Goal: Transaction & Acquisition: Purchase product/service

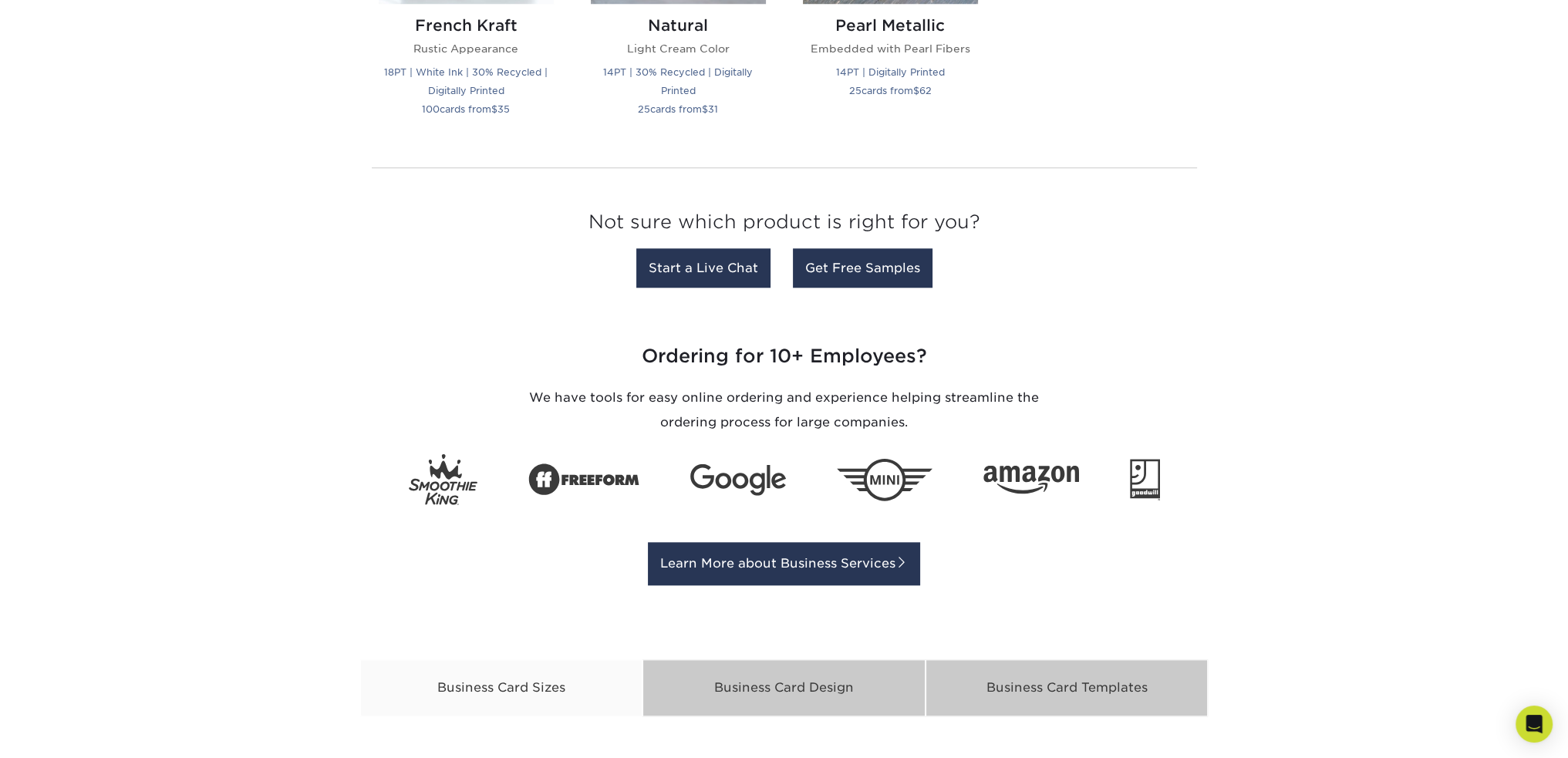
scroll to position [2546, 0]
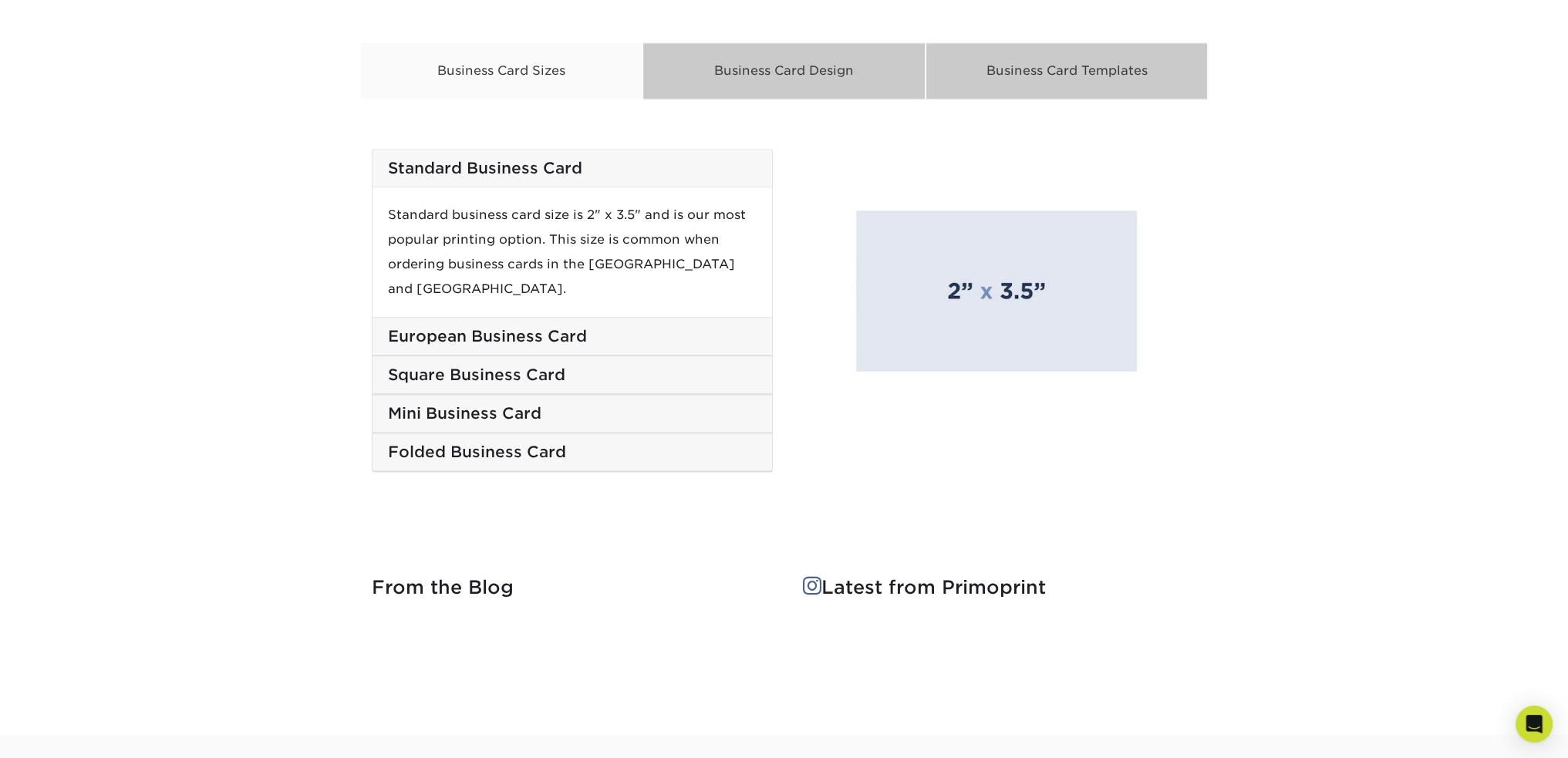
click at [435, 366] on h5 "Square Business Card" at bounding box center [572, 375] width 368 height 19
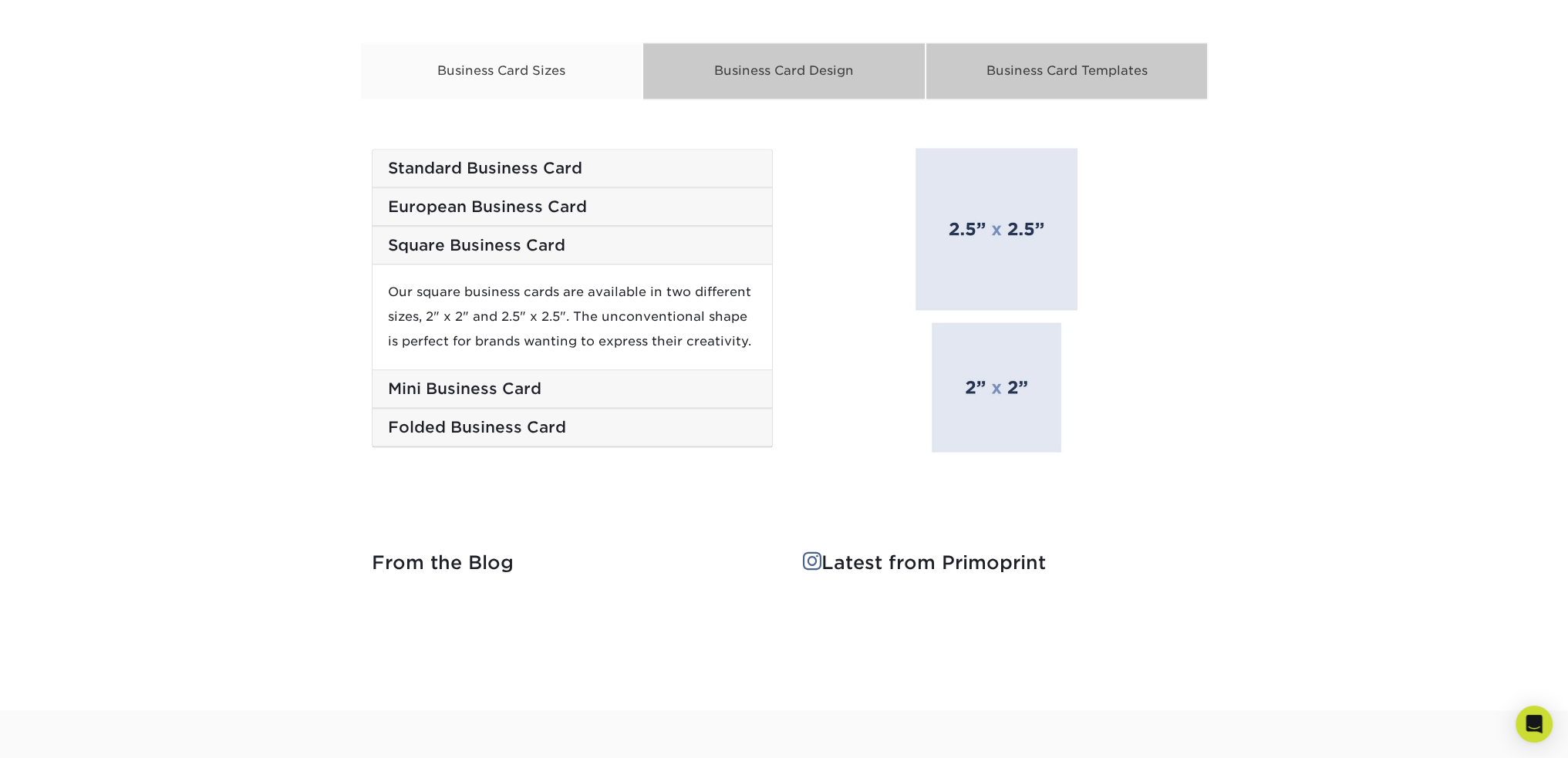
click at [540, 163] on h5 "Standard Business Card" at bounding box center [572, 168] width 368 height 19
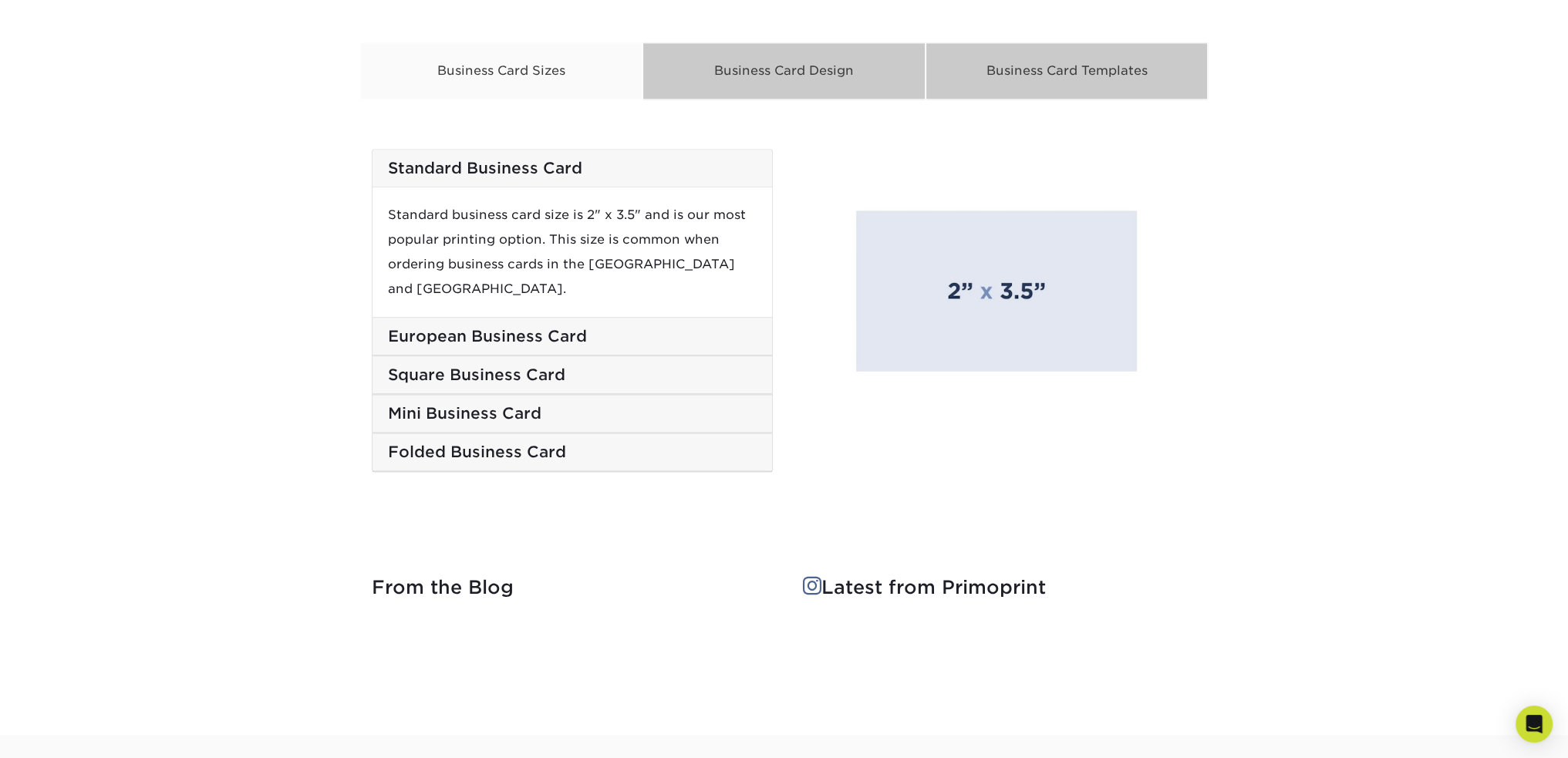
click at [1014, 254] on img at bounding box center [997, 287] width 402 height 277
click at [986, 301] on img at bounding box center [997, 287] width 402 height 277
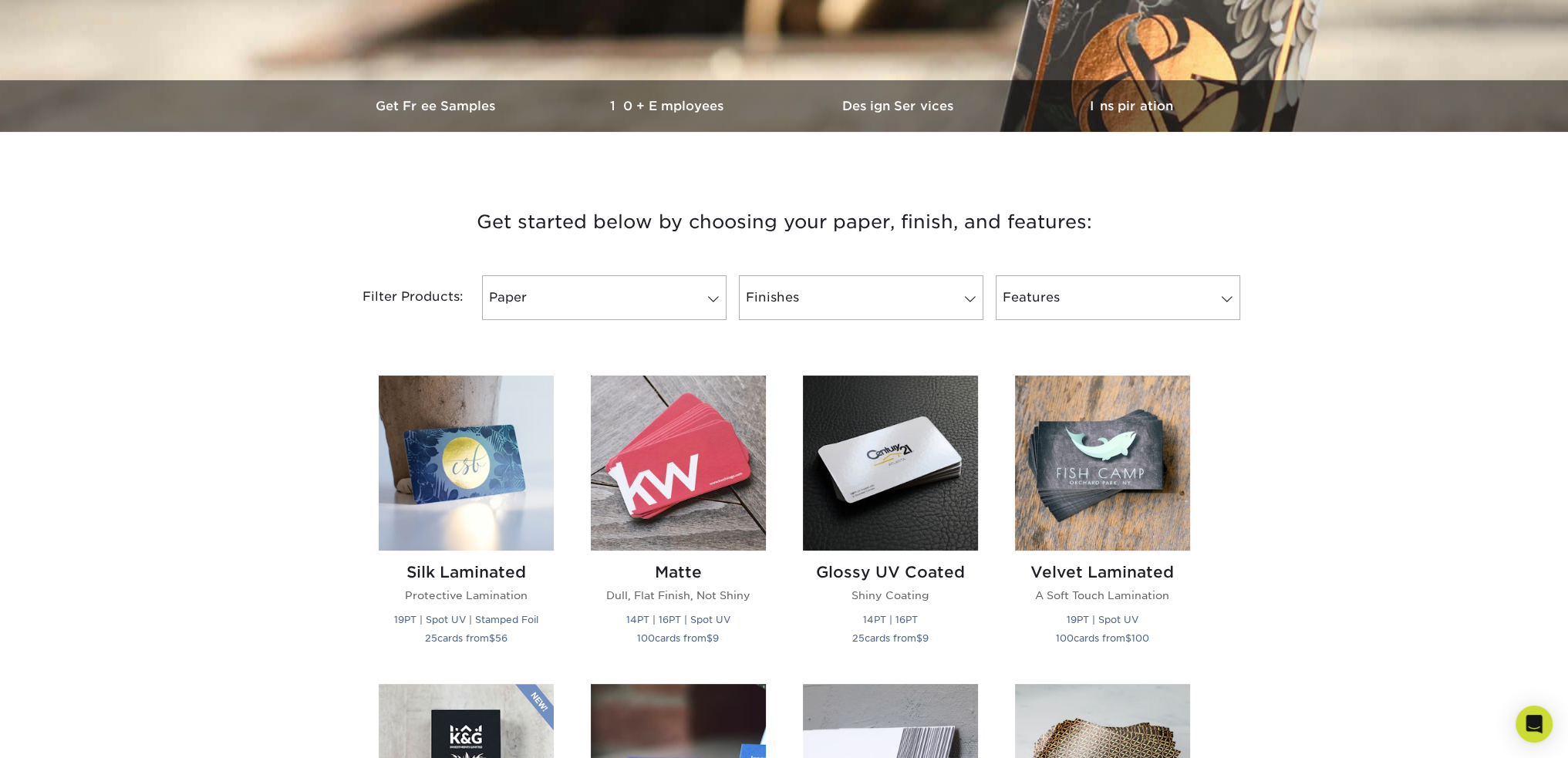
scroll to position [592, 0]
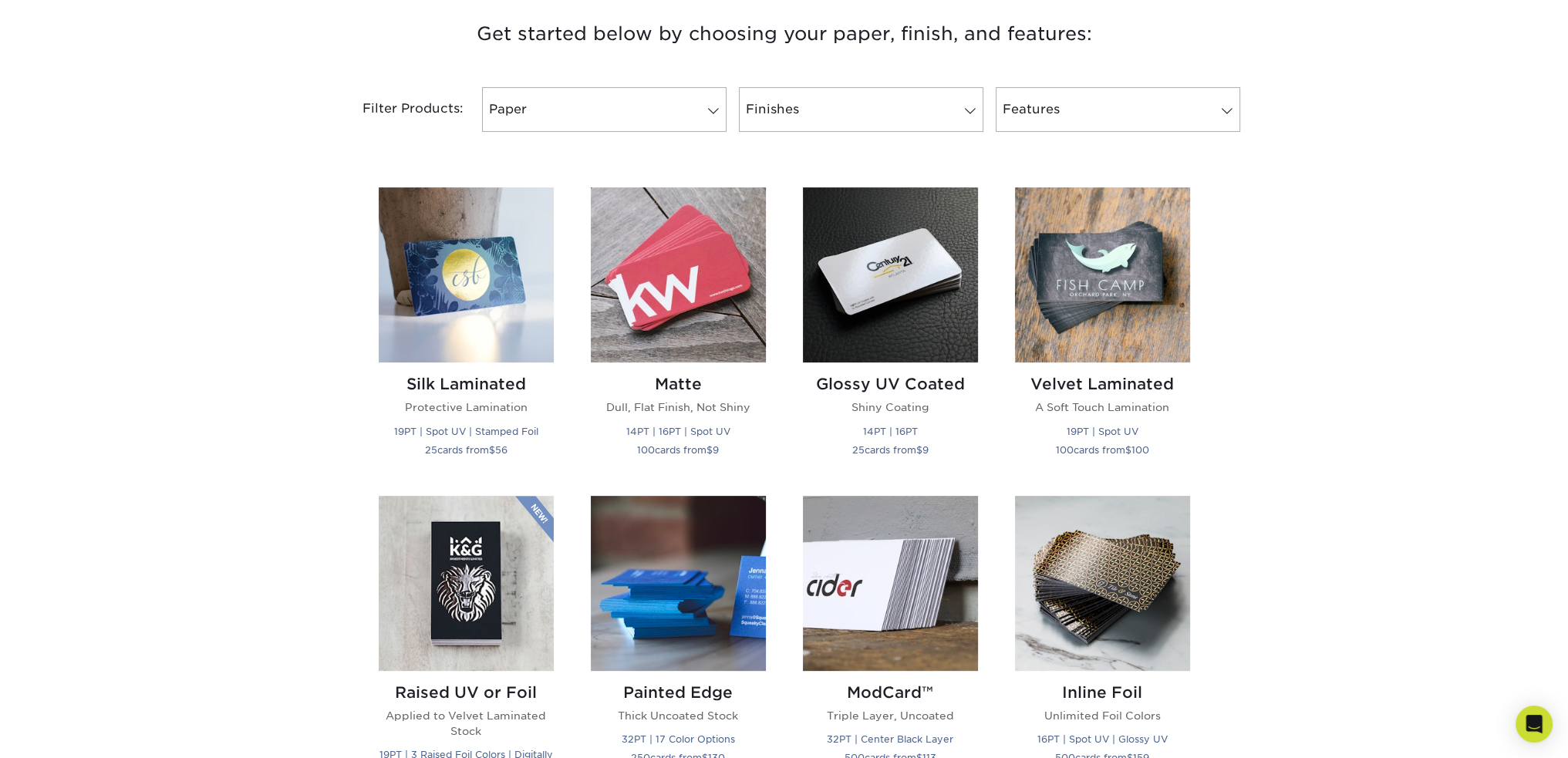
click at [848, 86] on div "Filter Products: Paper Filter by "Paper Type" 100LB 14PT 16PT 18PT 19PT 30% Rec…" at bounding box center [784, 119] width 925 height 100
click at [645, 98] on link "Paper" at bounding box center [604, 109] width 244 height 45
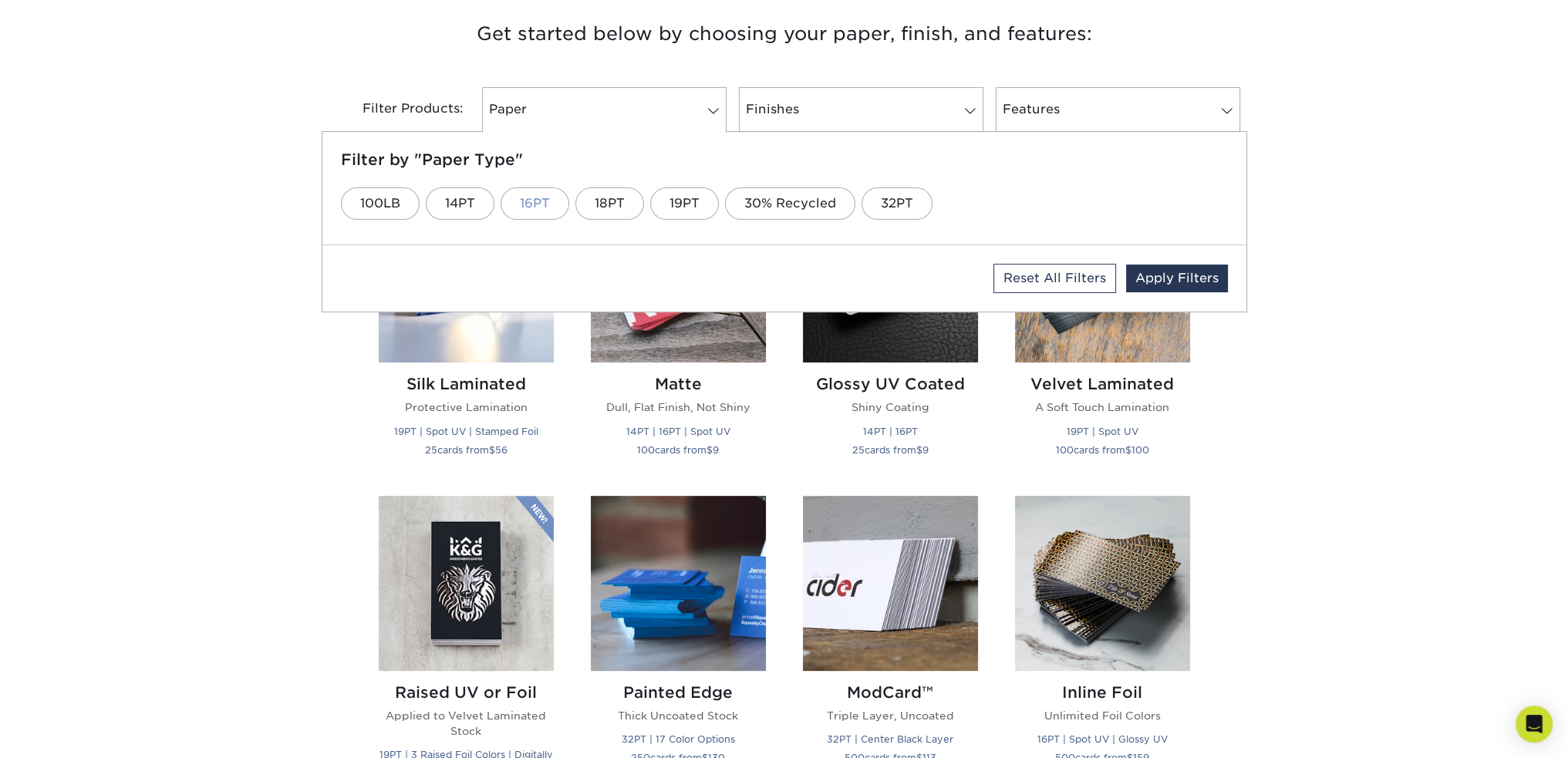
click at [528, 199] on link "16PT" at bounding box center [535, 204] width 69 height 32
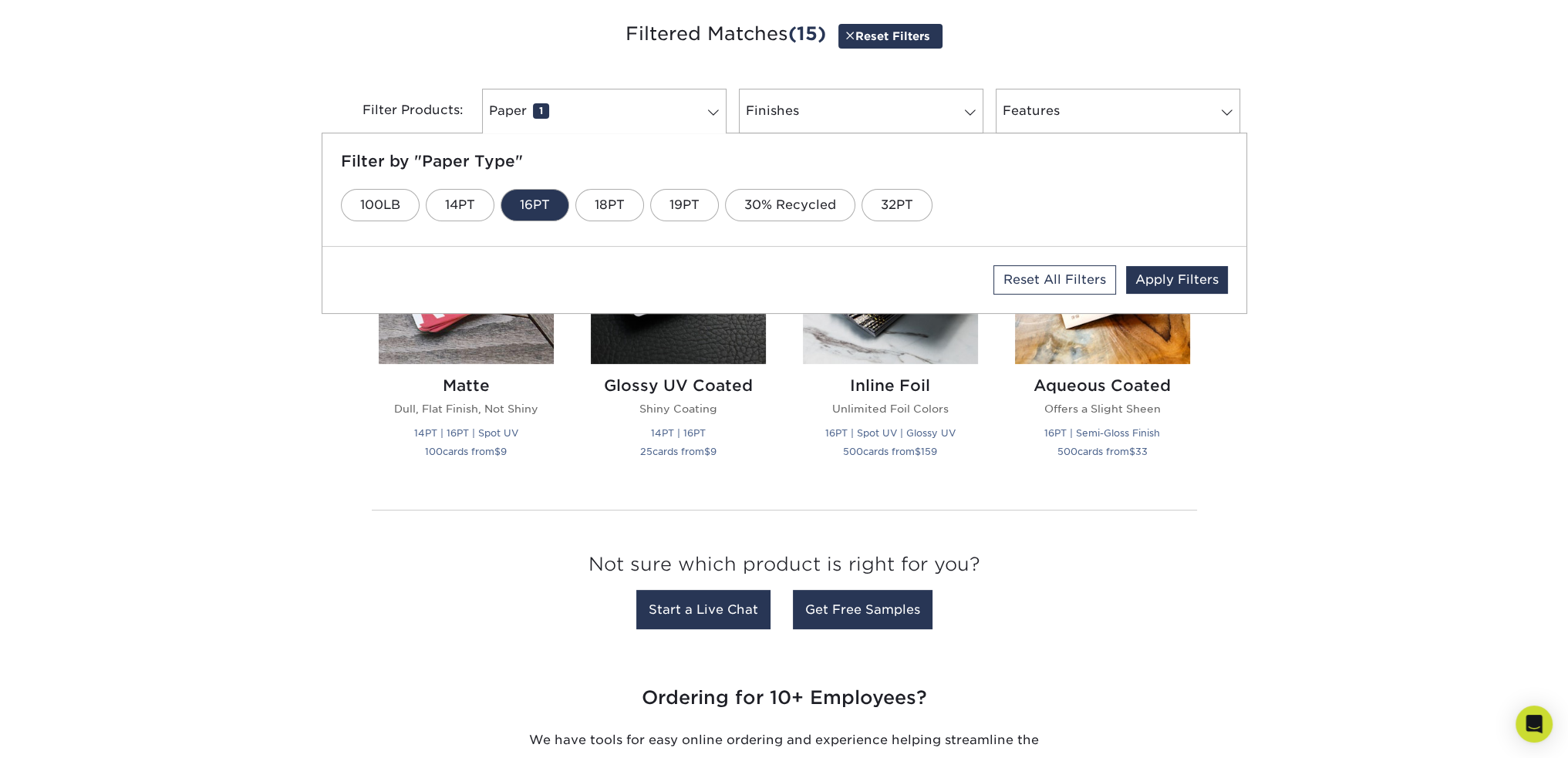
scroll to position [594, 0]
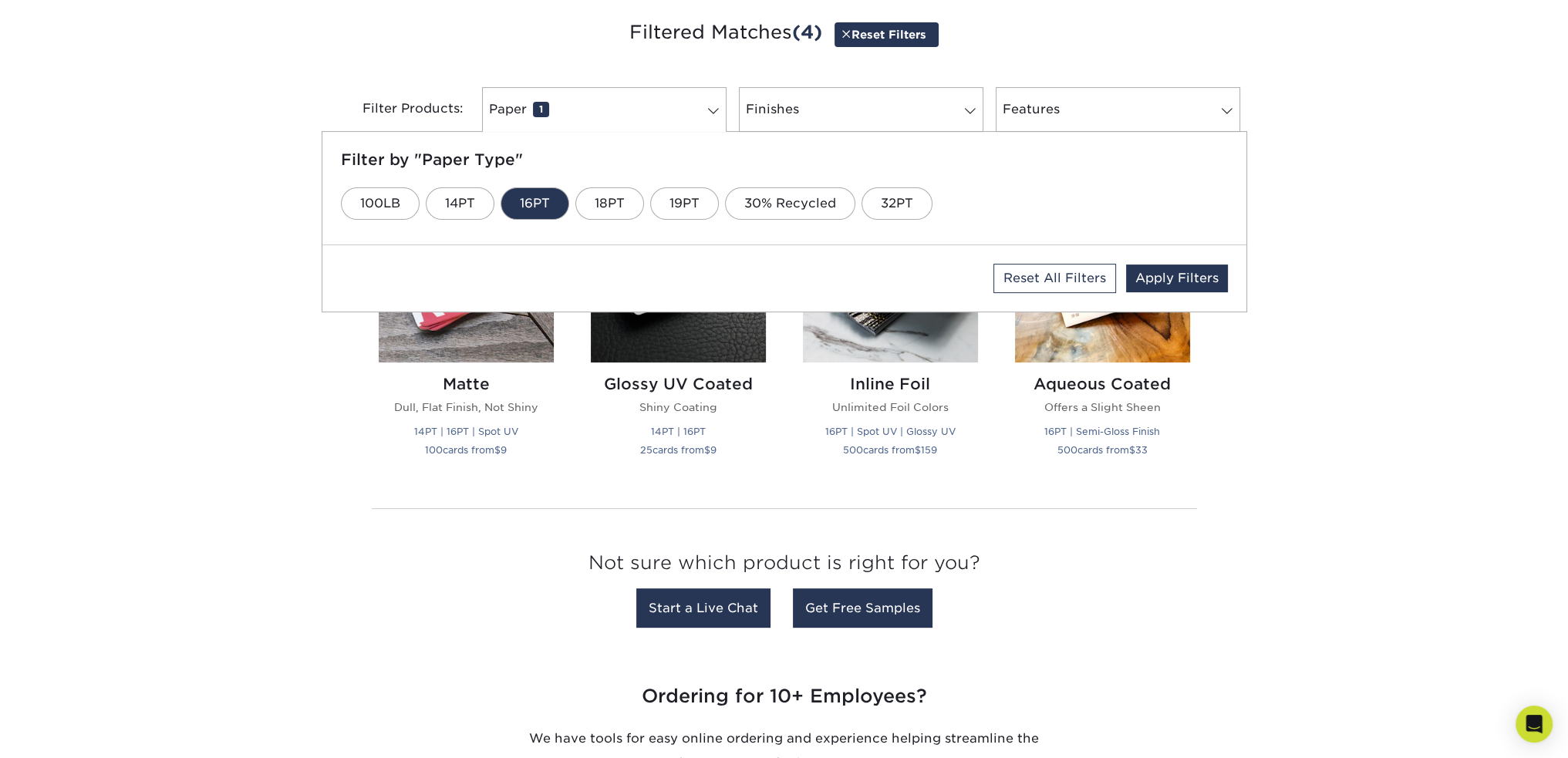
click at [350, 531] on div "Get started below by choosing your paper, finish, and features: Filtered Matche…" at bounding box center [784, 326] width 1568 height 694
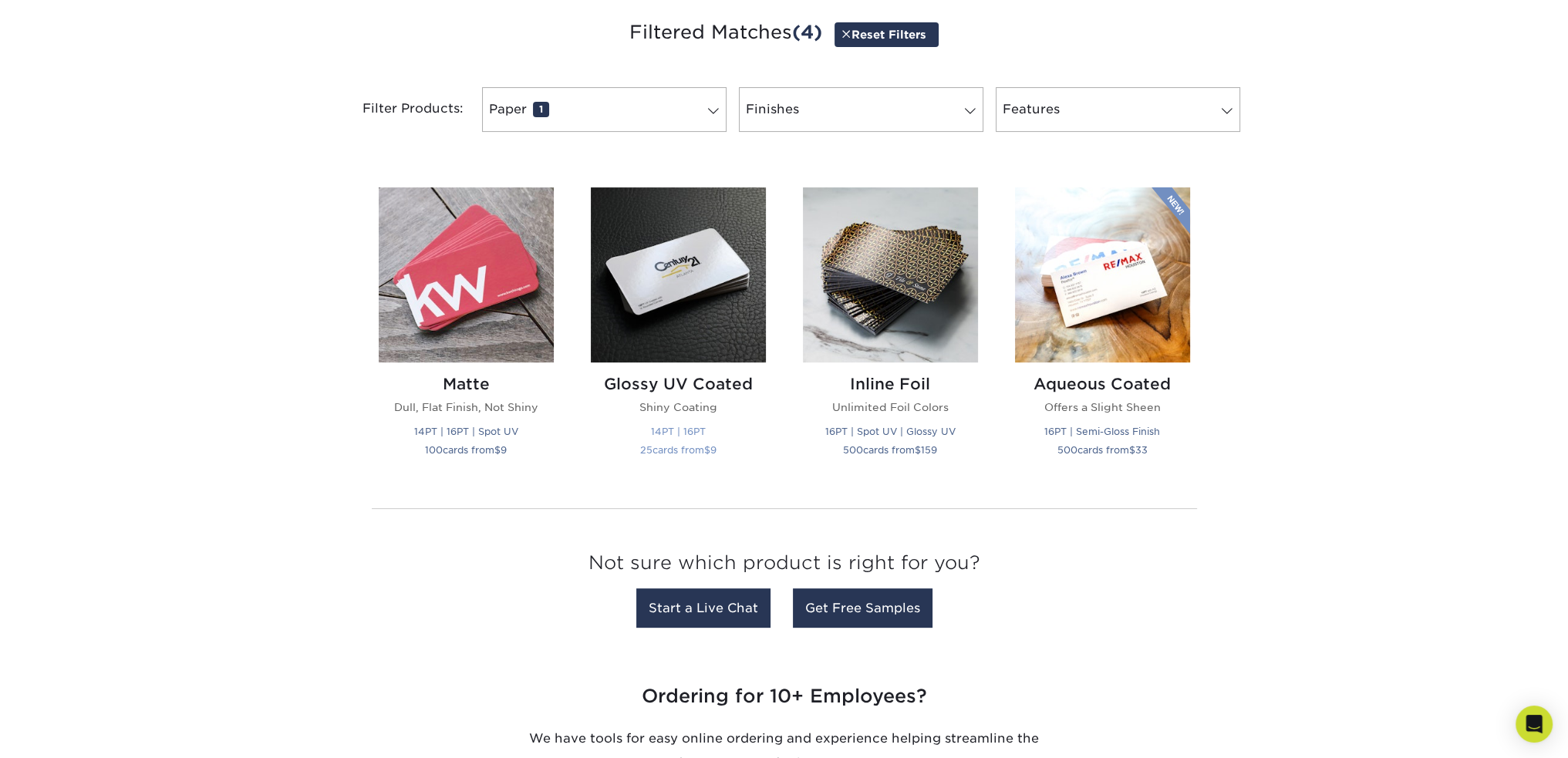
click at [663, 316] on img at bounding box center [678, 275] width 175 height 175
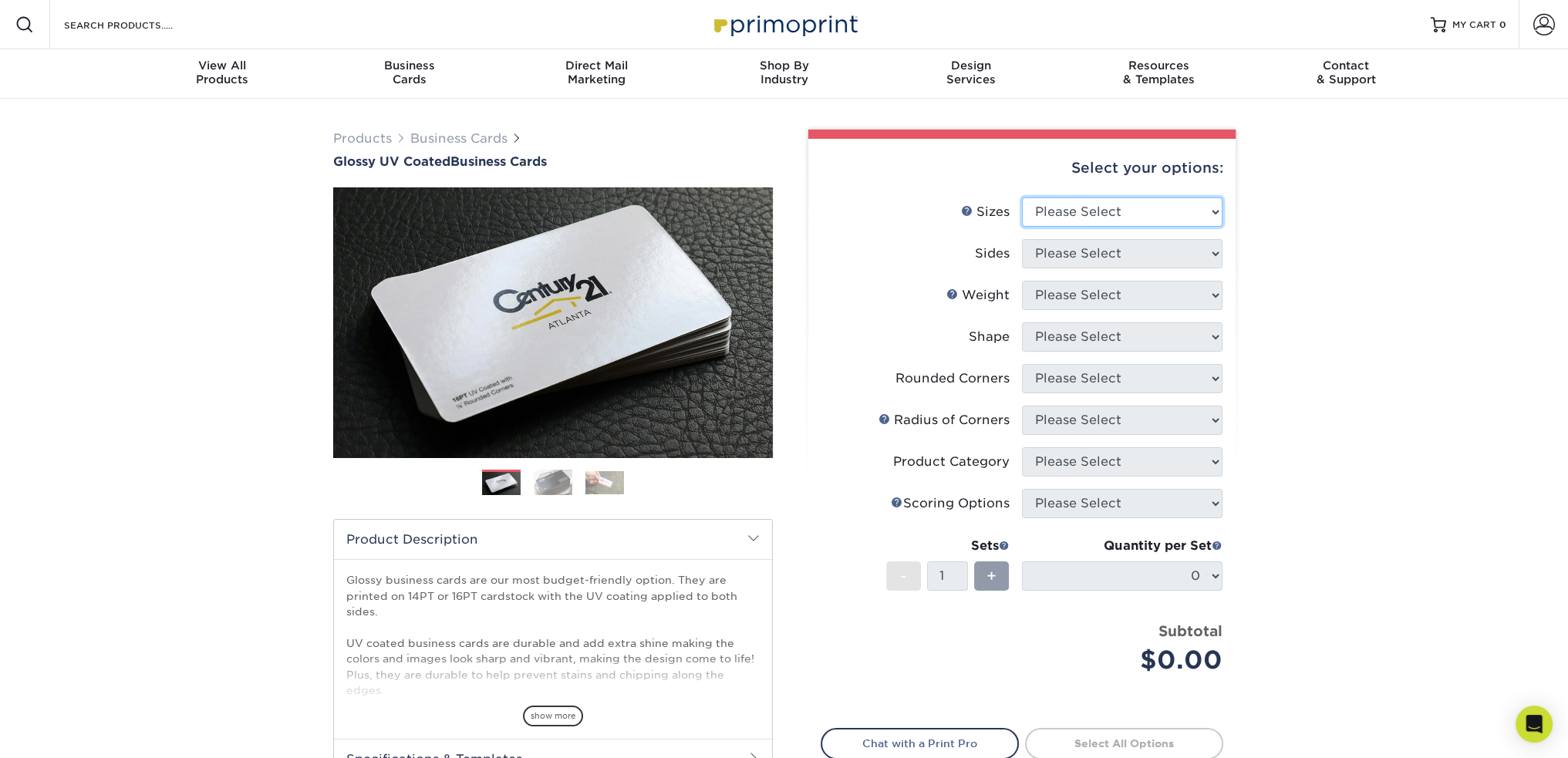
click at [1166, 216] on select "Please Select 1.5" x 3.5" - Mini 1.75" x 3.5" - Mini 2" x 2" - Square 2" x 3" -…" at bounding box center [1122, 212] width 200 height 30
select select "2.00x3.50"
click at [1022, 198] on select "Please Select 1.5" x 3.5" - Mini 1.75" x 3.5" - Mini 2" x 2" - Square 2" x 3" -…" at bounding box center [1122, 212] width 200 height 30
click at [1167, 257] on select "Please Select Print Both Sides Print Front Only" at bounding box center [1122, 254] width 200 height 30
select select "13abbda7-1d64-4f25-8bb2-c179b224825d"
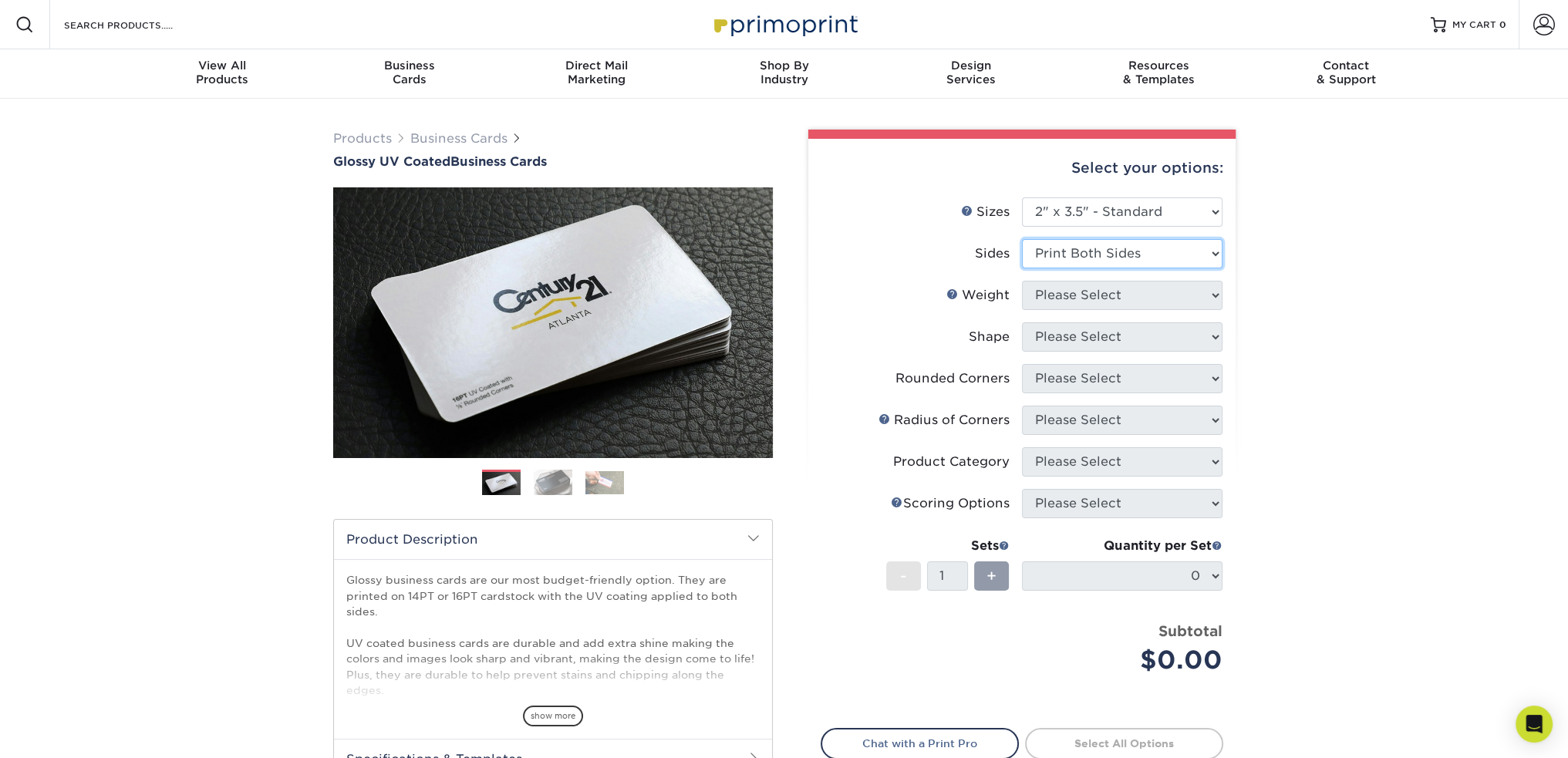
click at [1022, 239] on select "Please Select Print Both Sides Print Front Only" at bounding box center [1122, 254] width 200 height 30
click at [1180, 288] on select "Please Select 16PT 14PT" at bounding box center [1122, 295] width 200 height 30
select select "16PT"
click at [1022, 281] on select "Please Select 16PT 14PT" at bounding box center [1122, 295] width 200 height 30
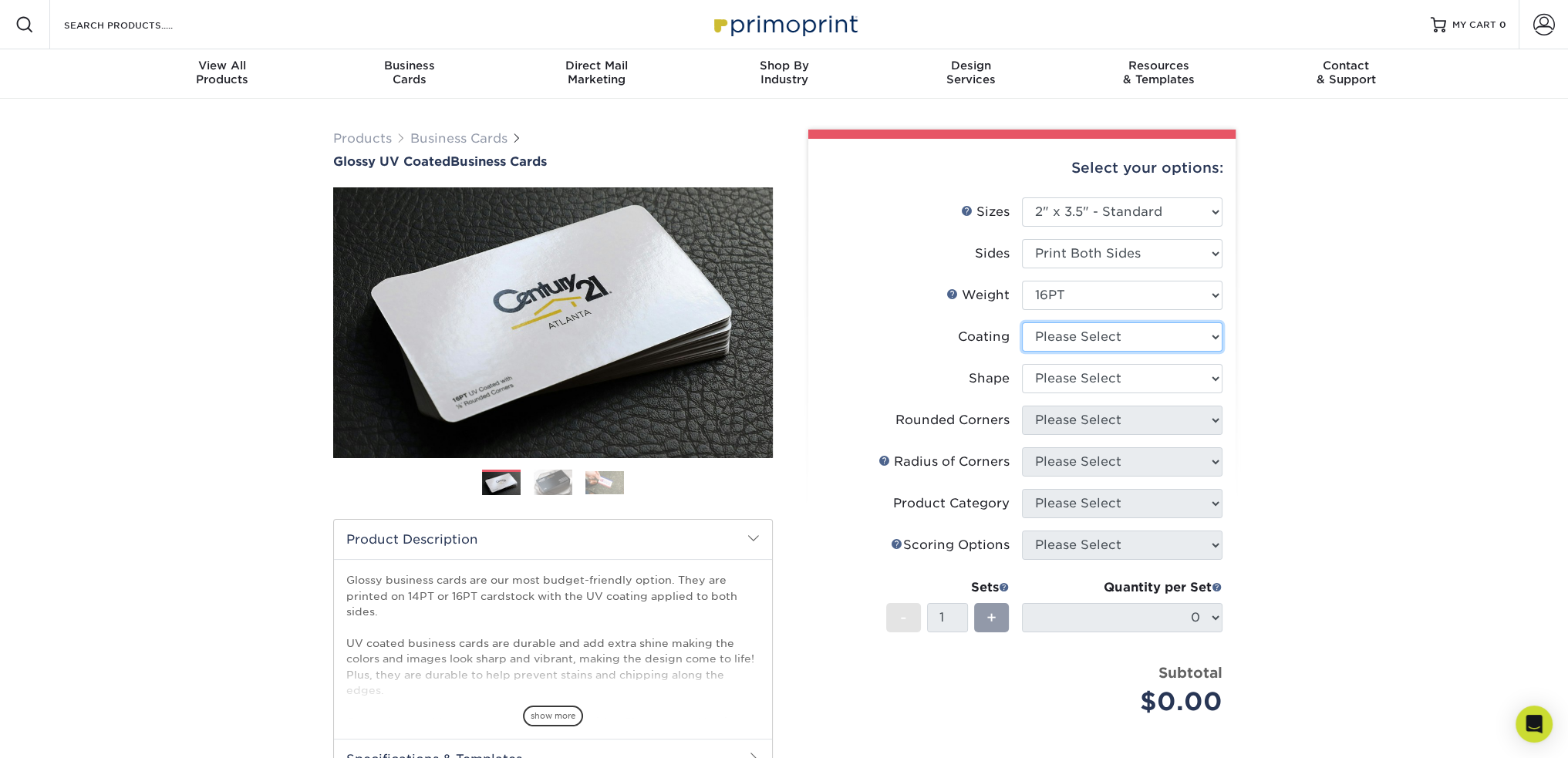
click at [1176, 333] on select at bounding box center [1122, 337] width 200 height 30
select select "ae367451-b2b8-45df-a344-0f05b6a12993"
click at [1022, 323] on select at bounding box center [1122, 337] width 200 height 30
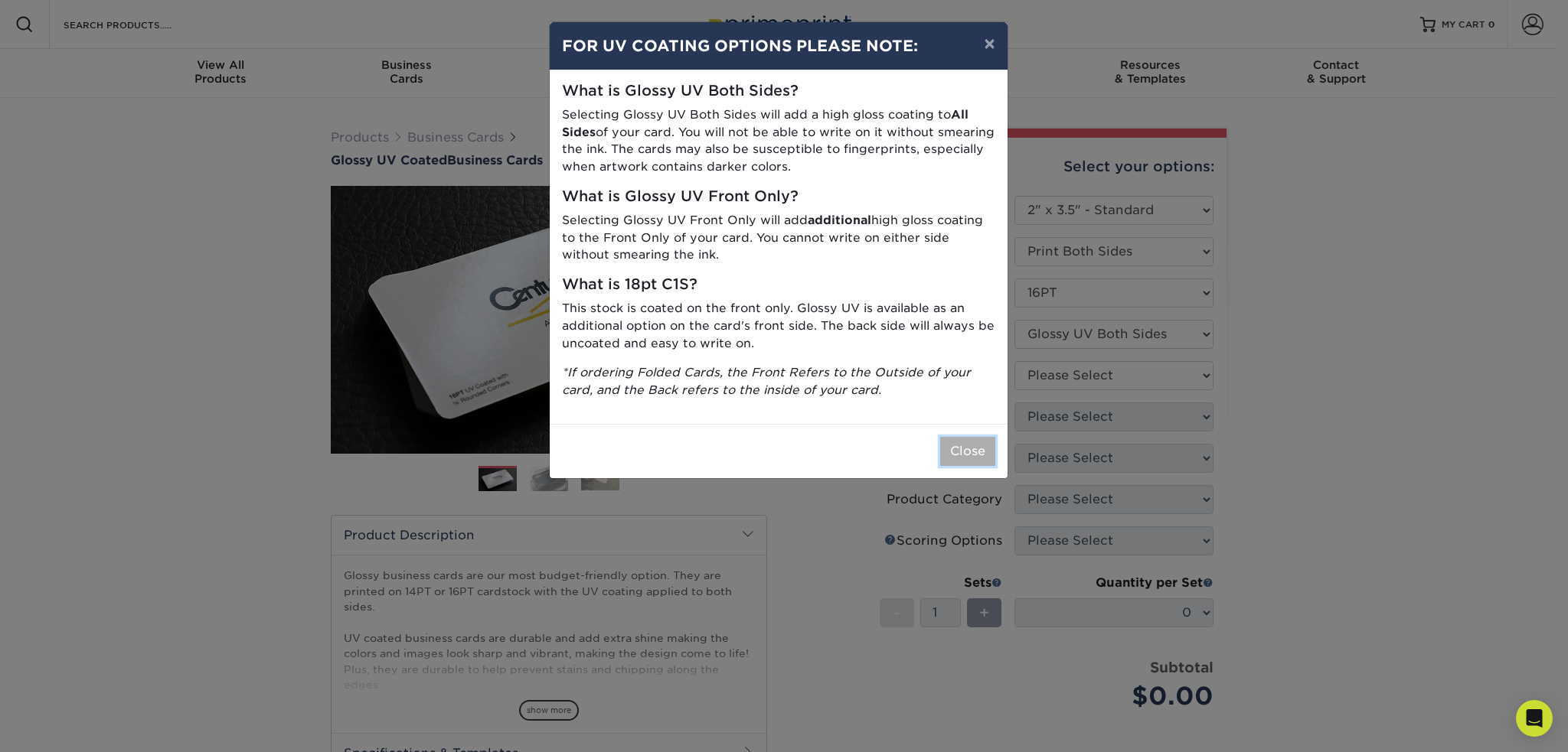
click at [978, 456] on button "Close" at bounding box center [967, 451] width 55 height 29
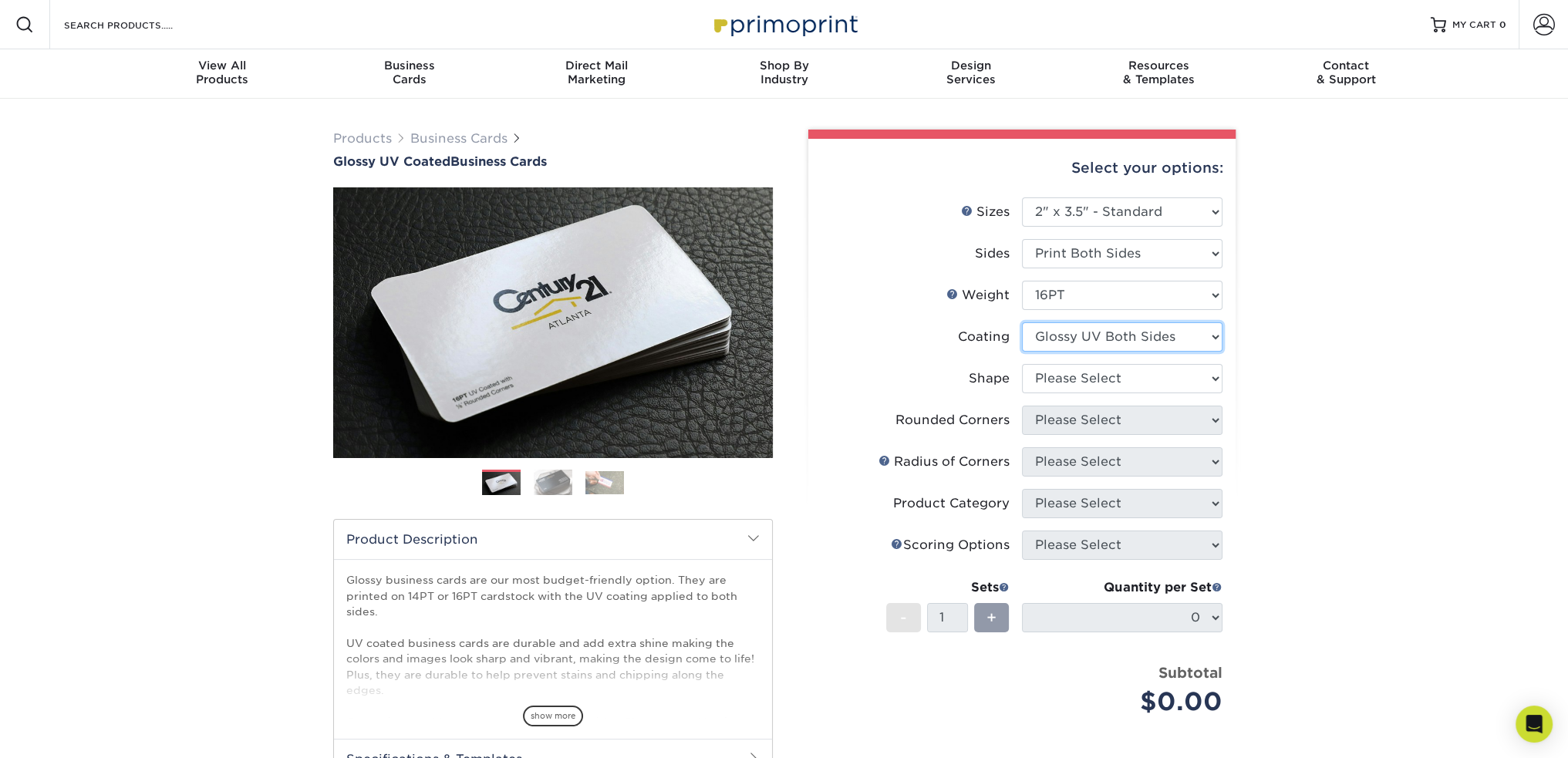
click at [1209, 330] on select at bounding box center [1122, 337] width 200 height 30
drag, startPoint x: 1315, startPoint y: 317, endPoint x: 1298, endPoint y: 326, distance: 19.2
click at [1315, 317] on div "Products Business Cards Glossy UV Coated Business Cards Previous Next" at bounding box center [784, 524] width 1568 height 851
click at [1178, 379] on select "Please Select Standard Oval" at bounding box center [1122, 379] width 200 height 30
select select "standard"
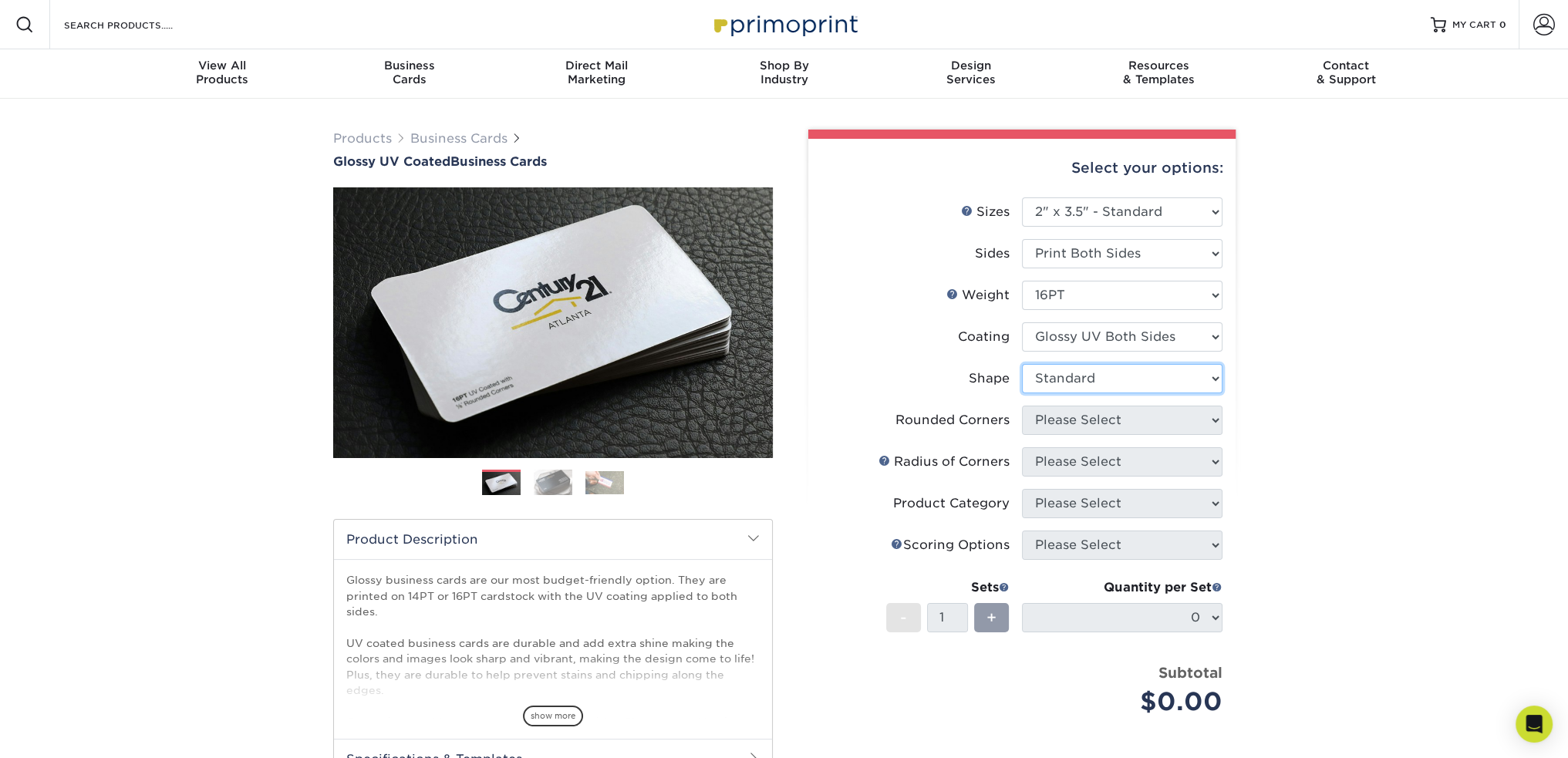
click at [1022, 364] on select "Please Select Standard Oval" at bounding box center [1122, 379] width 200 height 30
click at [1176, 413] on select "Please Select Yes - Round 2 Corners Yes - Round 4 Corners No" at bounding box center [1122, 420] width 200 height 30
select select "0"
click at [1022, 406] on select "Please Select Yes - Round 2 Corners Yes - Round 4 Corners No" at bounding box center [1122, 420] width 200 height 30
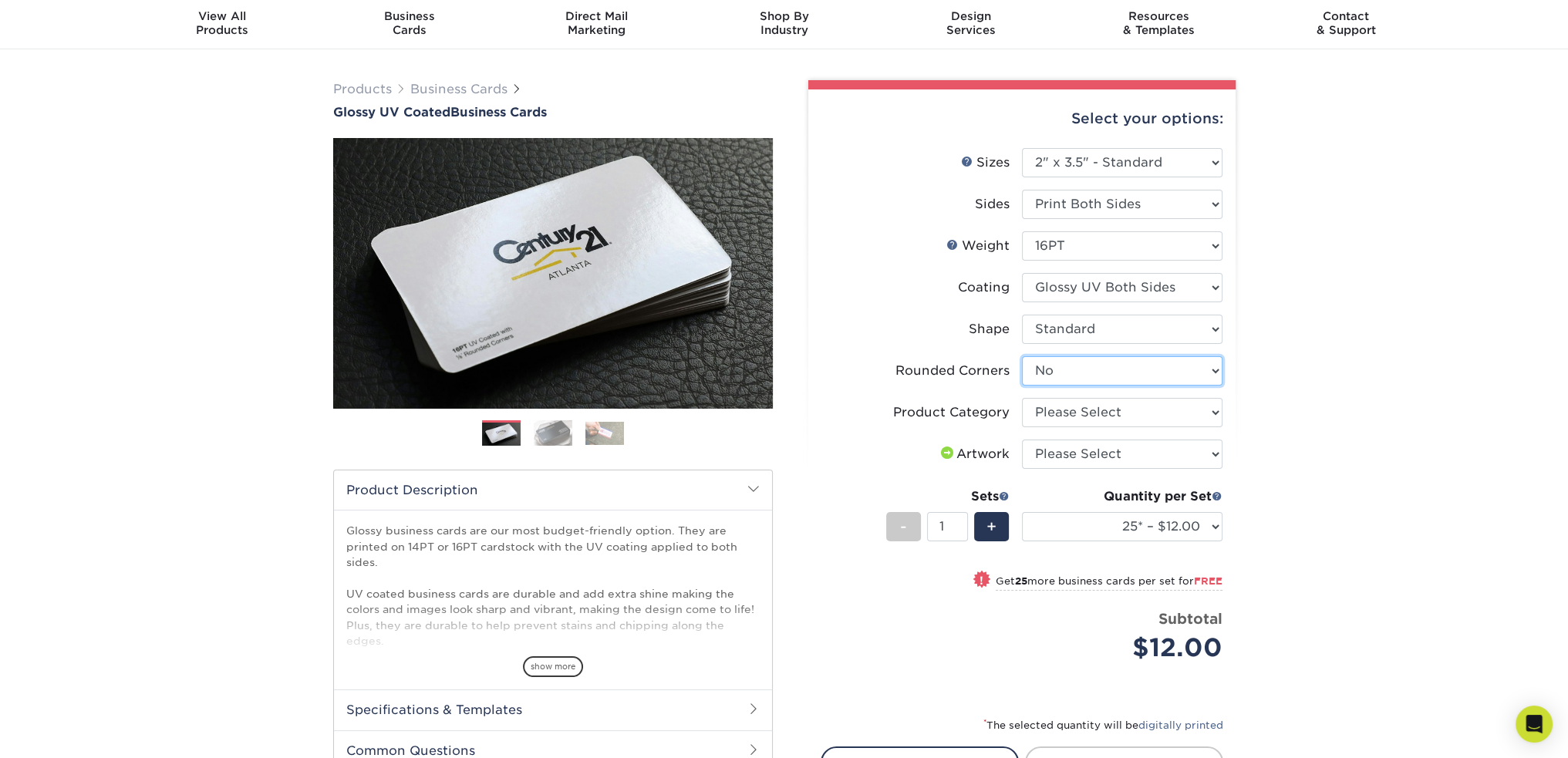
scroll to position [77, 0]
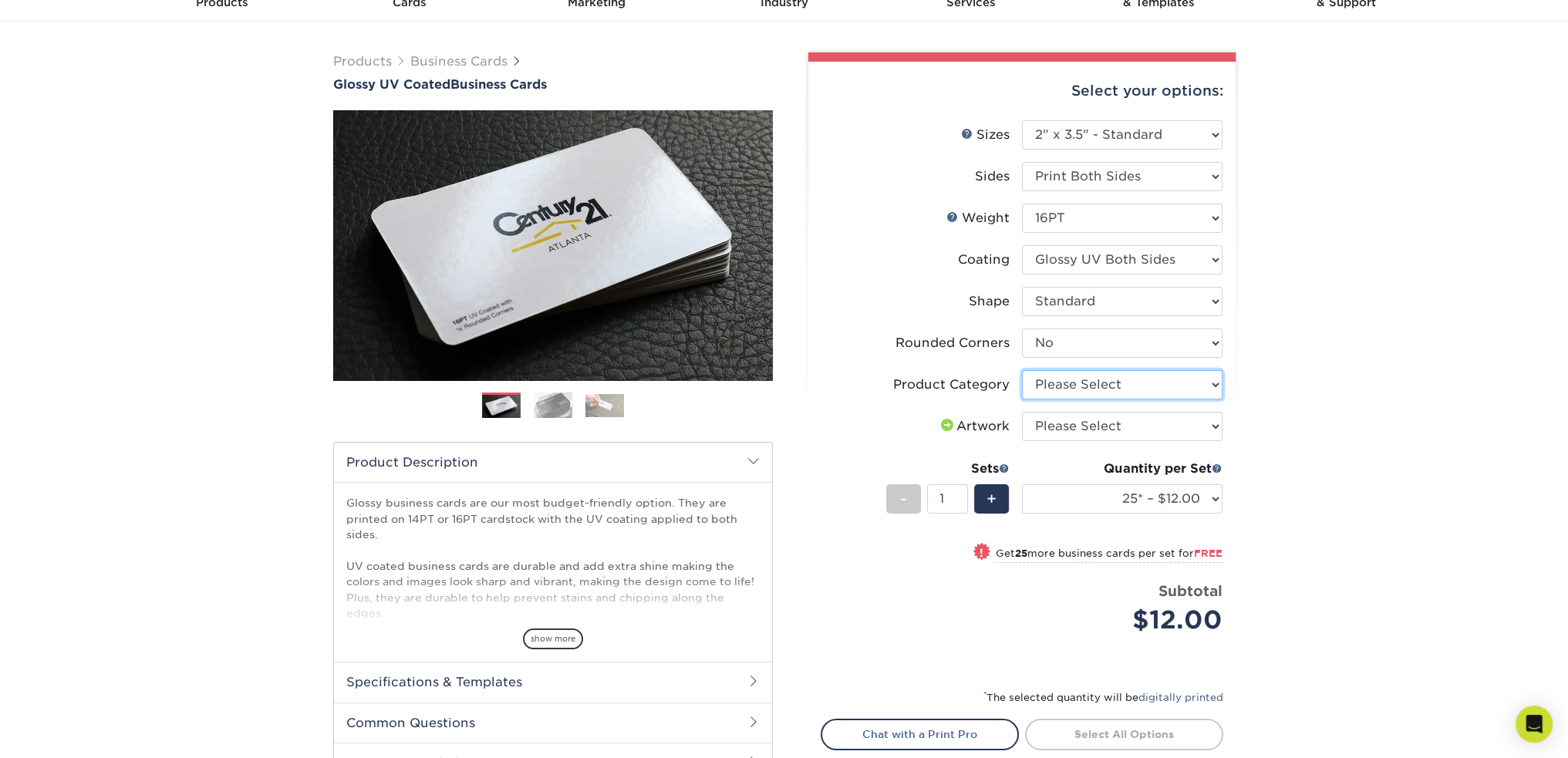
click at [1174, 380] on select "Please Select Business Cards" at bounding box center [1122, 385] width 200 height 30
select select "3b5148f1-0588-4f88-a218-97bcfdce65c1"
click at [1022, 370] on select "Please Select Business Cards" at bounding box center [1122, 385] width 200 height 30
click at [1176, 431] on select "Please Select I will upload files I need a design - $100" at bounding box center [1122, 426] width 200 height 30
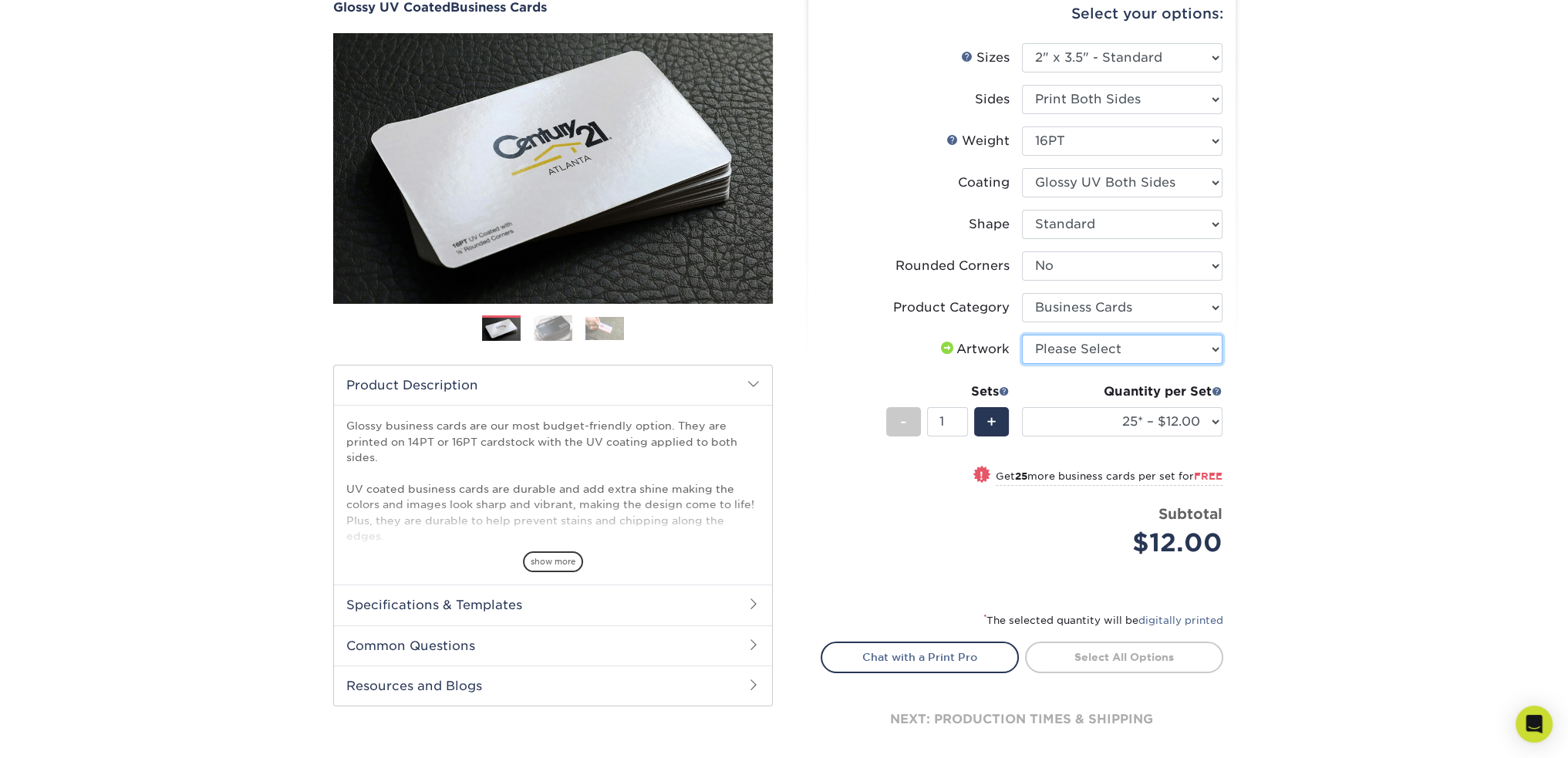
scroll to position [232, 0]
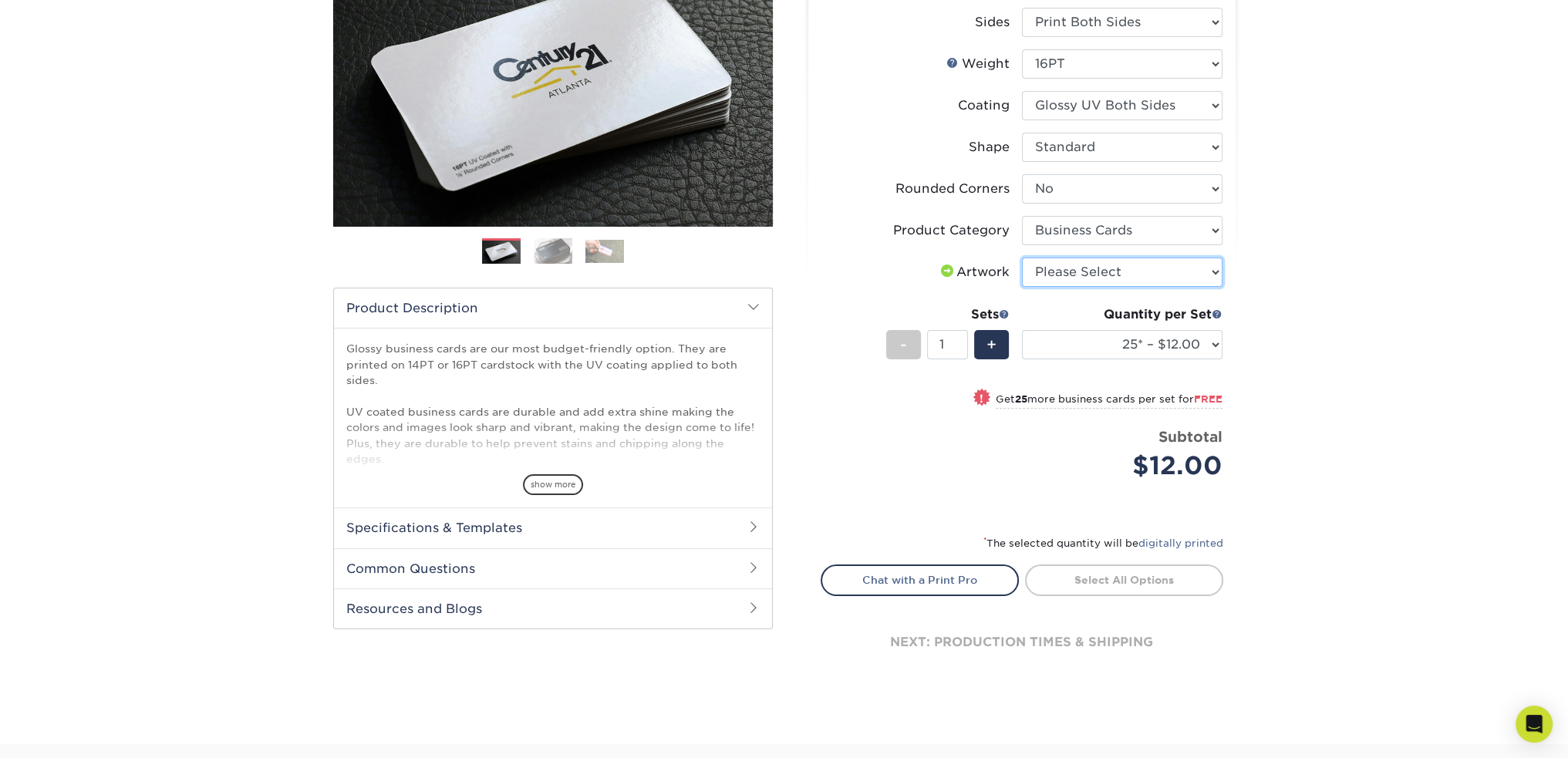
click at [1181, 280] on select "Please Select I will upload files I need a design - $100" at bounding box center [1122, 272] width 200 height 30
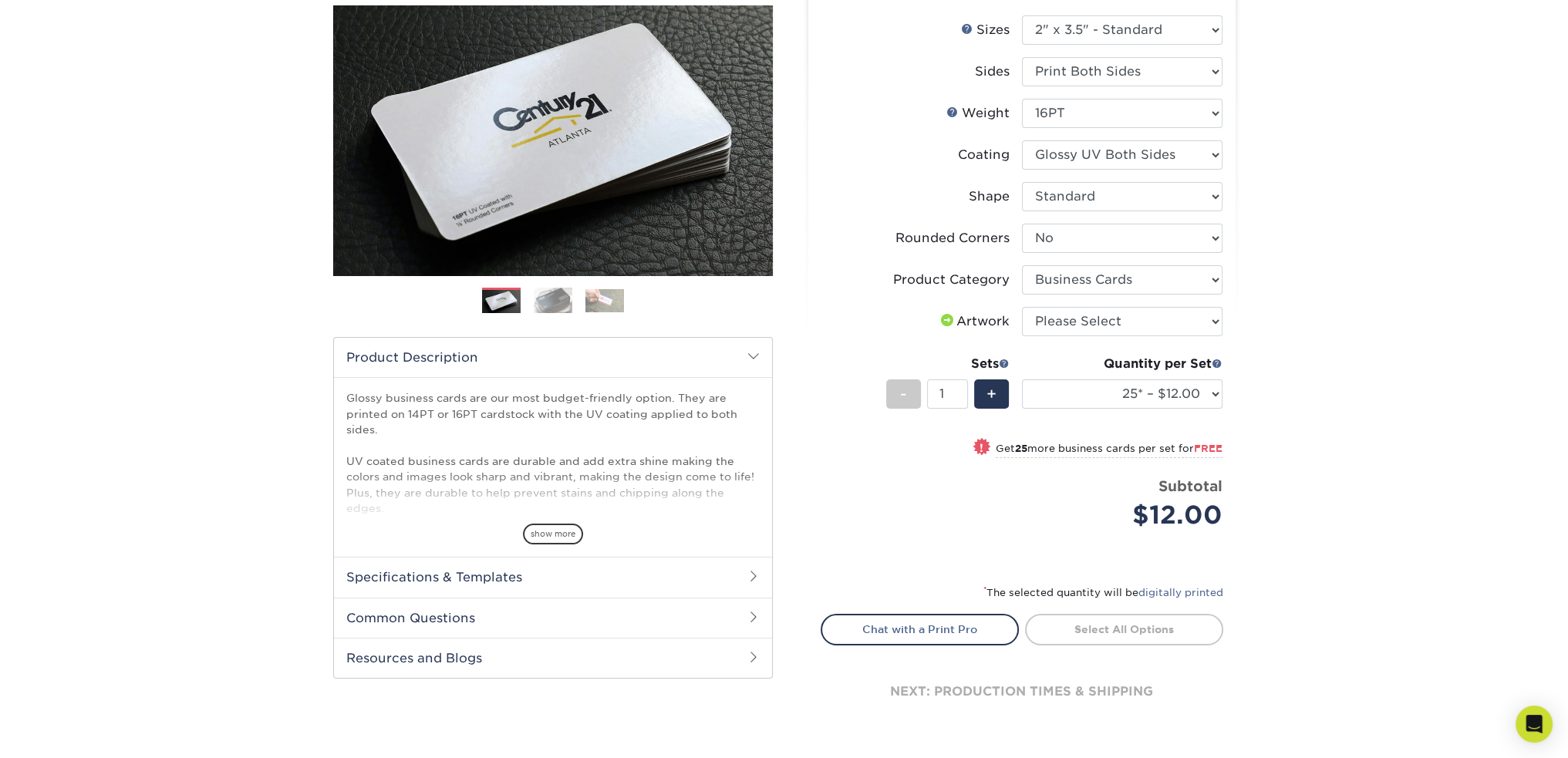
scroll to position [154, 0]
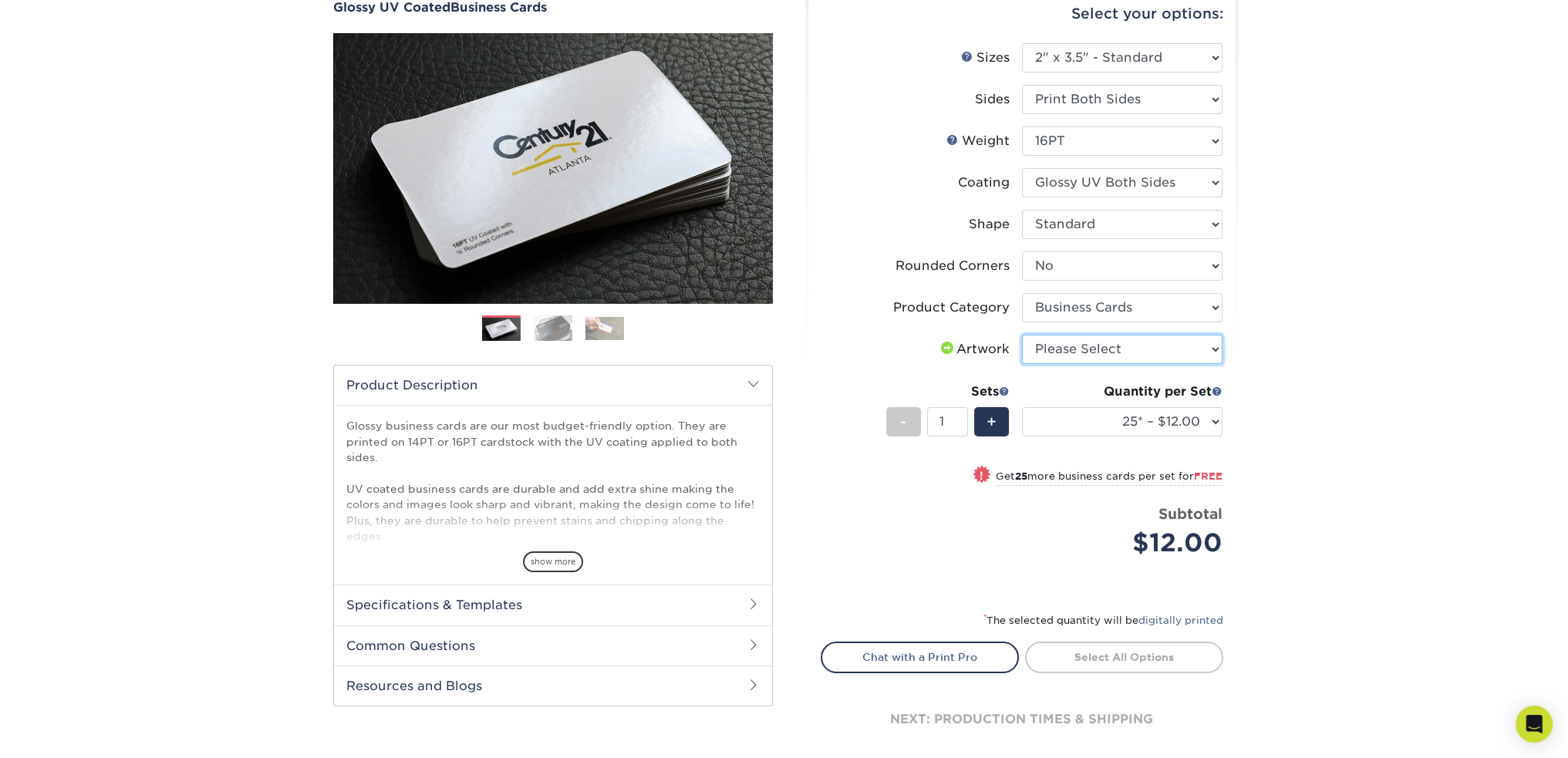
click at [1166, 355] on select "Please Select I will upload files I need a design - $100" at bounding box center [1122, 349] width 200 height 30
select select "upload"
click at [1022, 334] on select "Please Select I will upload files I need a design - $100" at bounding box center [1122, 349] width 200 height 30
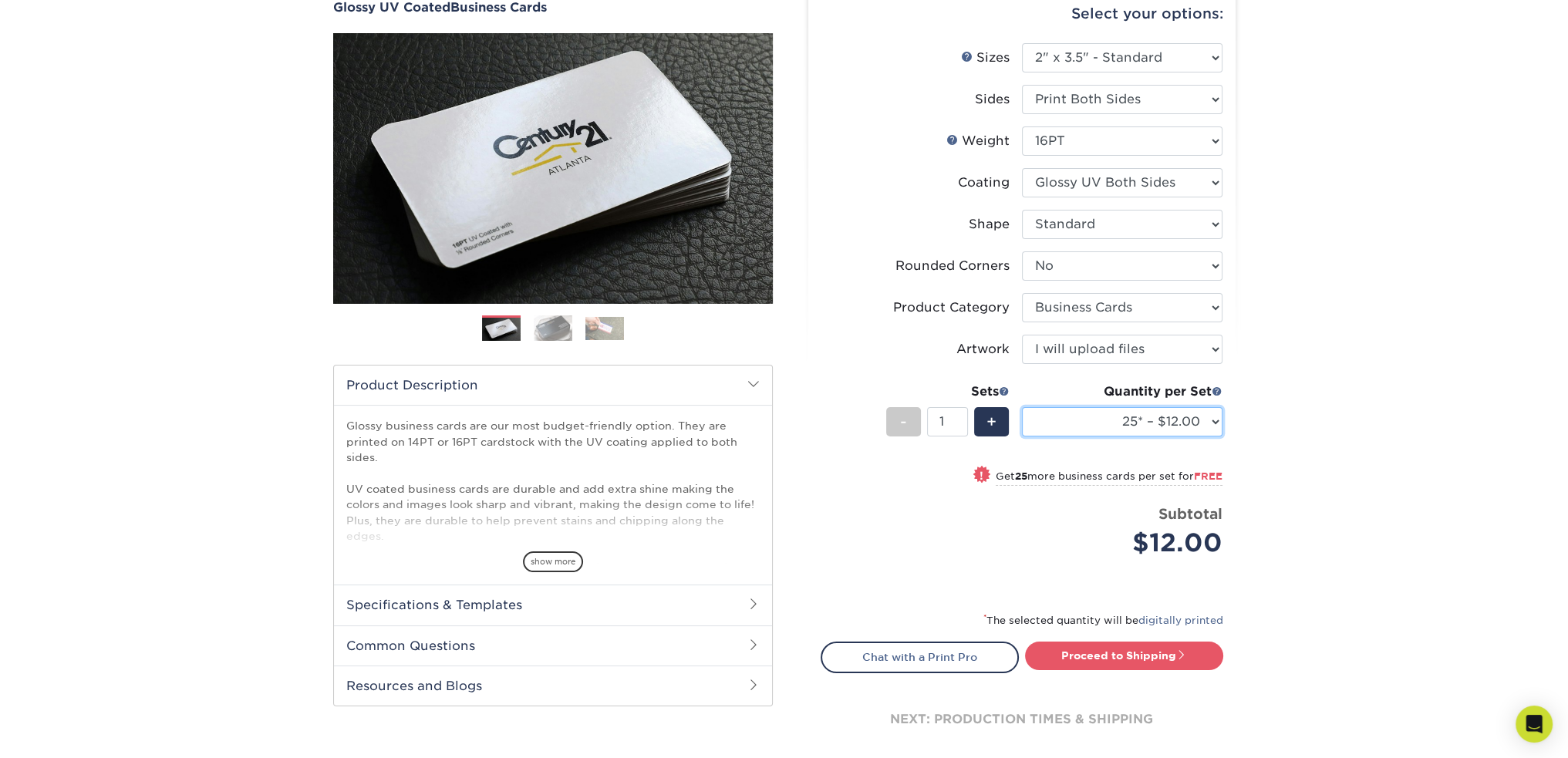
click at [1195, 424] on select "25* – $12.00 50* – $12.00 100* – $12.00 250* – $21.00 500 – $42.00 1000 – $53.0…" at bounding box center [1122, 422] width 200 height 30
select select "500 – $42.00"
click at [1022, 407] on select "25* – $12.00 50* – $12.00 100* – $12.00 250* – $21.00 500 – $42.00 1000 – $53.0…" at bounding box center [1122, 422] width 200 height 30
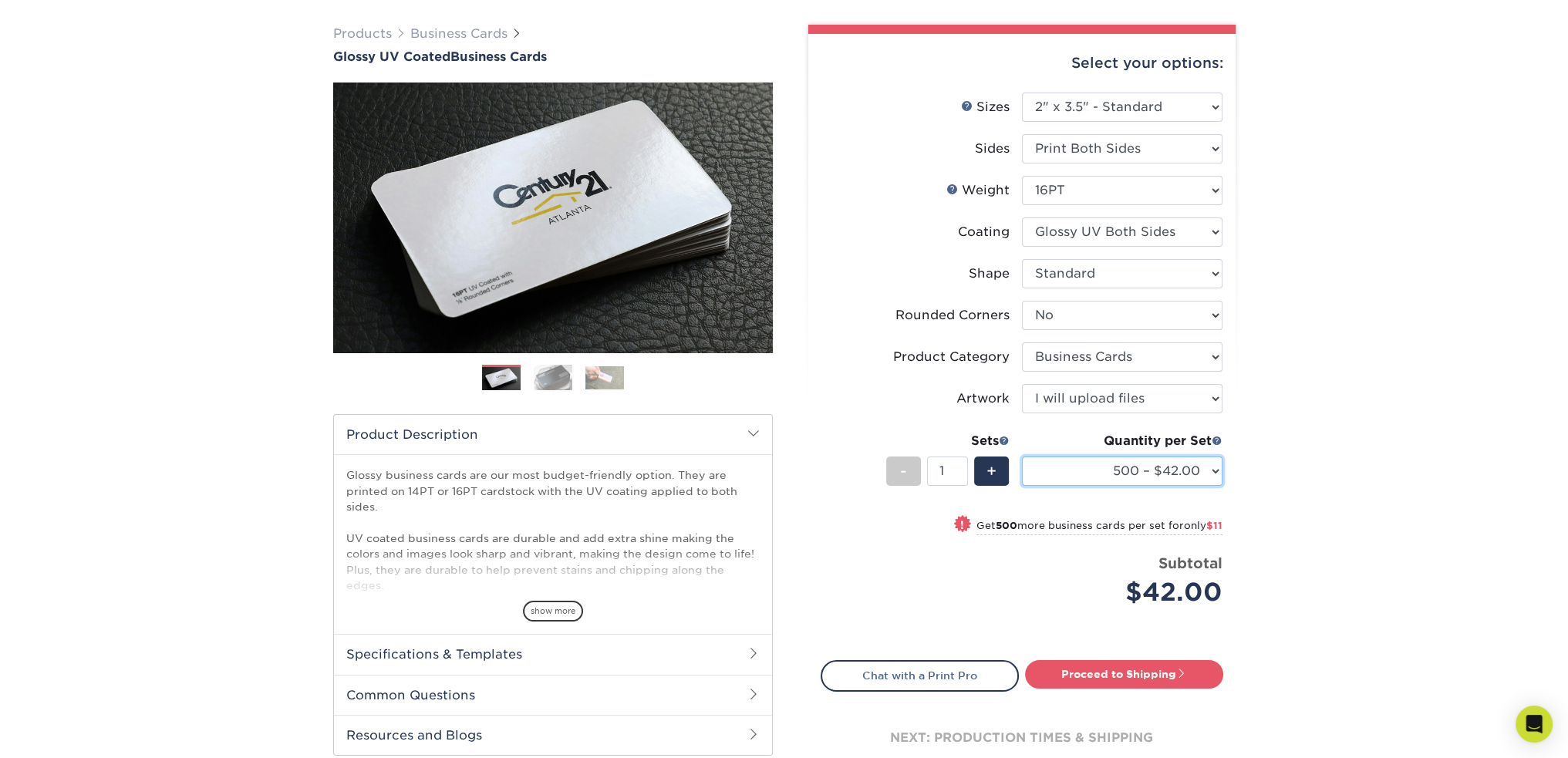
scroll to position [77, 0]
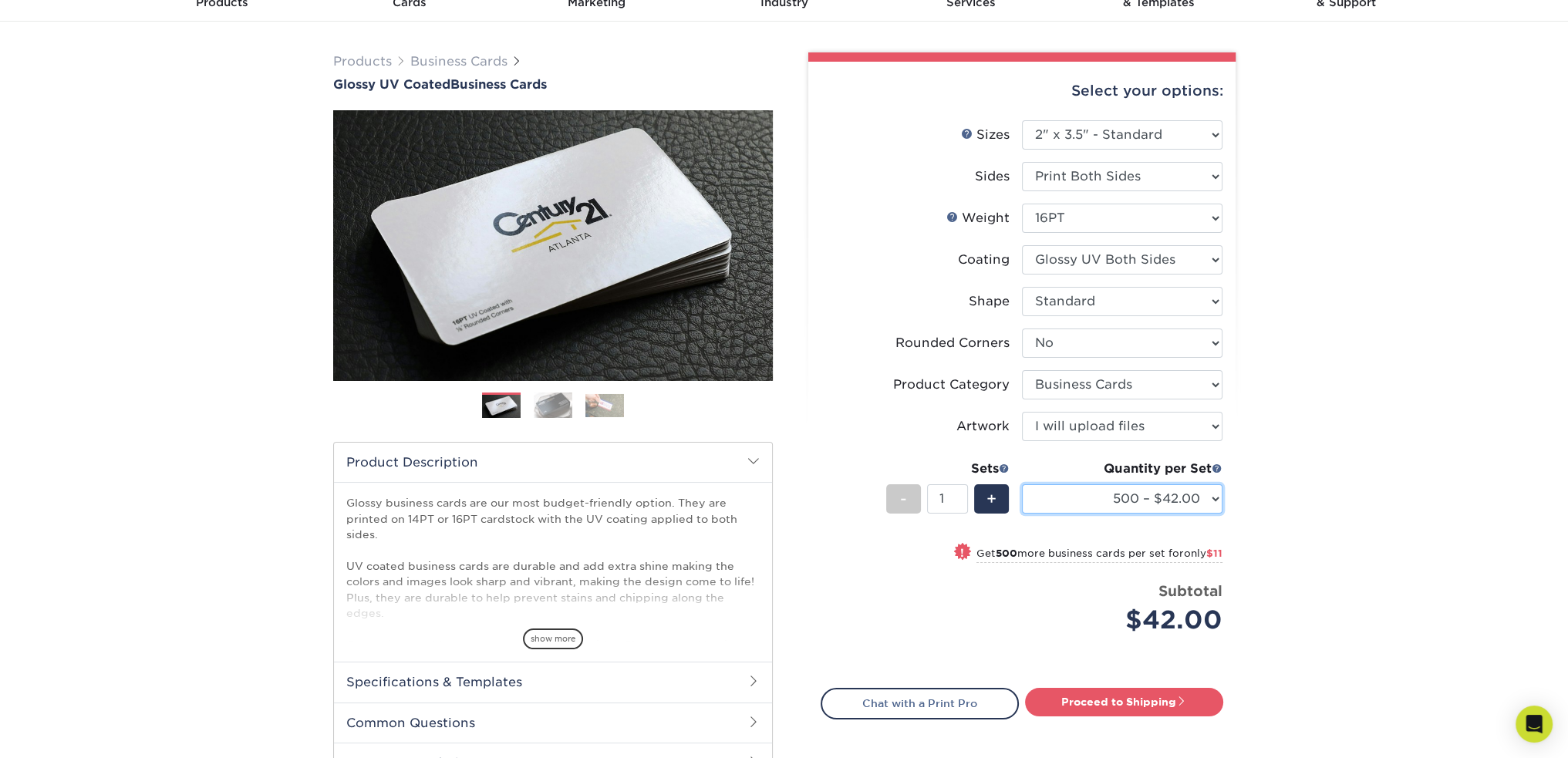
click at [1148, 503] on select "25* – $12.00 50* – $12.00 100* – $12.00 250* – $21.00 500 – $42.00 1000 – $53.0…" at bounding box center [1122, 499] width 200 height 30
click at [1022, 485] on select "25* – $12.00 50* – $12.00 100* – $12.00 250* – $21.00 500 – $42.00 1000 – $53.0…" at bounding box center [1122, 499] width 200 height 30
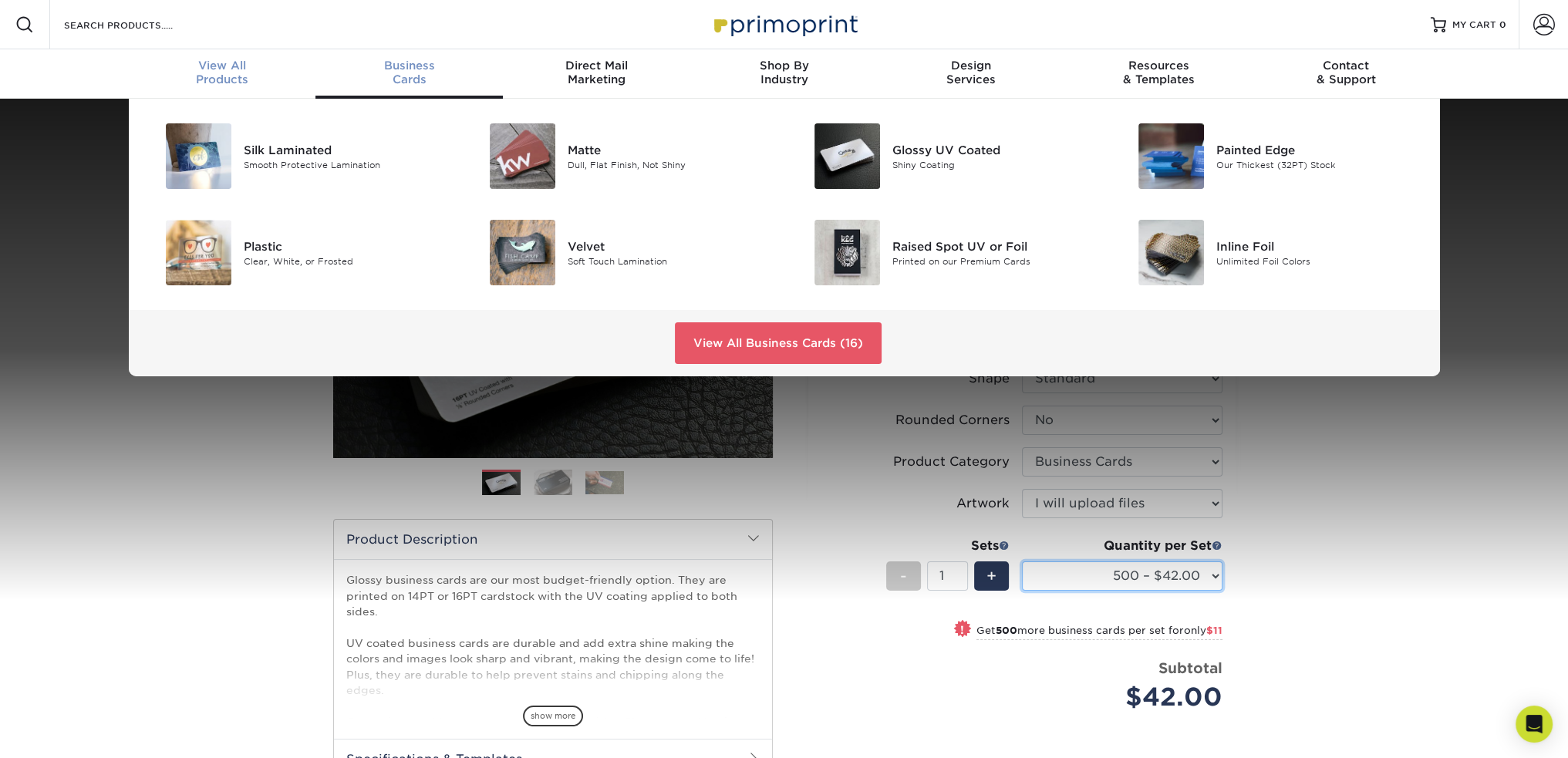
scroll to position [1, 0]
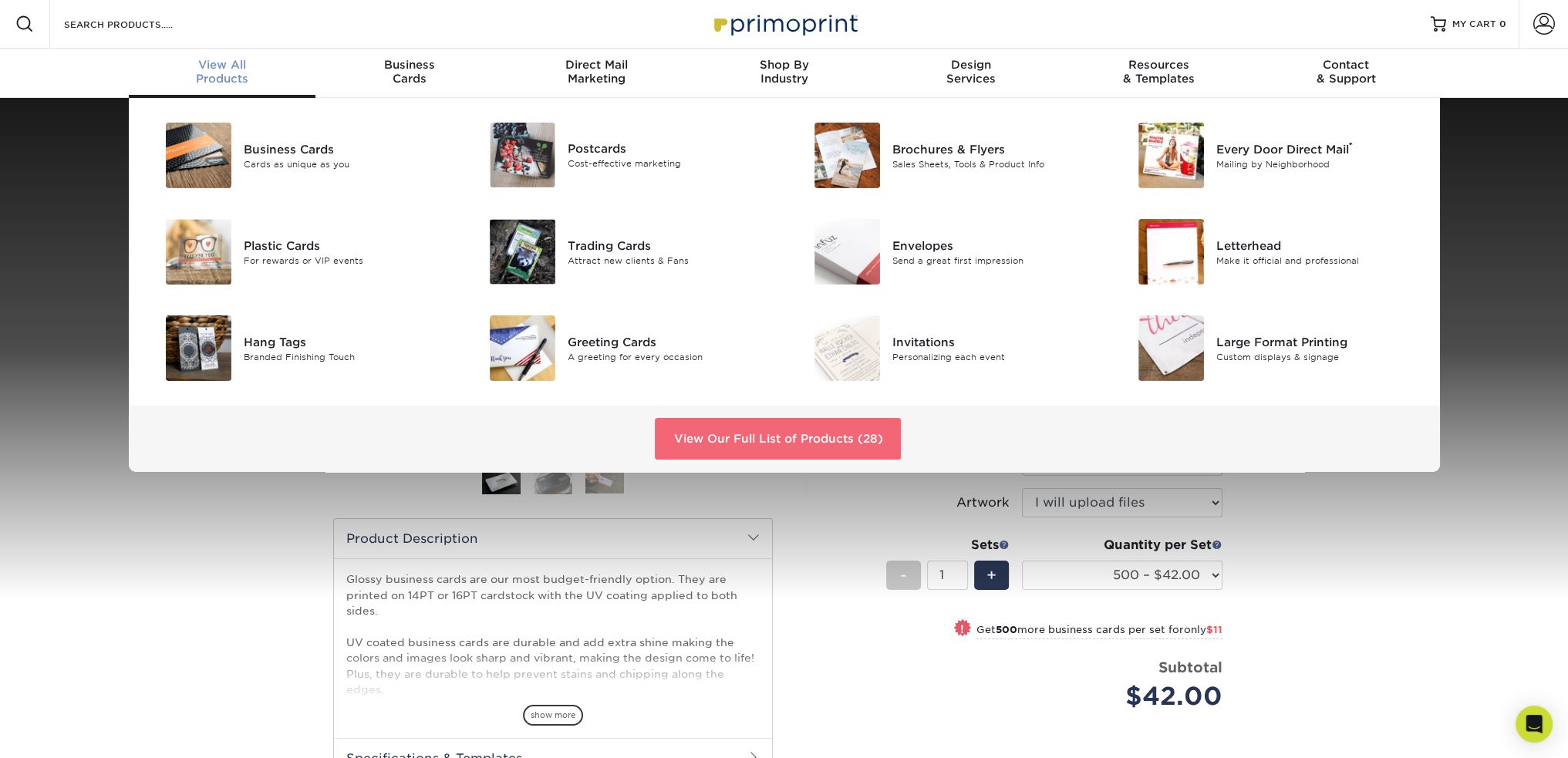
click at [857, 431] on link "View Our Full List of Products (28)" at bounding box center [778, 439] width 246 height 42
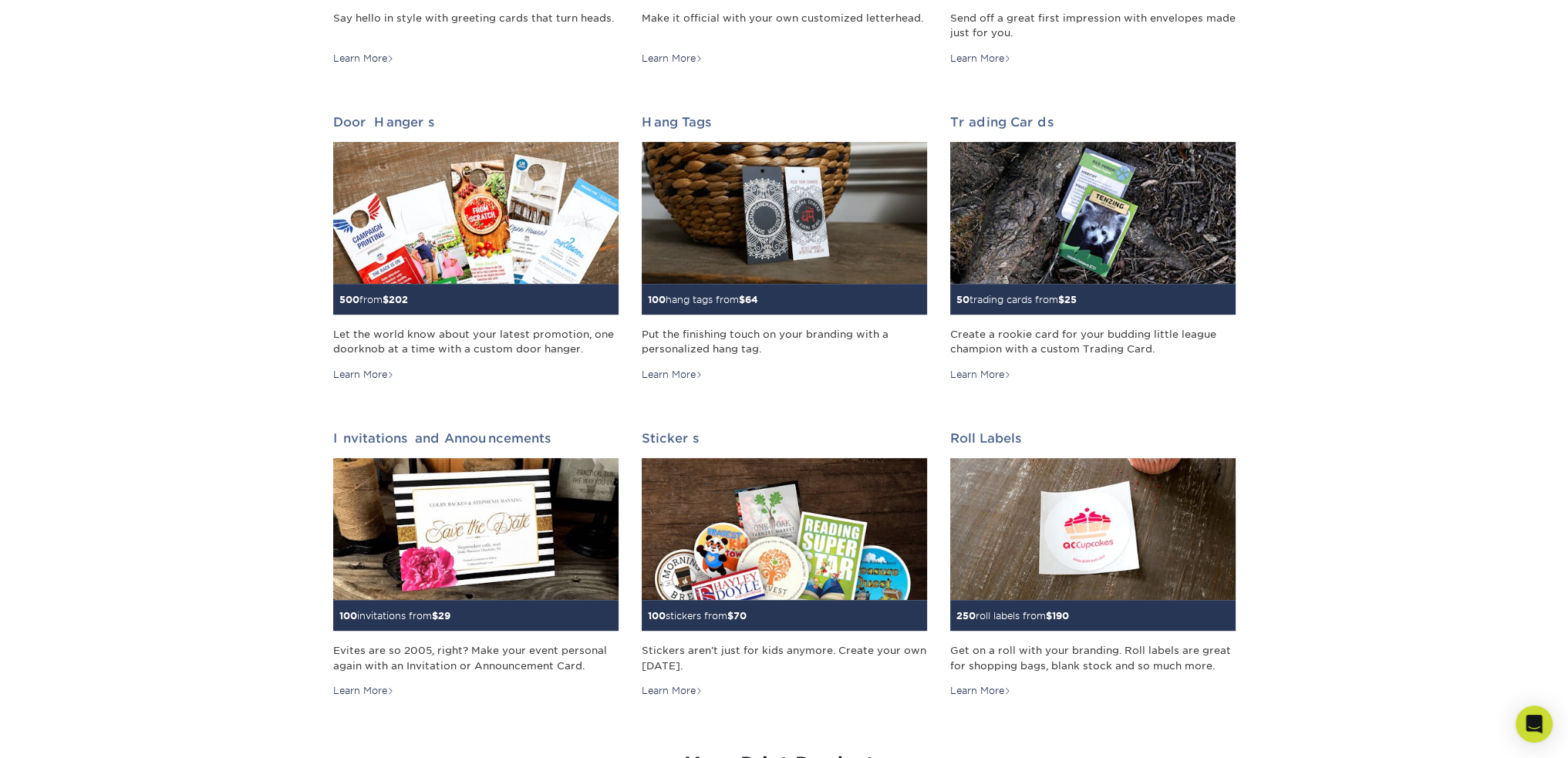
scroll to position [1157, 0]
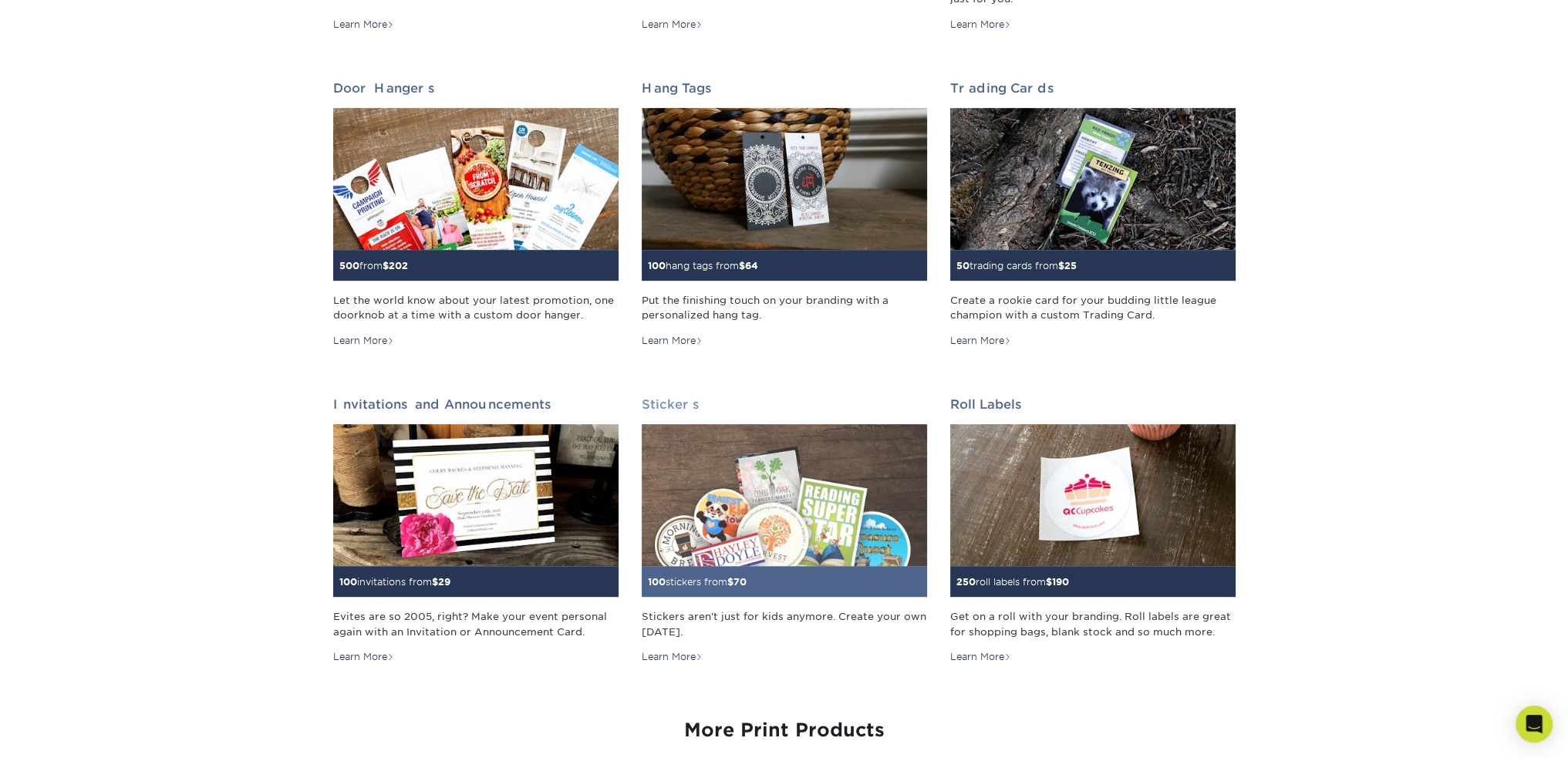
click at [731, 582] on small "100 stickers from $ 70" at bounding box center [697, 582] width 98 height 12
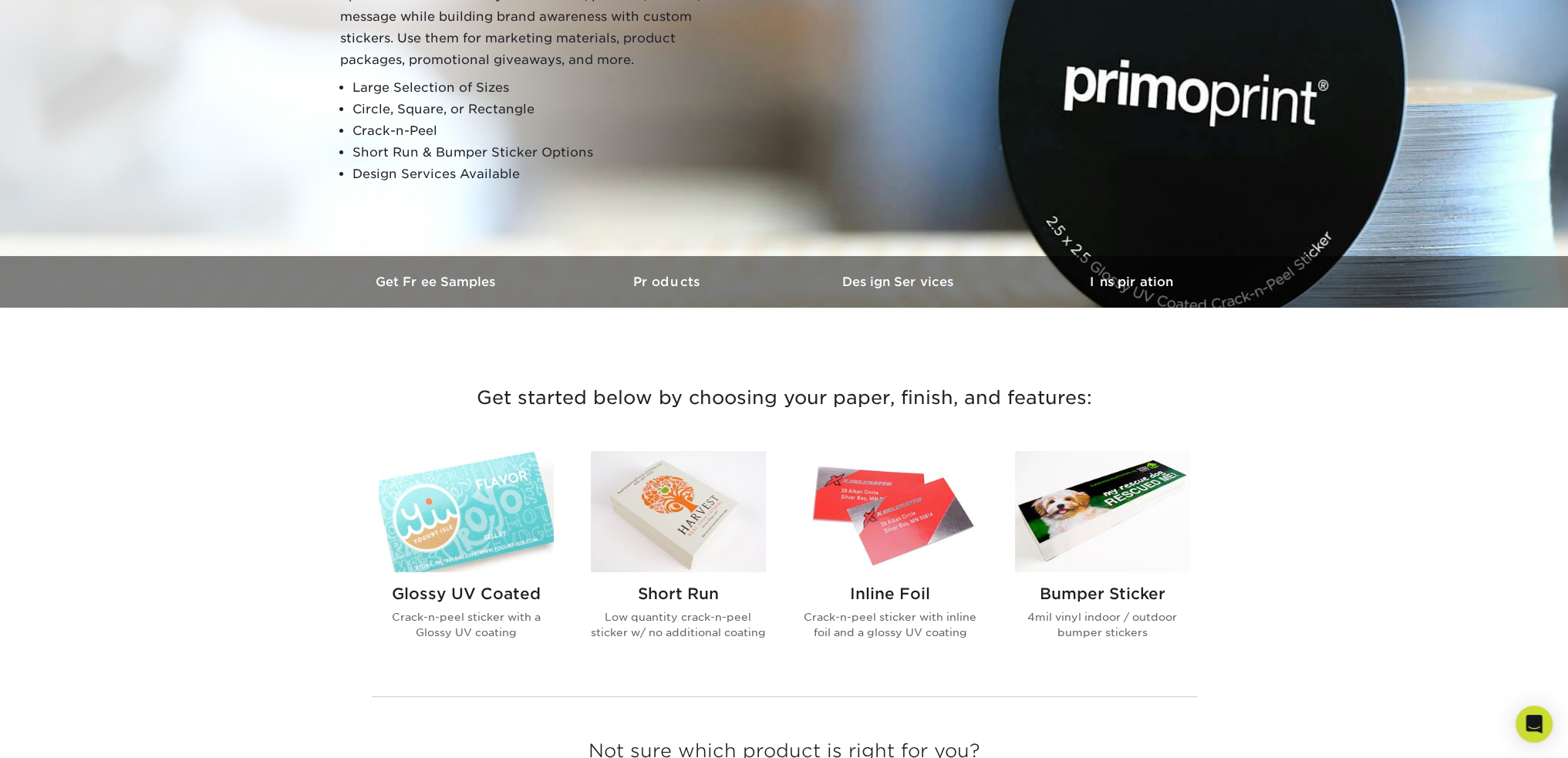
scroll to position [232, 0]
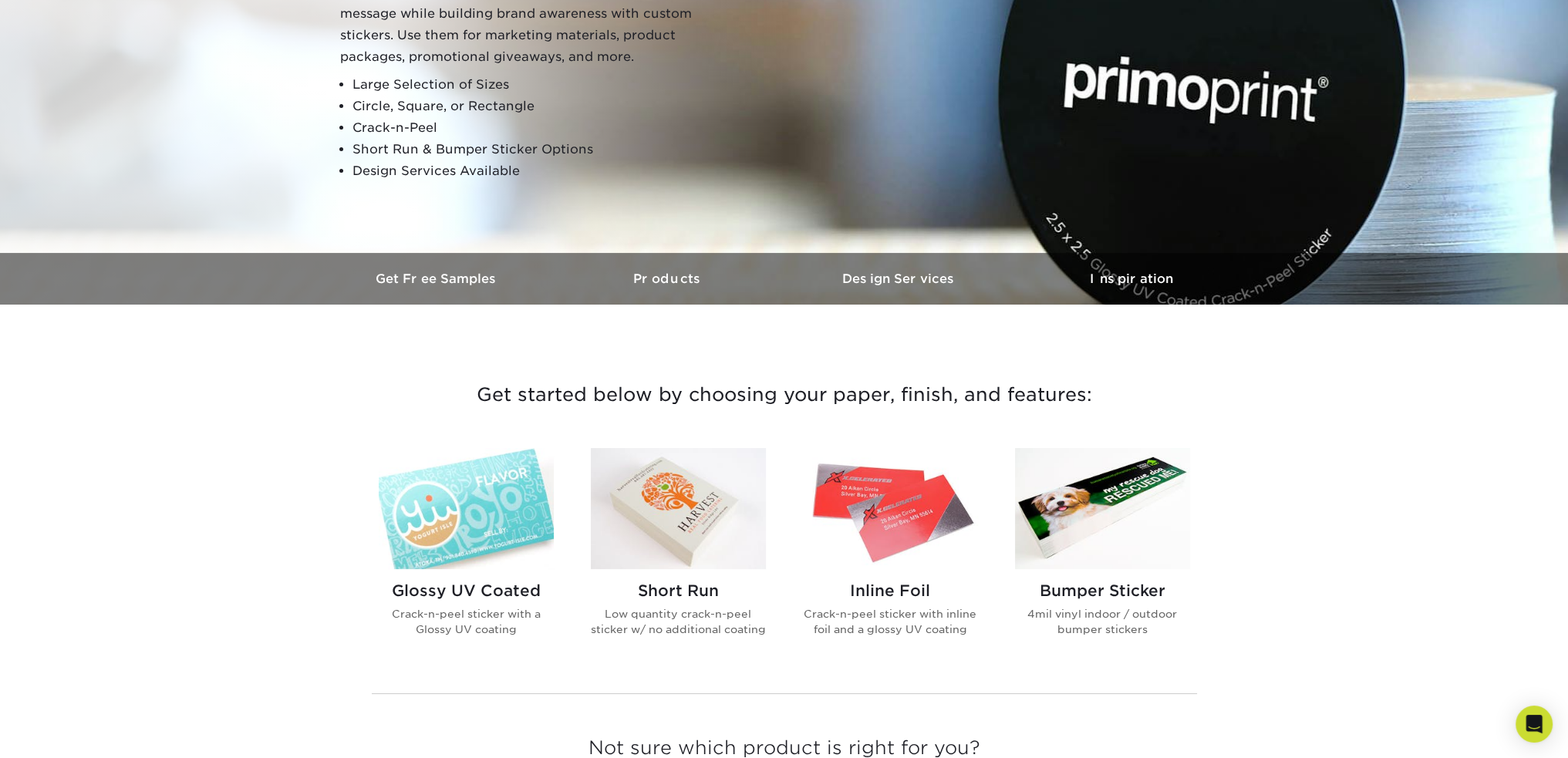
click at [458, 502] on img at bounding box center [466, 508] width 175 height 121
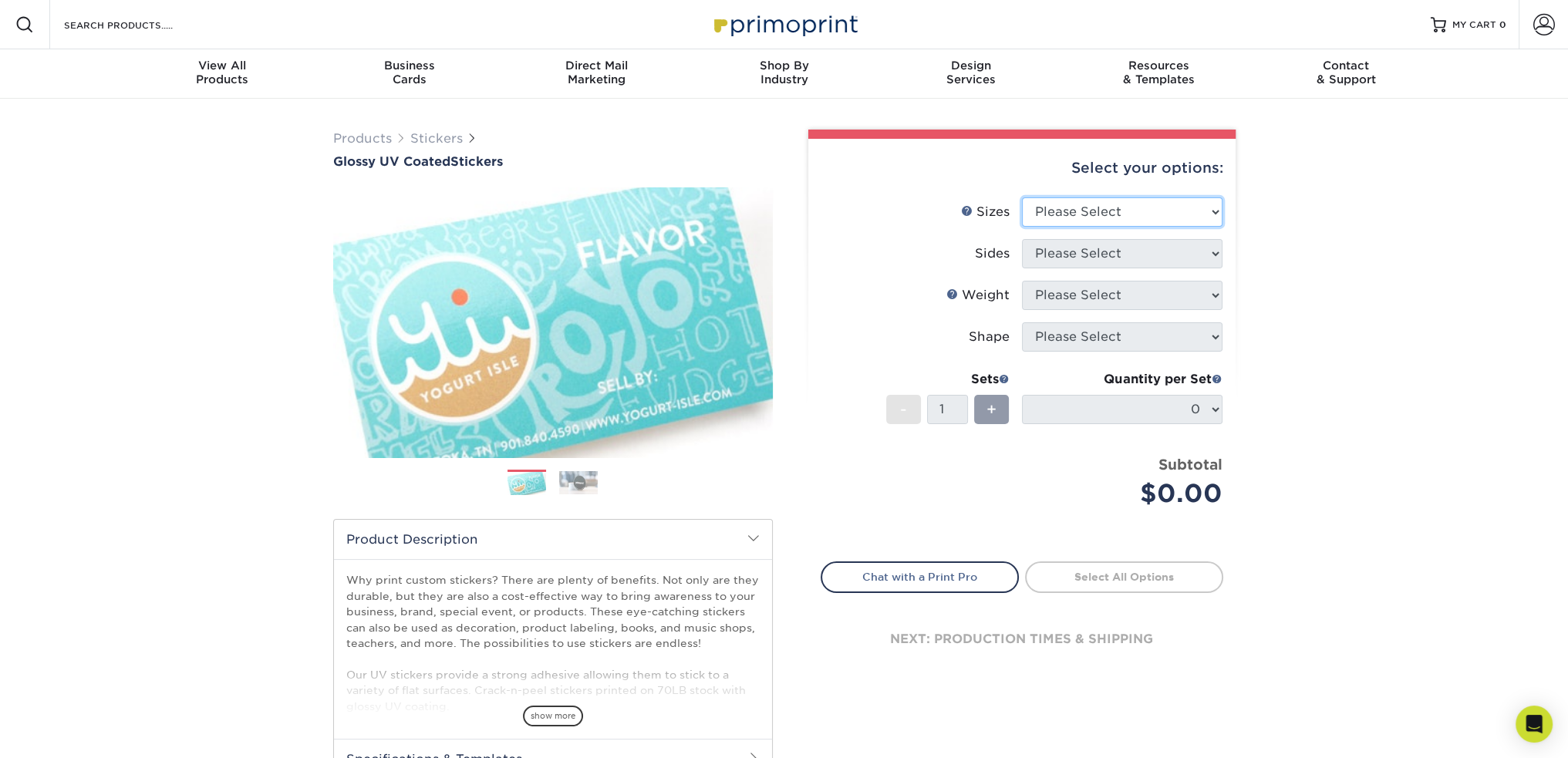
click at [1099, 209] on select "Please Select 1.5" x 2.5" 2" x 2" 2" x 3" 2" x 3.5" 2" x 4" 2" x 8" 2.12" x 5.5…" at bounding box center [1122, 212] width 200 height 30
select select "2.50x2.50"
click at [1022, 198] on select "Please Select 1.5" x 2.5" 2" x 2" 2" x 3" 2" x 3.5" 2" x 4" 2" x 8" 2.12" x 5.5…" at bounding box center [1122, 212] width 200 height 30
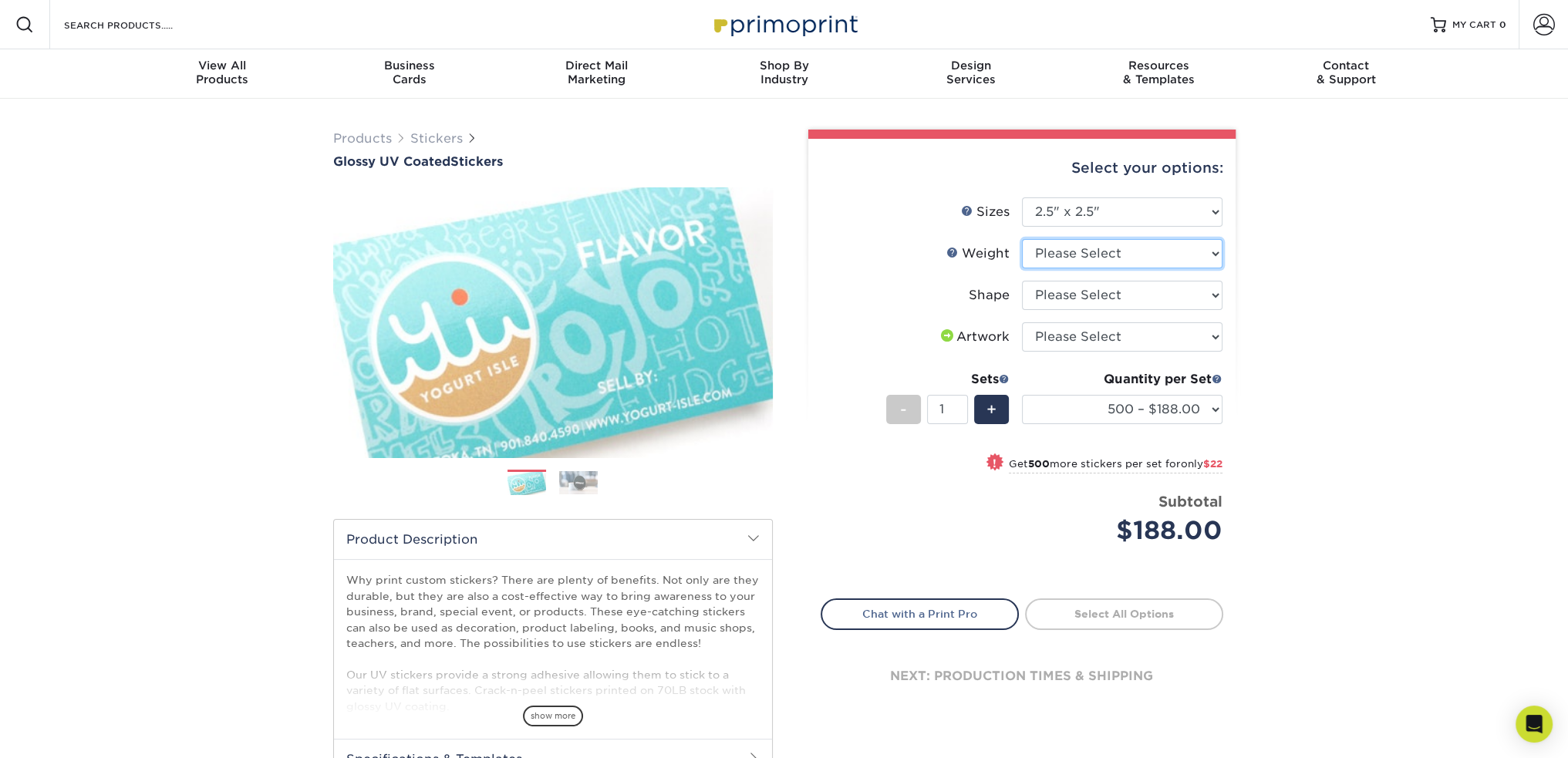
click at [1187, 252] on select "Please Select Crack and Peel - Round" at bounding box center [1122, 254] width 200 height 30
select select "Crack and Peel - Round"
click at [1022, 239] on select "Please Select Crack and Peel - Round" at bounding box center [1122, 254] width 200 height 30
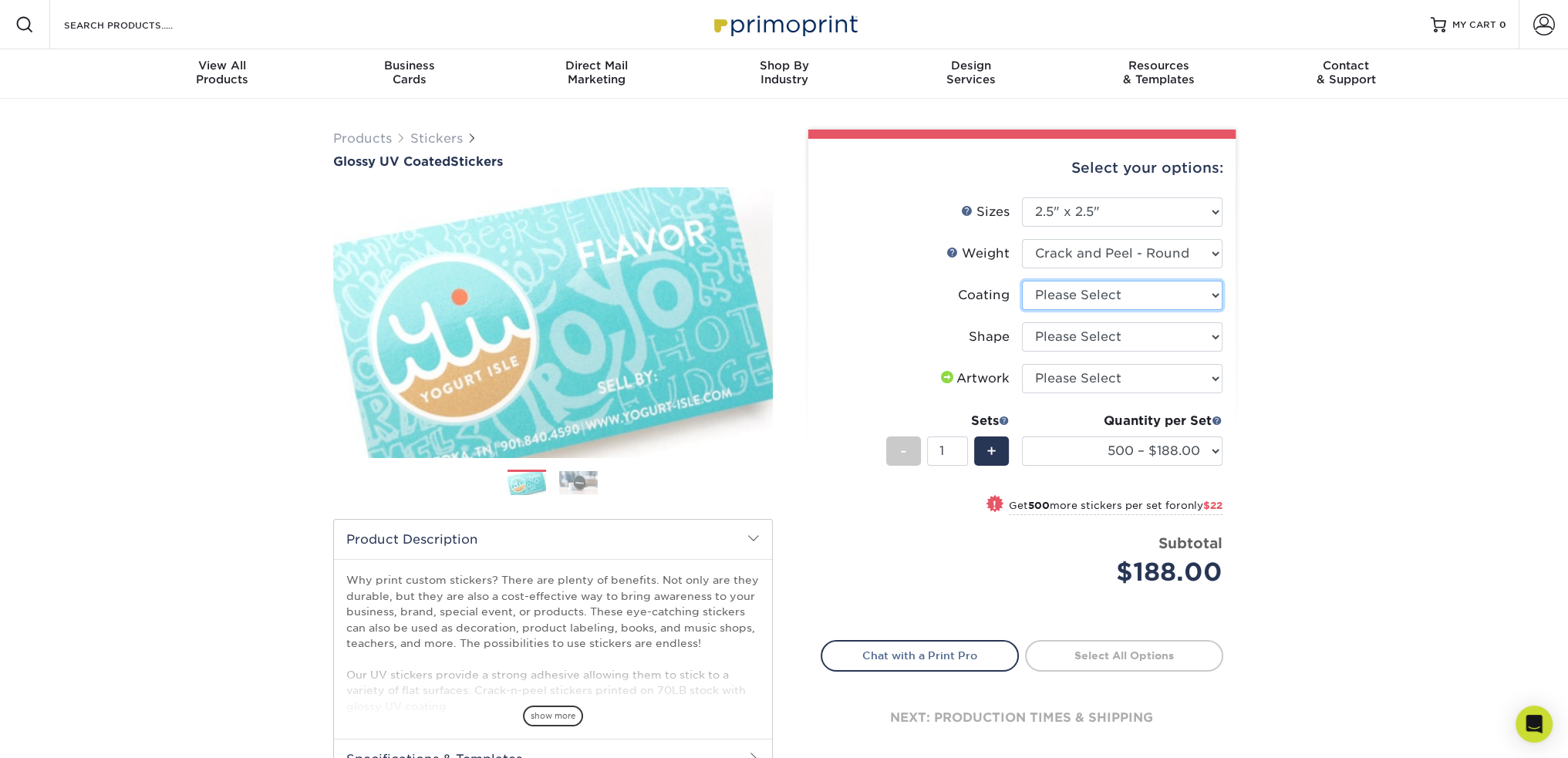
click at [1196, 292] on select at bounding box center [1122, 295] width 200 height 30
select select "1e8116af-acfc-44b1-83dc-8181aa338834"
click at [1022, 281] on select at bounding box center [1122, 295] width 200 height 30
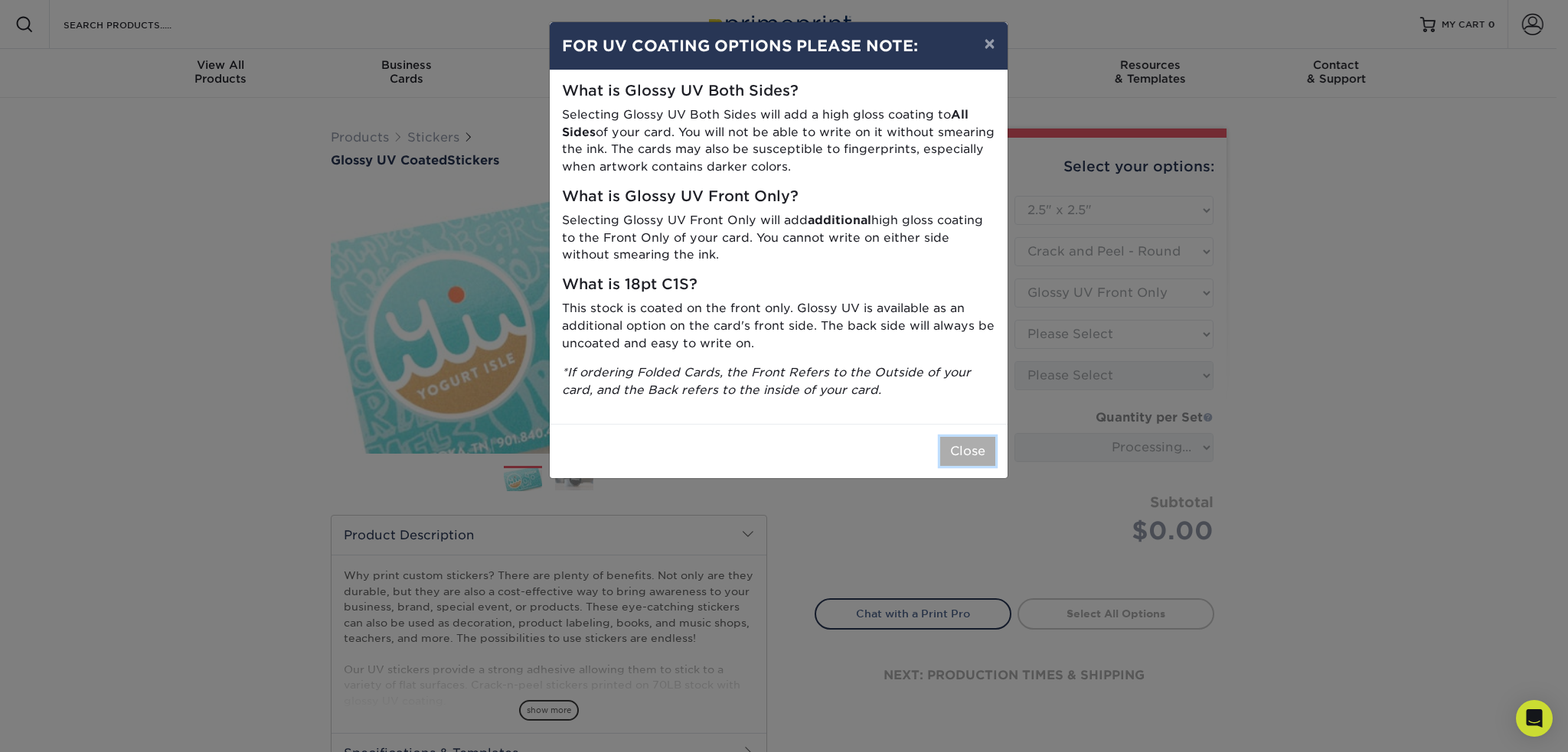
click at [951, 455] on button "Close" at bounding box center [967, 451] width 55 height 29
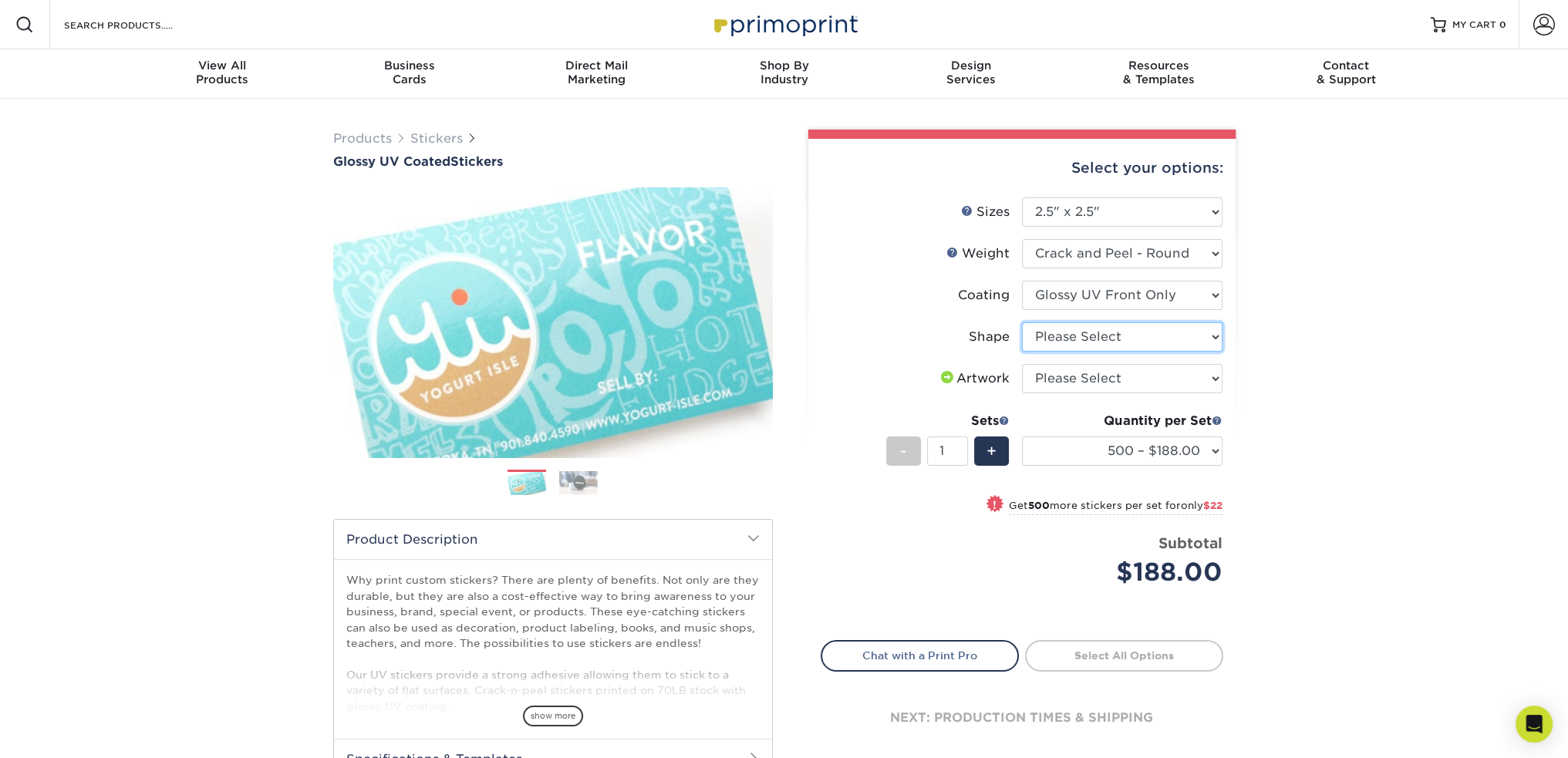
click at [1184, 333] on select "Please Select Standard" at bounding box center [1122, 337] width 200 height 30
select select "standard"
click at [1022, 323] on select "Please Select Standard" at bounding box center [1122, 337] width 200 height 30
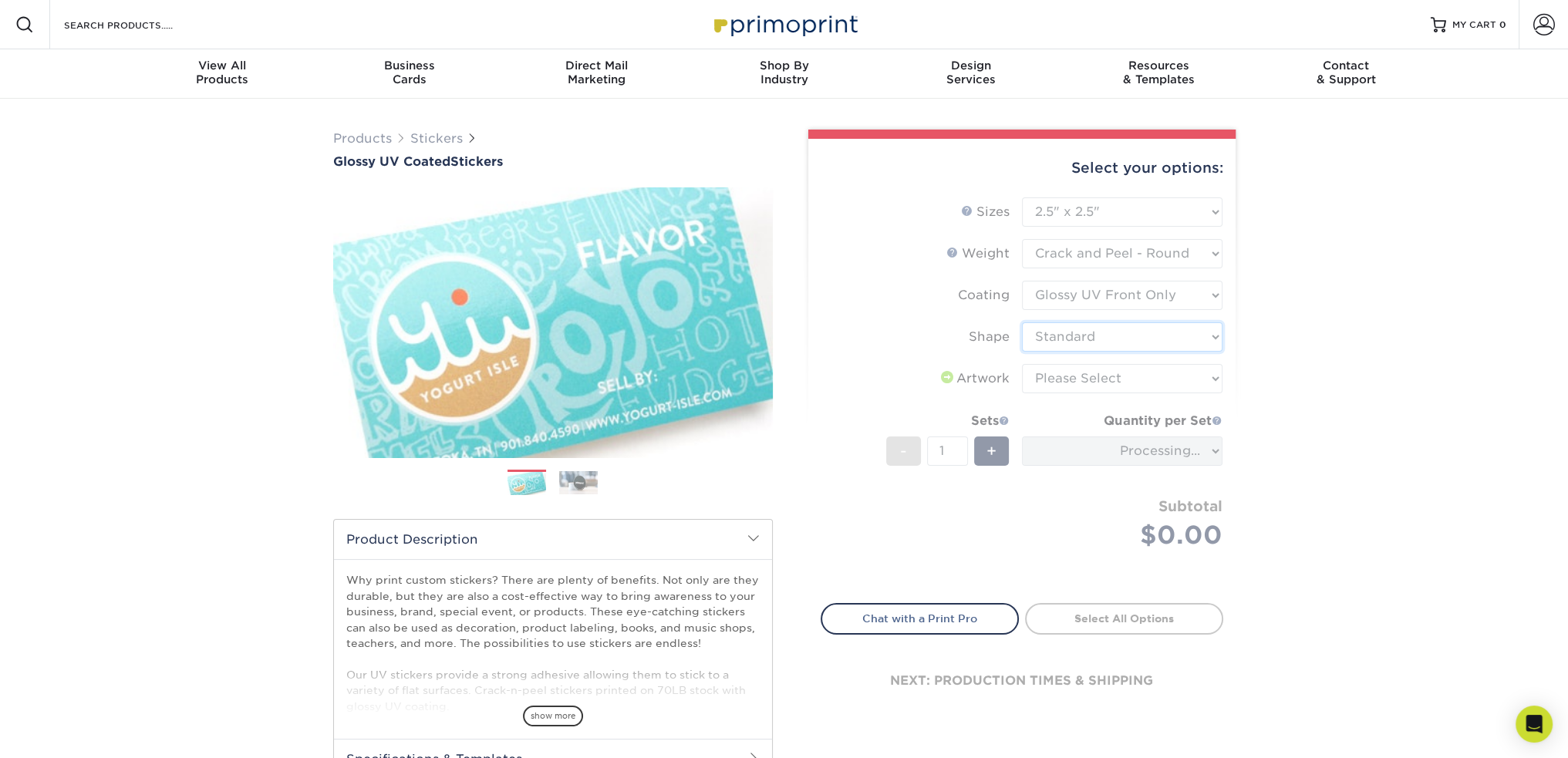
scroll to position [77, 0]
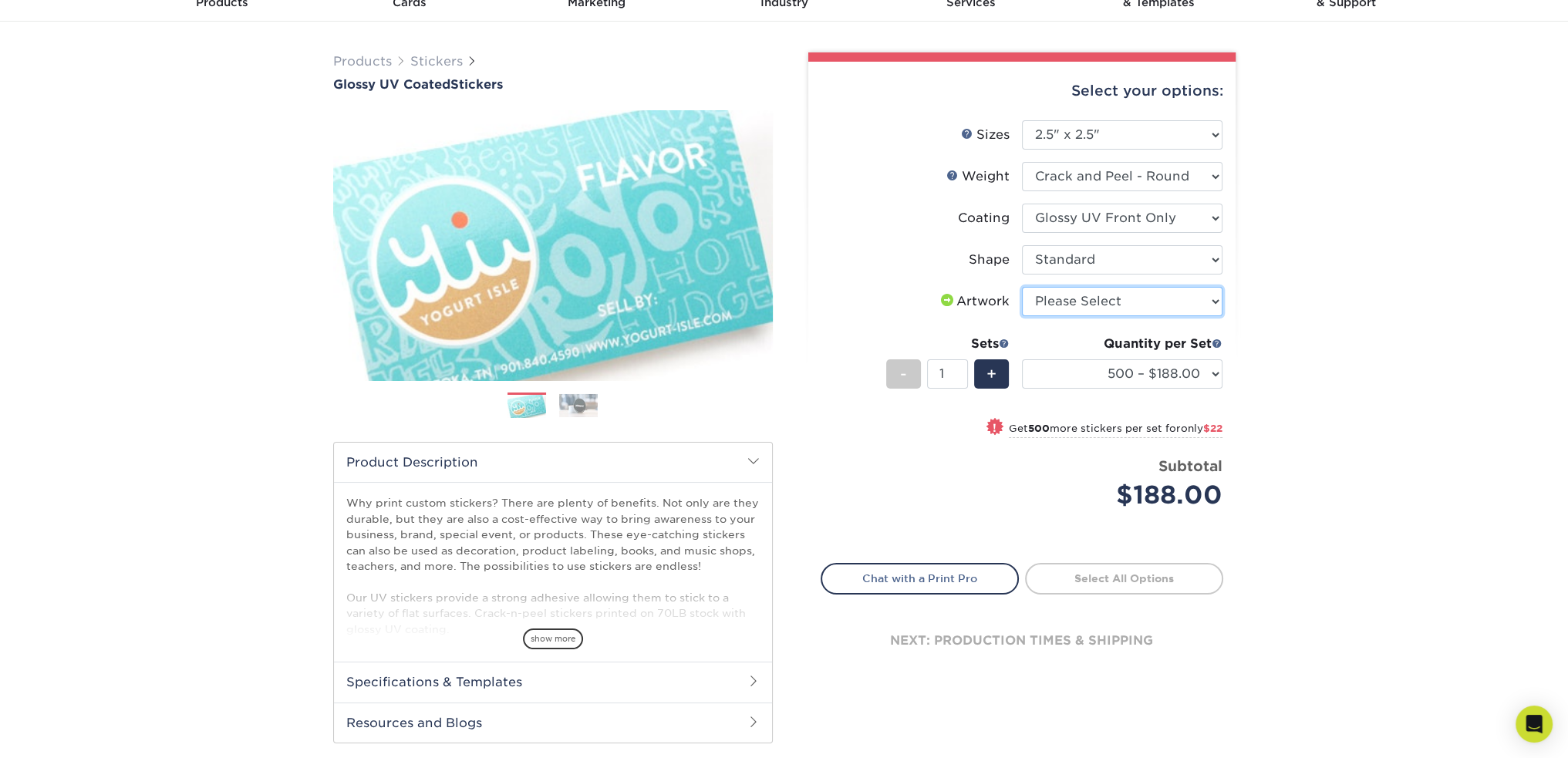
click at [1204, 301] on select "Please Select I will upload files I need a design - $50" at bounding box center [1122, 301] width 200 height 30
select select "upload"
click at [1022, 287] on select "Please Select I will upload files I need a design - $50" at bounding box center [1122, 301] width 200 height 30
click at [1202, 301] on select "Please Select I will upload files I need a design - $50" at bounding box center [1122, 301] width 200 height 30
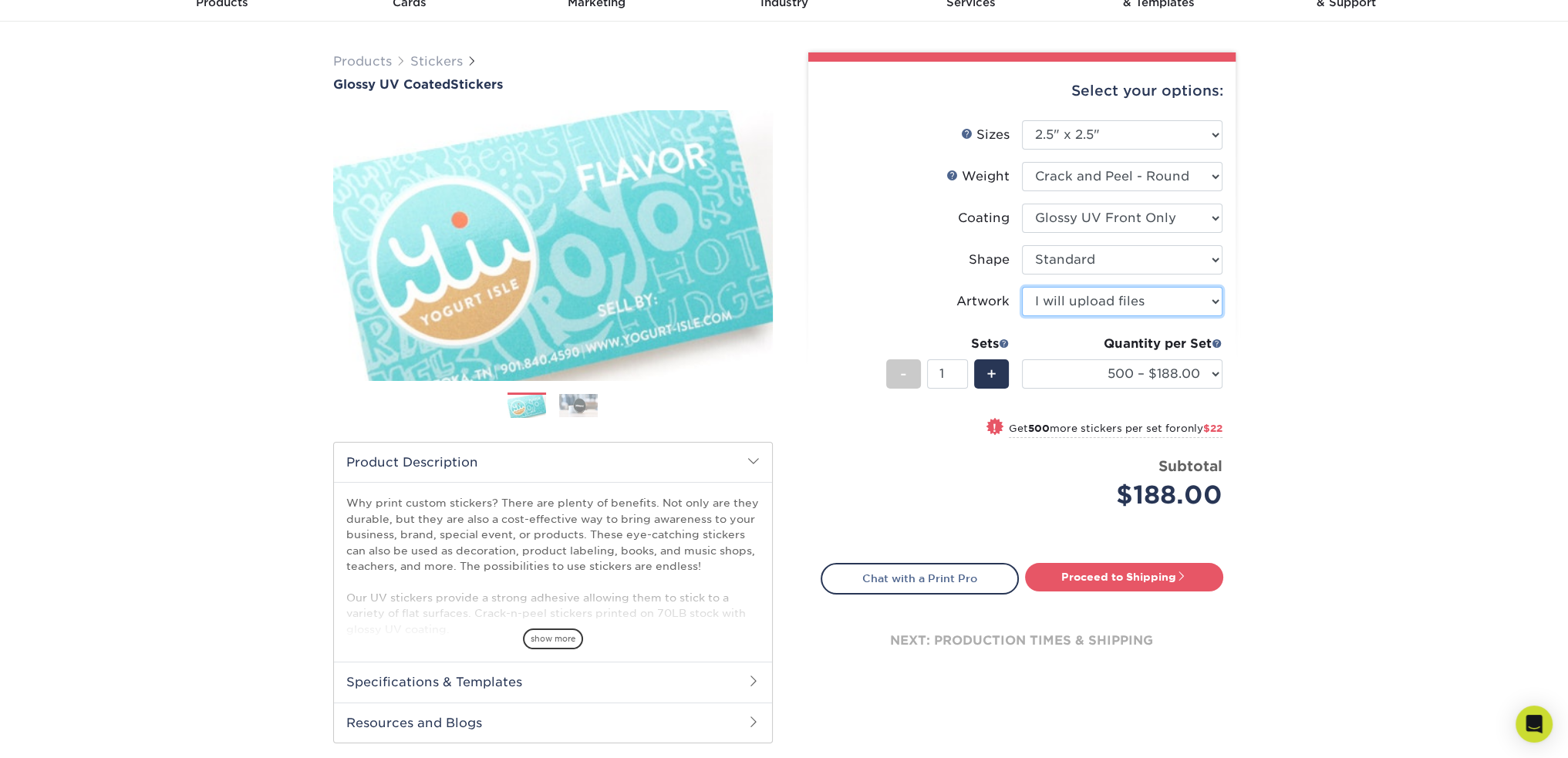
click at [1202, 301] on select "Please Select I will upload files I need a design - $50" at bounding box center [1122, 301] width 200 height 30
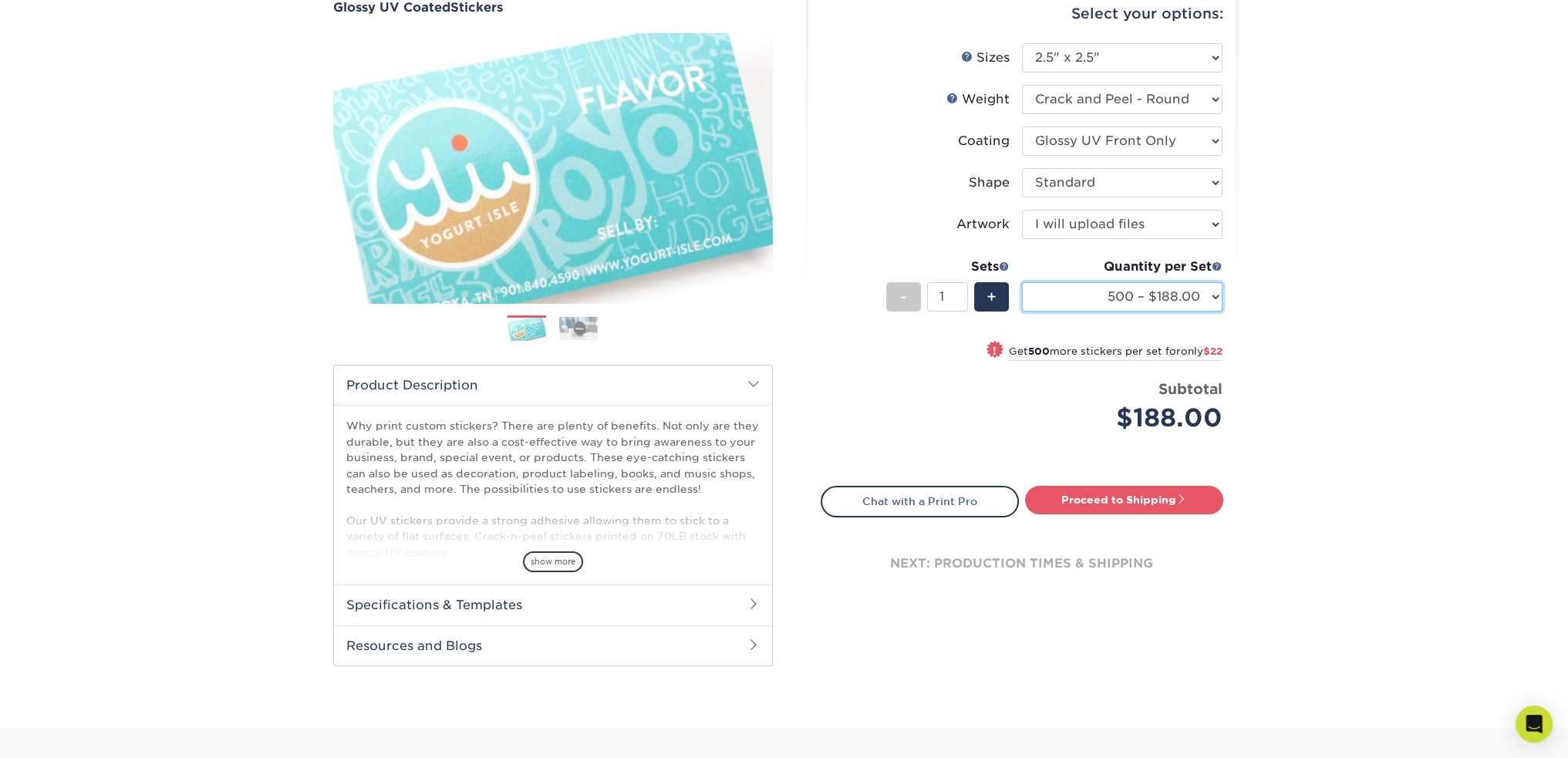
click at [1215, 299] on select "500 – $188.00 1000 – $210.00 2500 – $264.00 5000 – $397.00 10000 – $794.00 1500…" at bounding box center [1122, 297] width 200 height 30
select select "5000 – $397.00"
click at [1022, 283] on select "500 – $188.00 1000 – $210.00 2500 – $264.00 5000 – $397.00 10000 – $794.00 1500…" at bounding box center [1122, 297] width 200 height 30
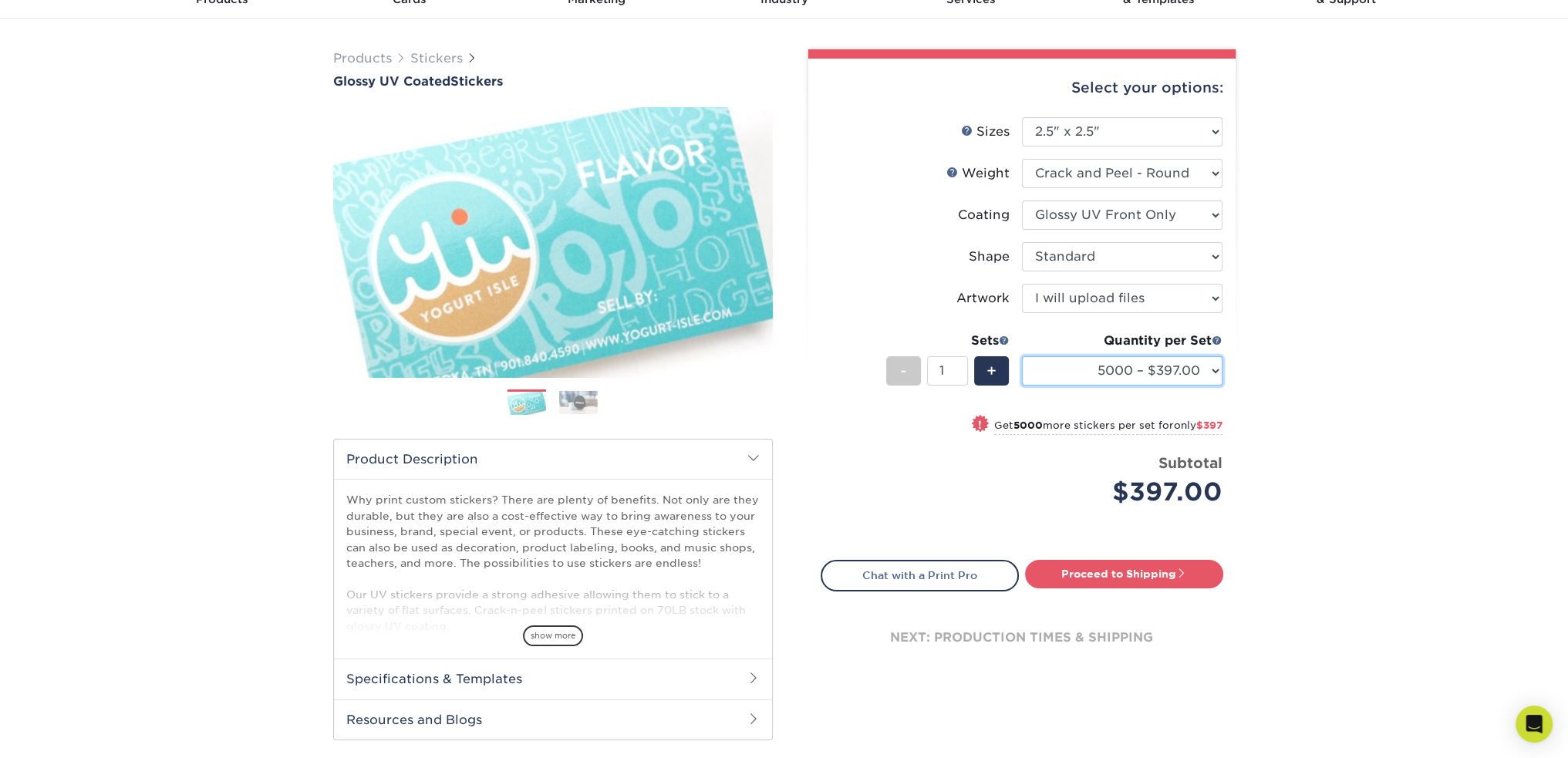
scroll to position [77, 0]
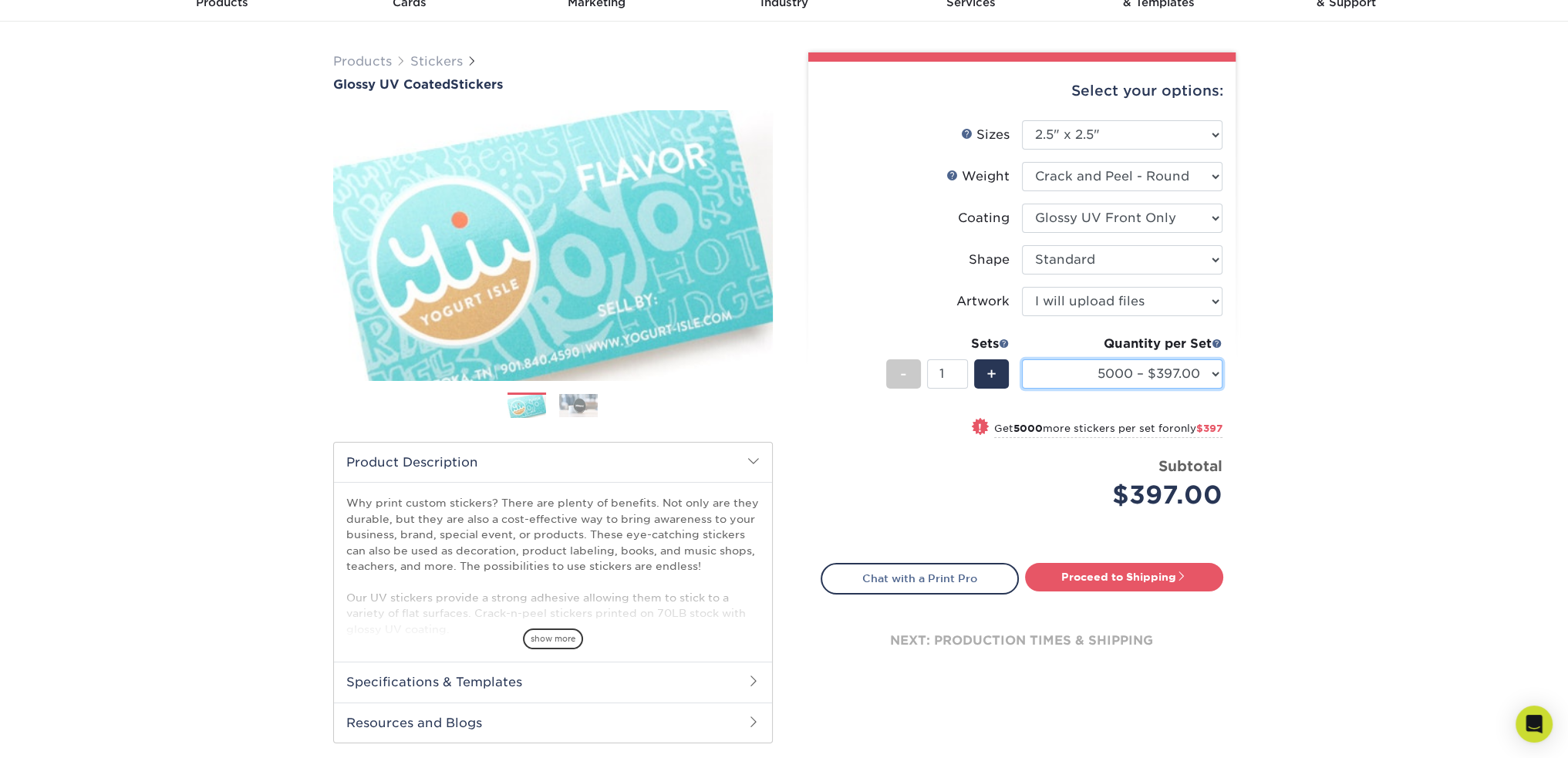
click at [1219, 373] on select "500 – $188.00 1000 – $210.00 2500 – $264.00 5000 – $397.00 10000 – $794.00 1500…" at bounding box center [1122, 373] width 200 height 30
click at [1342, 290] on div "Products Stickers Glossy UV Coated Stickers Previous Next . show more" at bounding box center [784, 413] width 1568 height 783
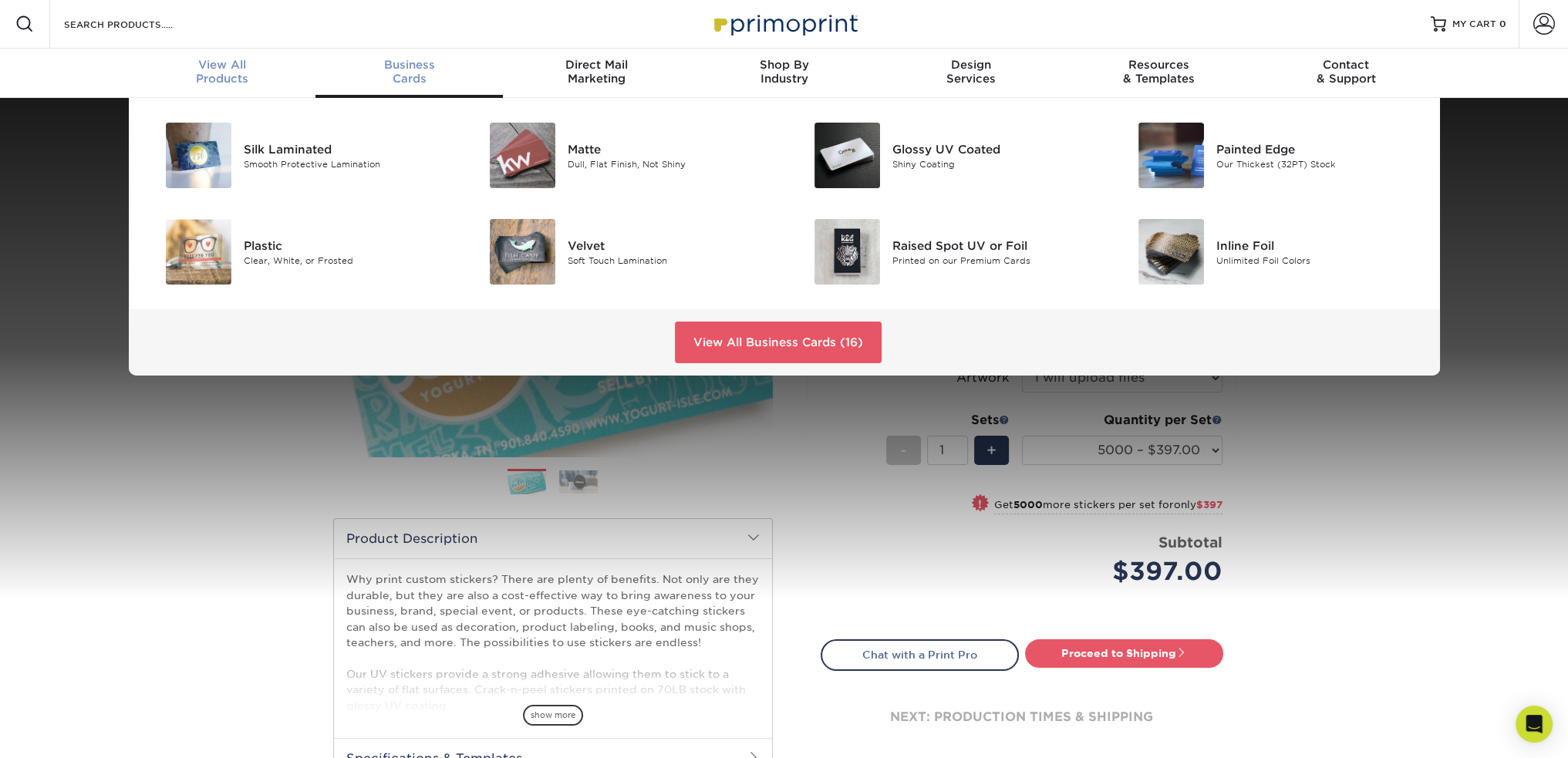
scroll to position [2, 0]
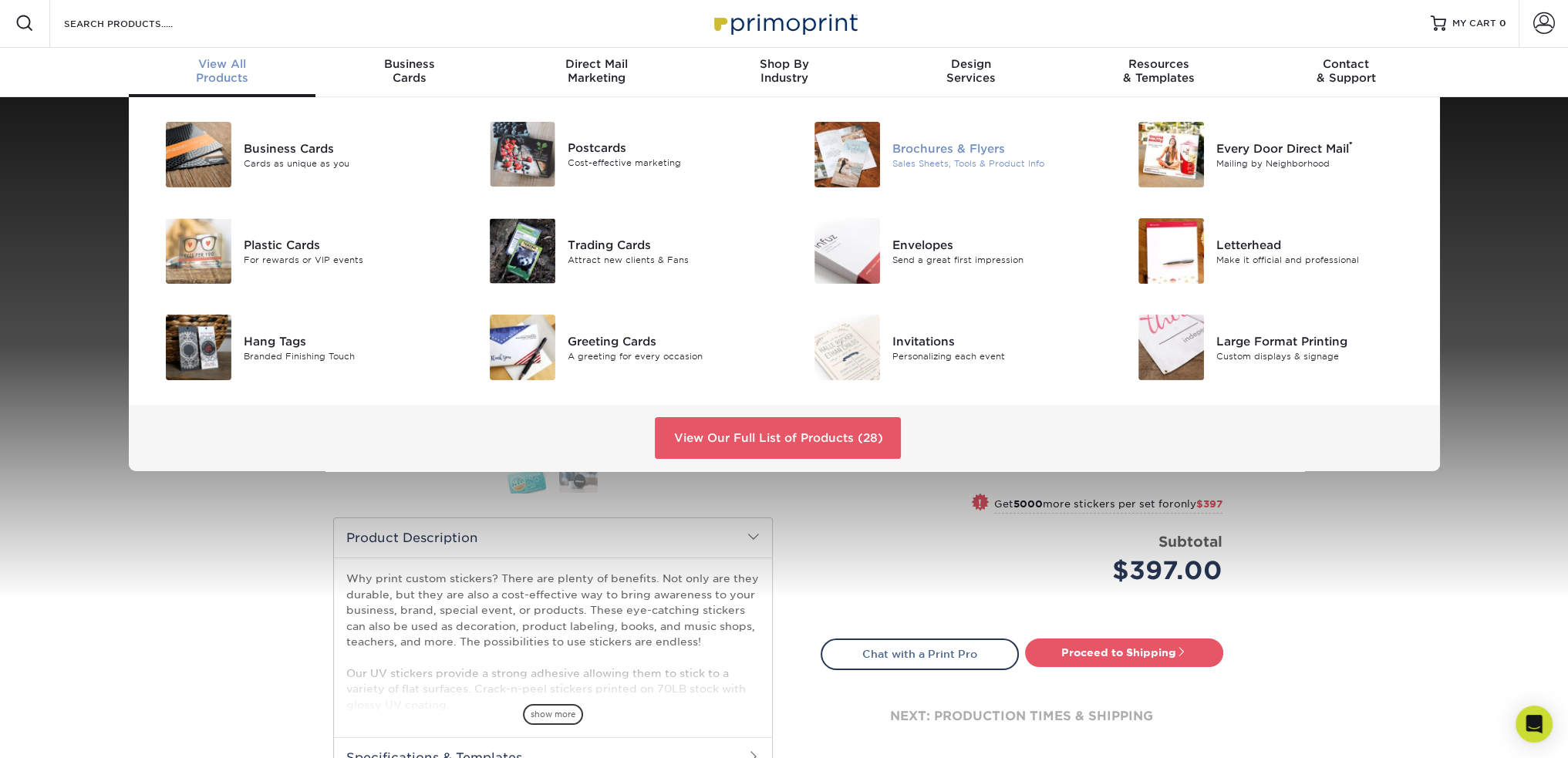
click at [917, 141] on div "Brochures & Flyers" at bounding box center [994, 148] width 205 height 17
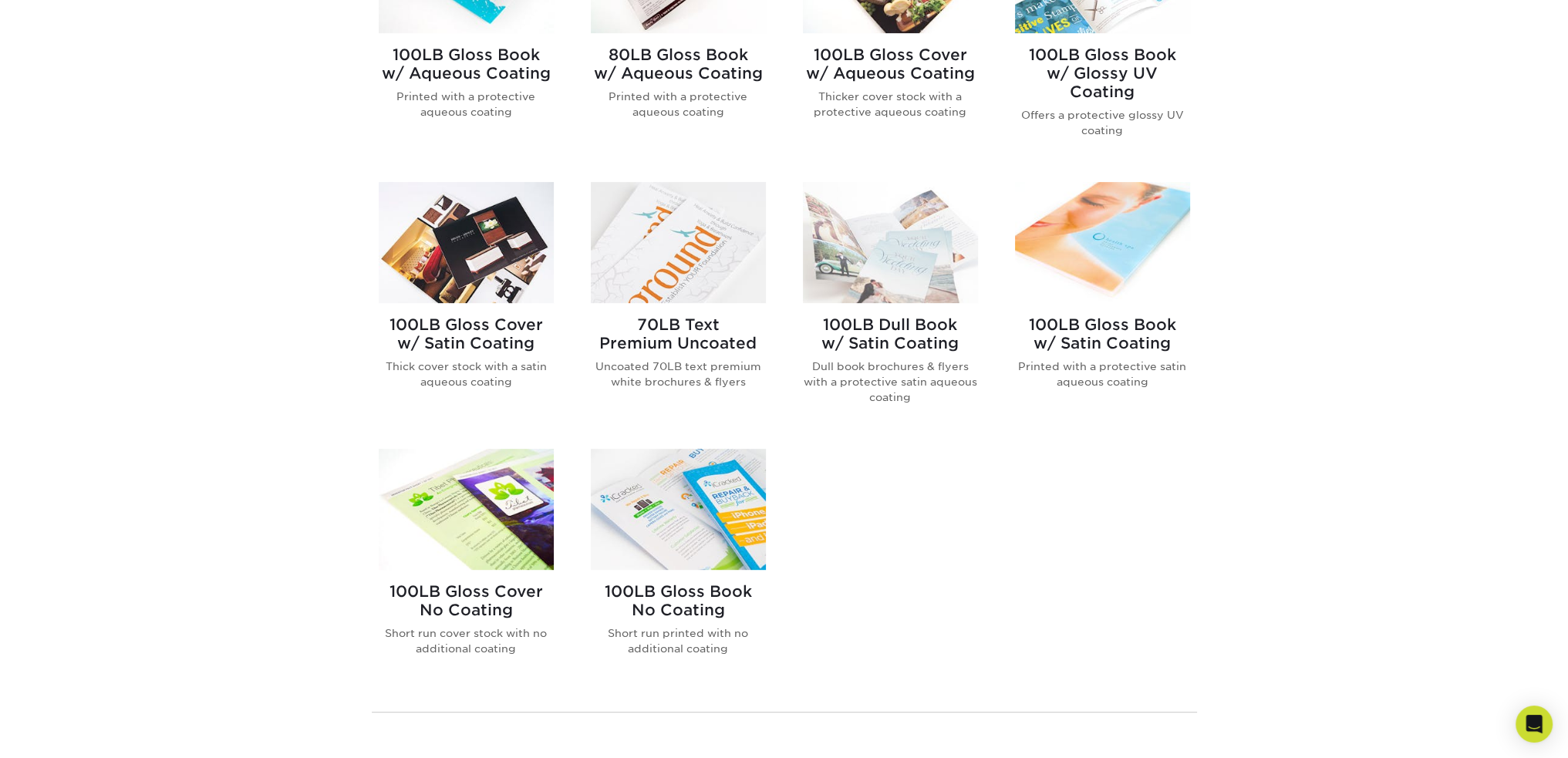
scroll to position [772, 0]
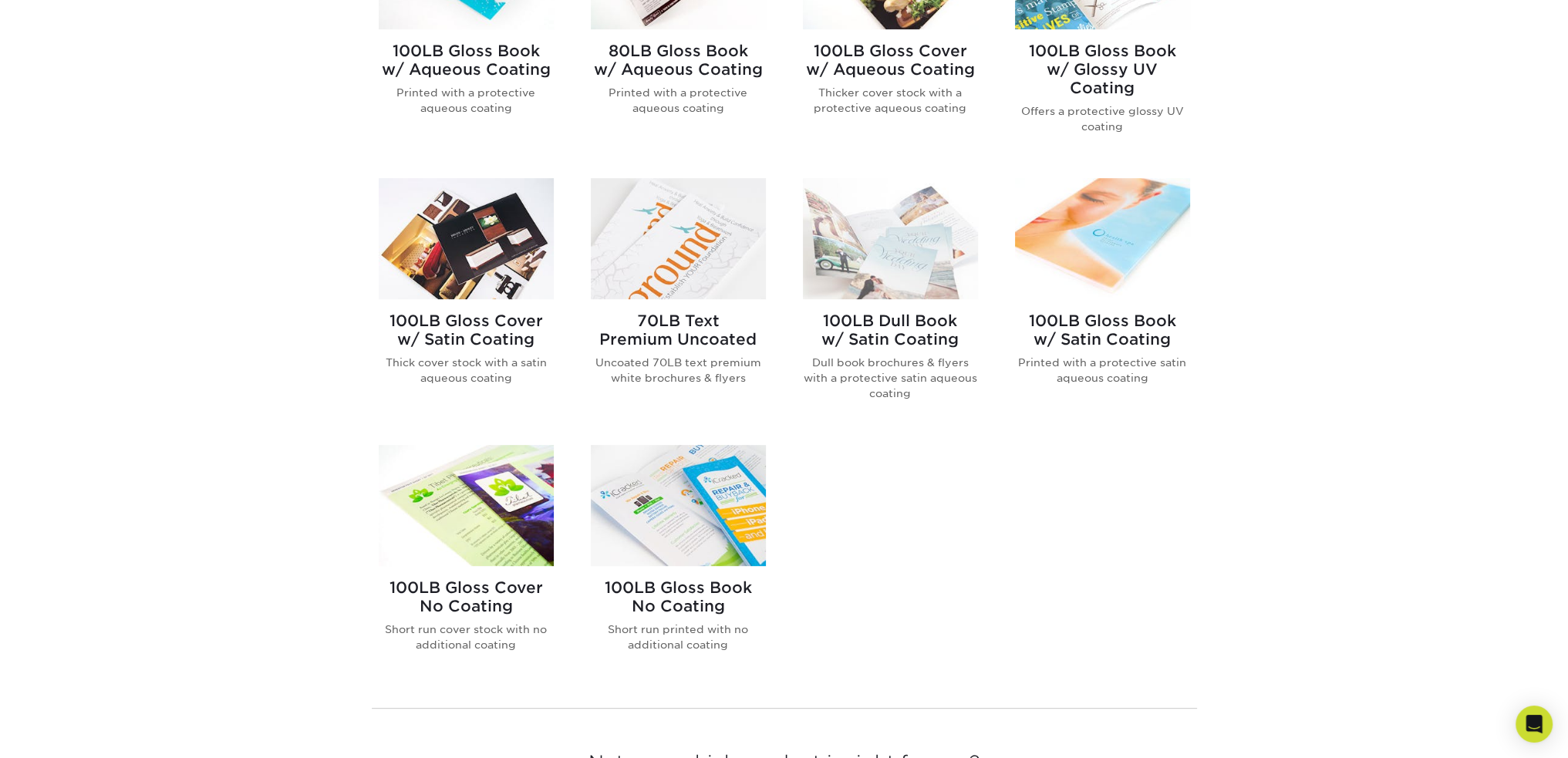
click at [439, 494] on img at bounding box center [466, 505] width 175 height 121
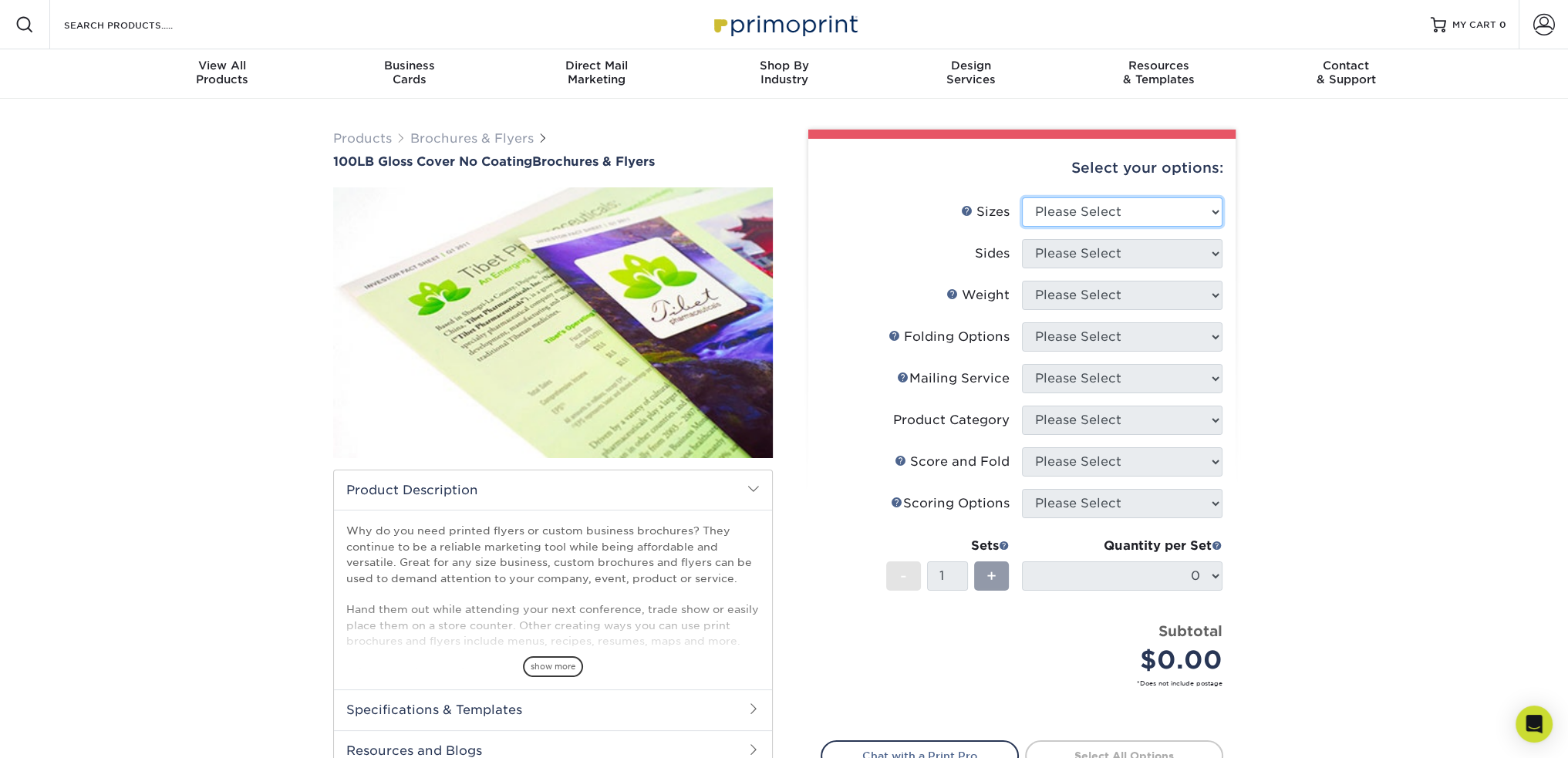
click at [1169, 216] on select "Please Select 3.67" x 8.5" 4" x 8.5" 4" x 8.5" 4" x 11" 4" x 12" 4.25" x 11" 4.…" at bounding box center [1122, 212] width 200 height 30
select select "11.00x17.00"
click at [1022, 198] on select "Please Select 3.67" x 8.5" 4" x 8.5" 4" x 8.5" 4" x 11" 4" x 12" 4.25" x 11" 4.…" at bounding box center [1122, 212] width 200 height 30
click at [1182, 239] on select "Please Select Print Both Sides Print Front Only" at bounding box center [1122, 254] width 200 height 30
select select "13abbda7-1d64-4f25-8bb2-c179b224825d"
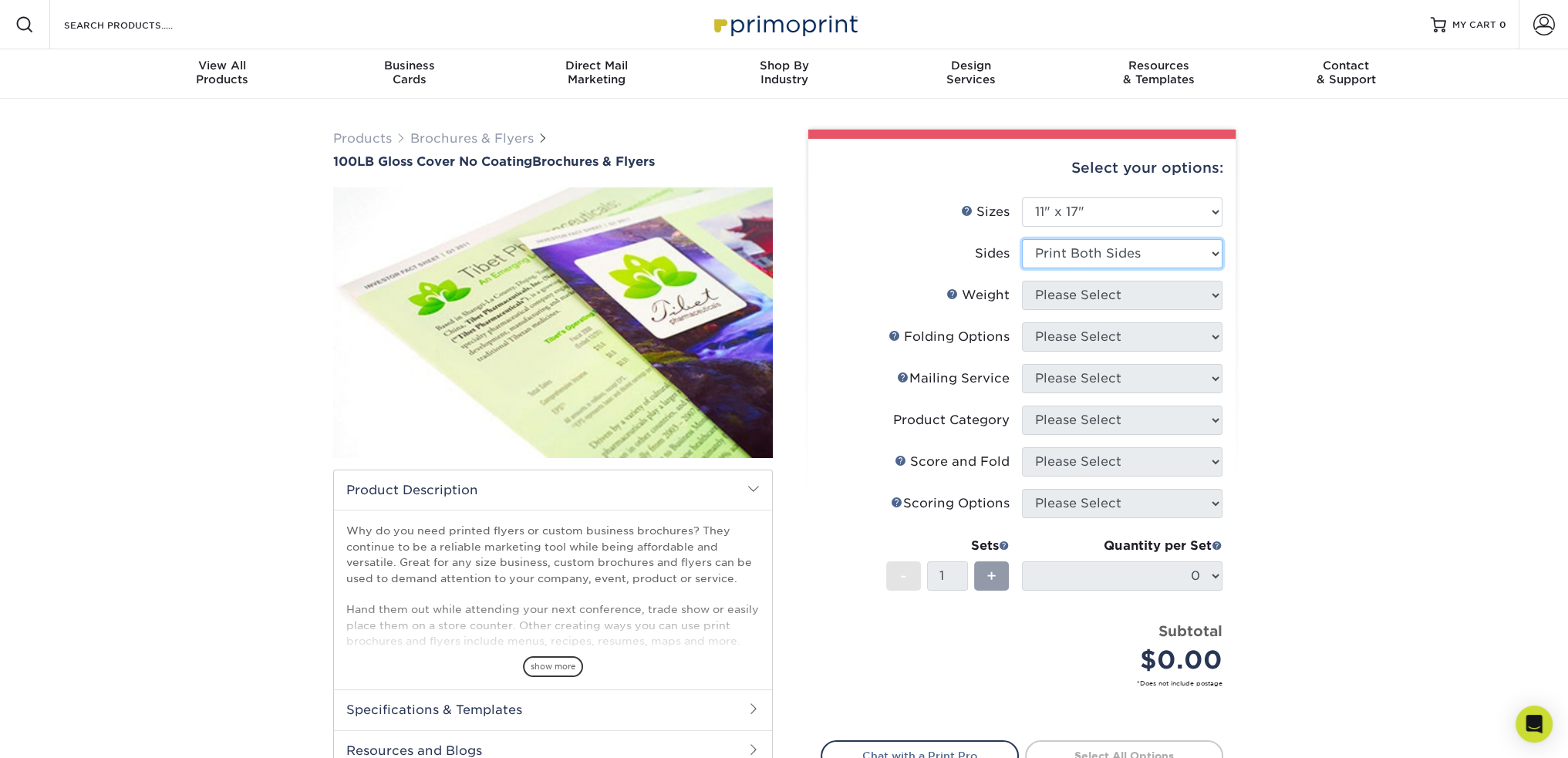
click at [1022, 239] on select "Please Select Print Both Sides Print Front Only" at bounding box center [1122, 254] width 200 height 30
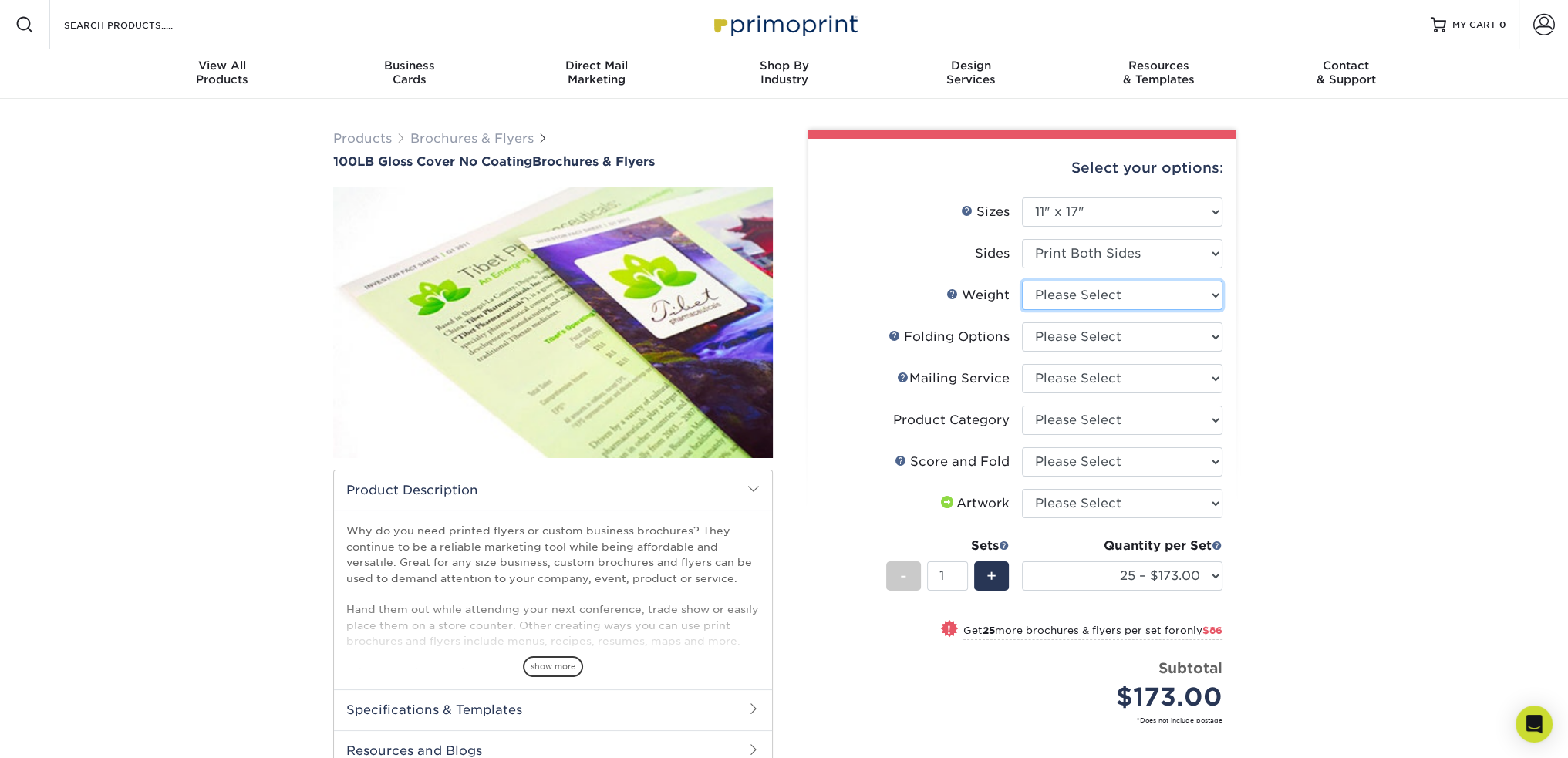
click at [1169, 295] on select "Please Select 100LB" at bounding box center [1122, 295] width 200 height 30
select select "100LB"
click at [1022, 281] on select "Please Select 100LB" at bounding box center [1122, 295] width 200 height 30
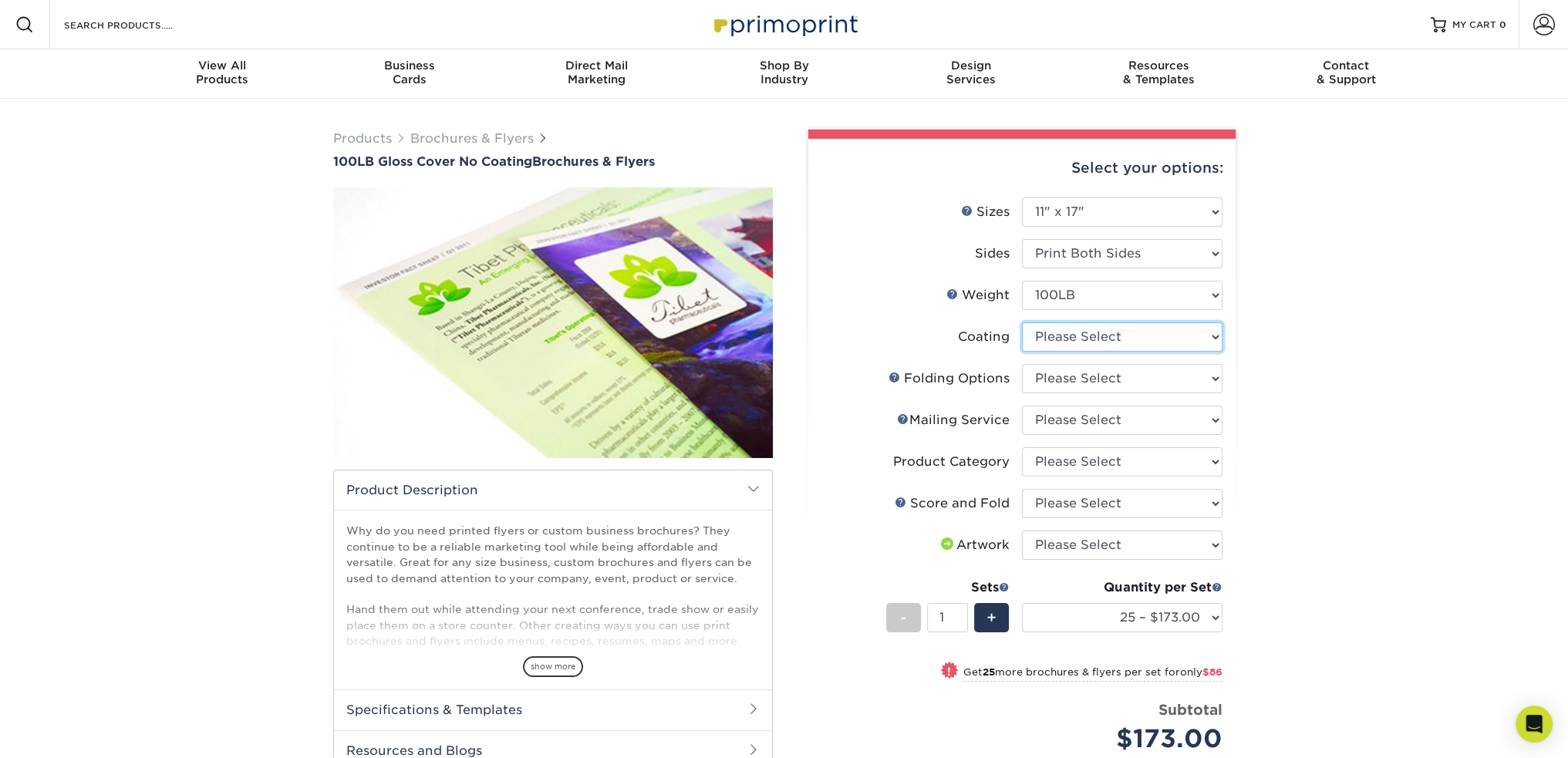
click at [1154, 337] on select at bounding box center [1122, 337] width 200 height 30
select select "3e7618de-abca-4bda-9f97-8b9129e913d8"
click at [1022, 323] on select at bounding box center [1122, 337] width 200 height 30
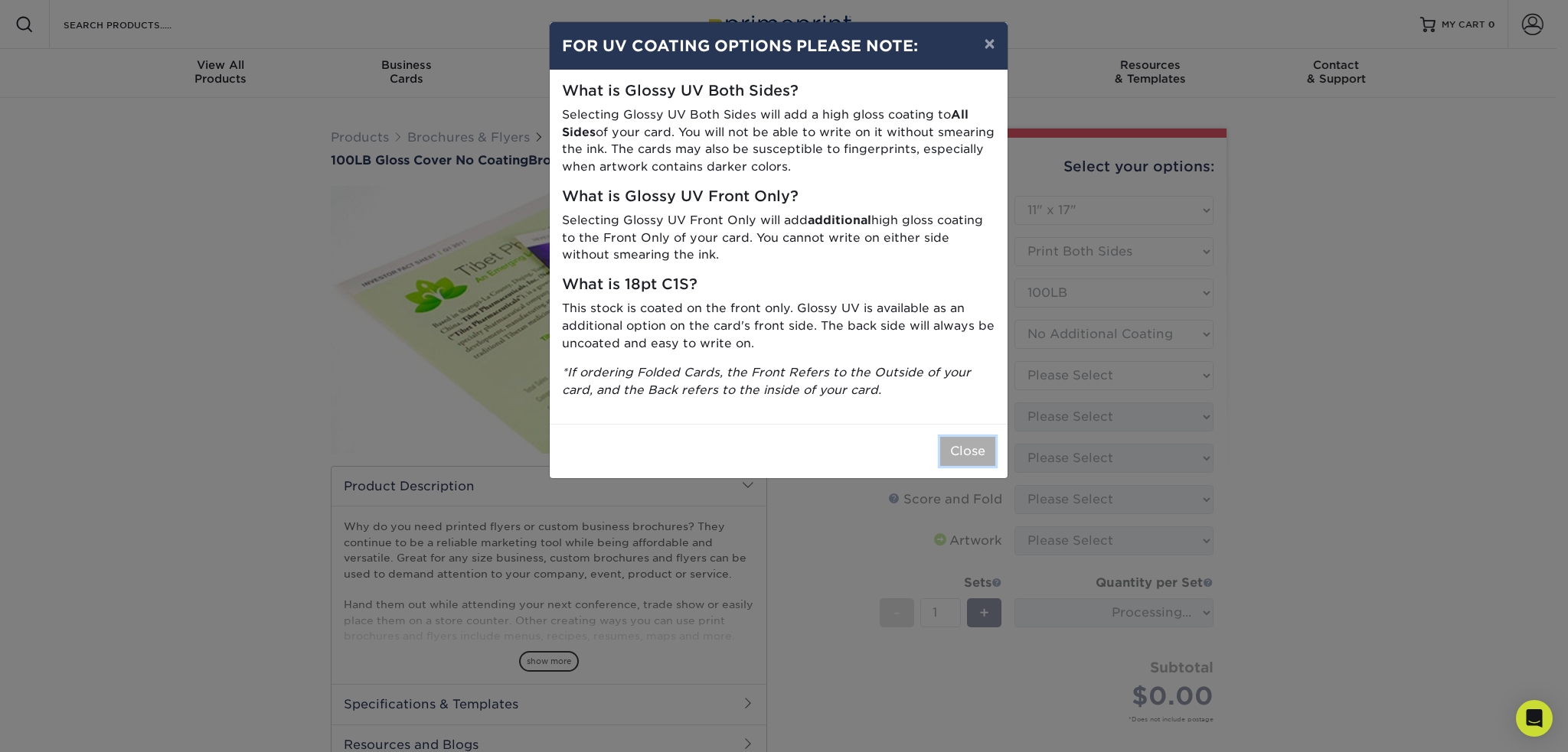
click at [969, 446] on button "Close" at bounding box center [967, 451] width 55 height 29
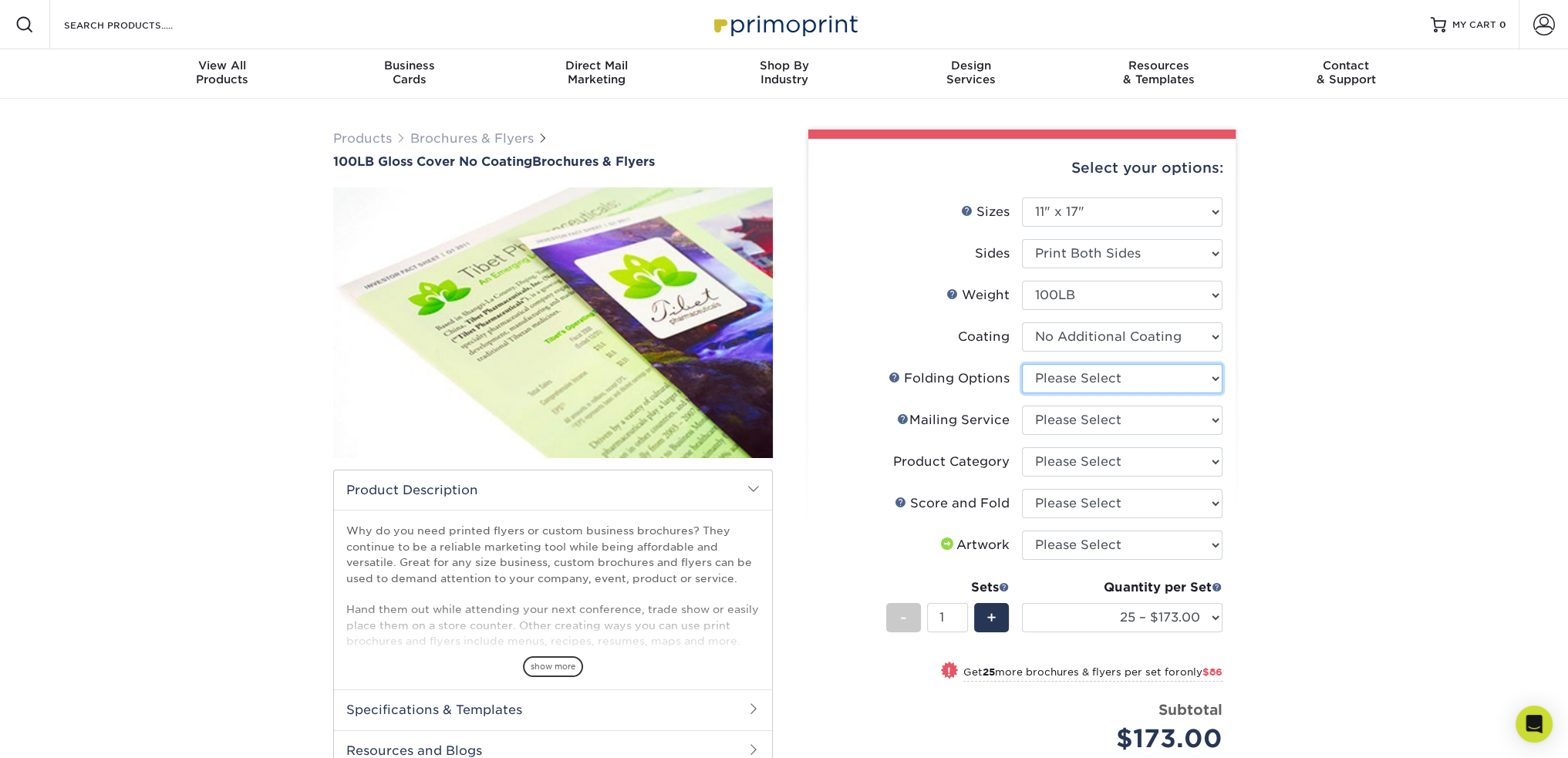
click at [1175, 376] on select "Please Select FLAT - No Folding" at bounding box center [1122, 379] width 200 height 30
select select "9b1d5825-34d1-4721-9874-ed79abb003d7"
click at [1022, 364] on select "Please Select FLAT - No Folding" at bounding box center [1122, 379] width 200 height 30
click at [1174, 418] on select "Please Select No Direct Mailing Service No, I will mail/stamp/imprint Direct Ma…" at bounding box center [1122, 420] width 200 height 30
select select "3e5e9bdd-d78a-4c28-a41d-fe1407925ca6"
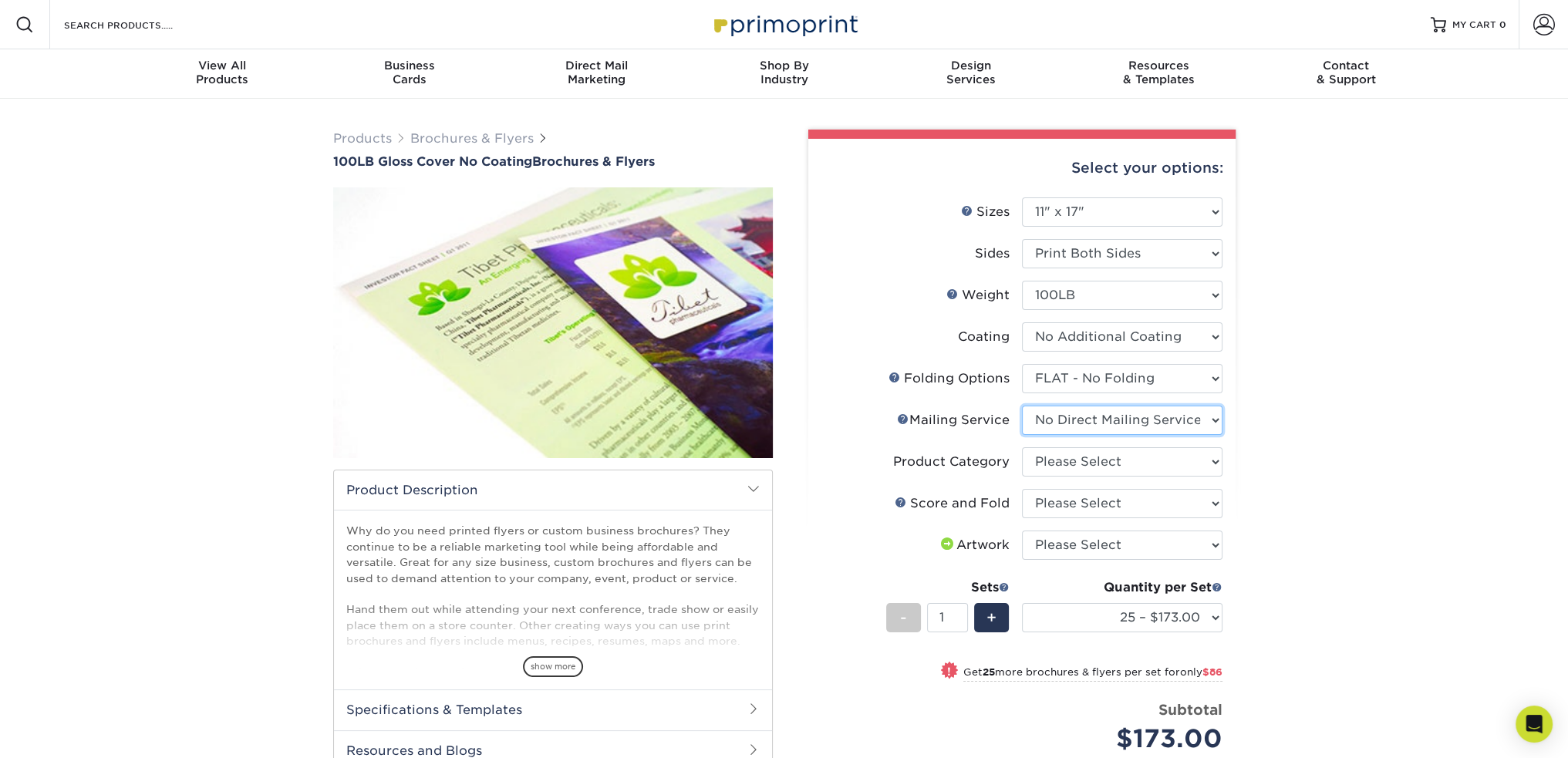
click at [1022, 406] on select "Please Select No Direct Mailing Service No, I will mail/stamp/imprint Direct Ma…" at bounding box center [1122, 420] width 200 height 30
click at [1194, 459] on select "Please Select Flyers and Brochures" at bounding box center [1122, 462] width 200 height 30
select select "1a668080-6b7c-4174-b399-2c3833b27ef4"
click at [1022, 447] on select "Please Select Flyers and Brochures" at bounding box center [1122, 462] width 200 height 30
click at [1173, 503] on select "Please Select No Scoring and Folding Score & fold in half Score and Tri-Fold" at bounding box center [1122, 503] width 200 height 30
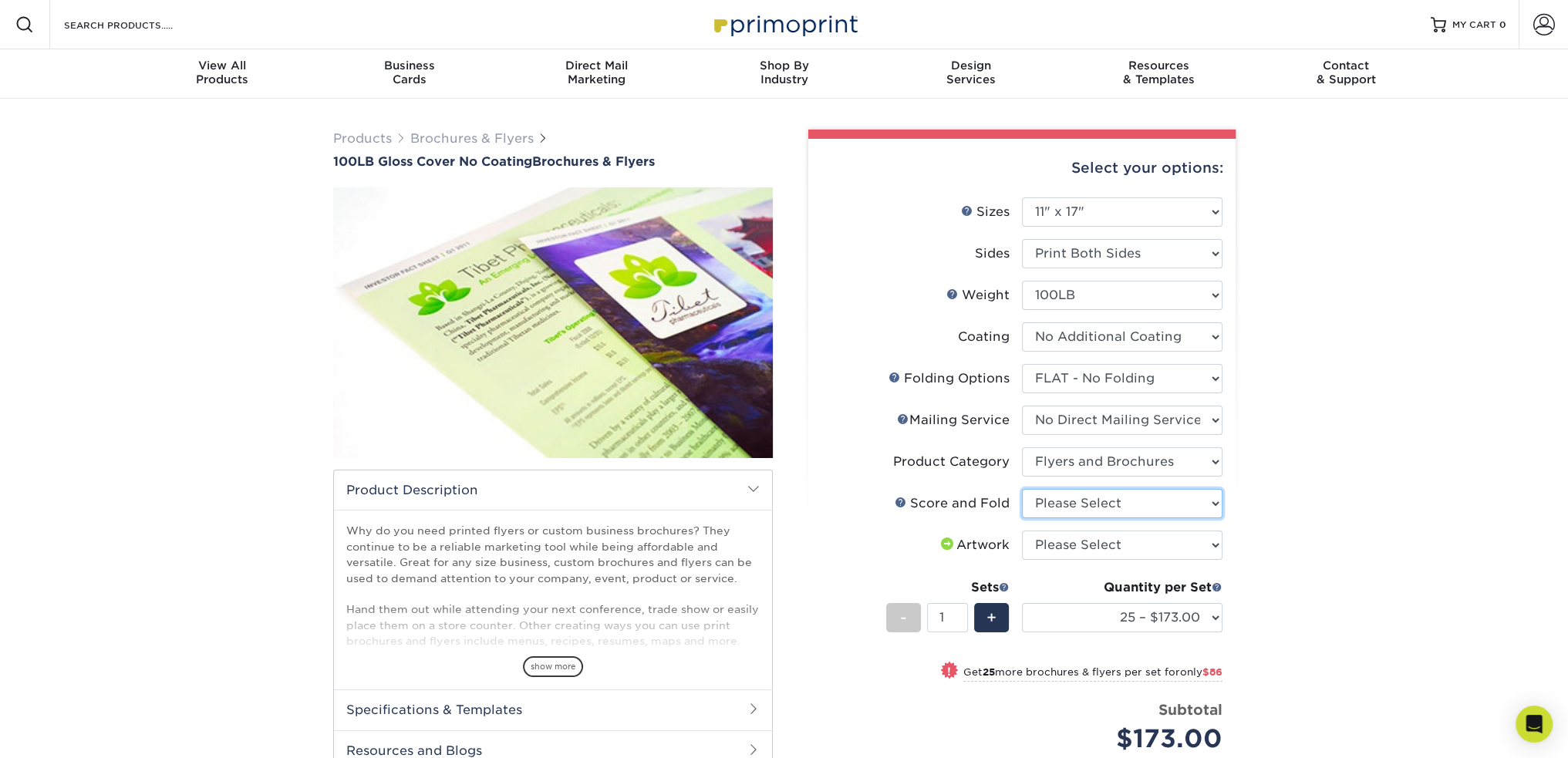
select select "693e0d4e-af90-4796-9ba3-e200b26a5d59"
click at [1022, 489] on select "Please Select No Scoring and Folding Score & fold in half Score and Tri-Fold" at bounding box center [1122, 503] width 200 height 30
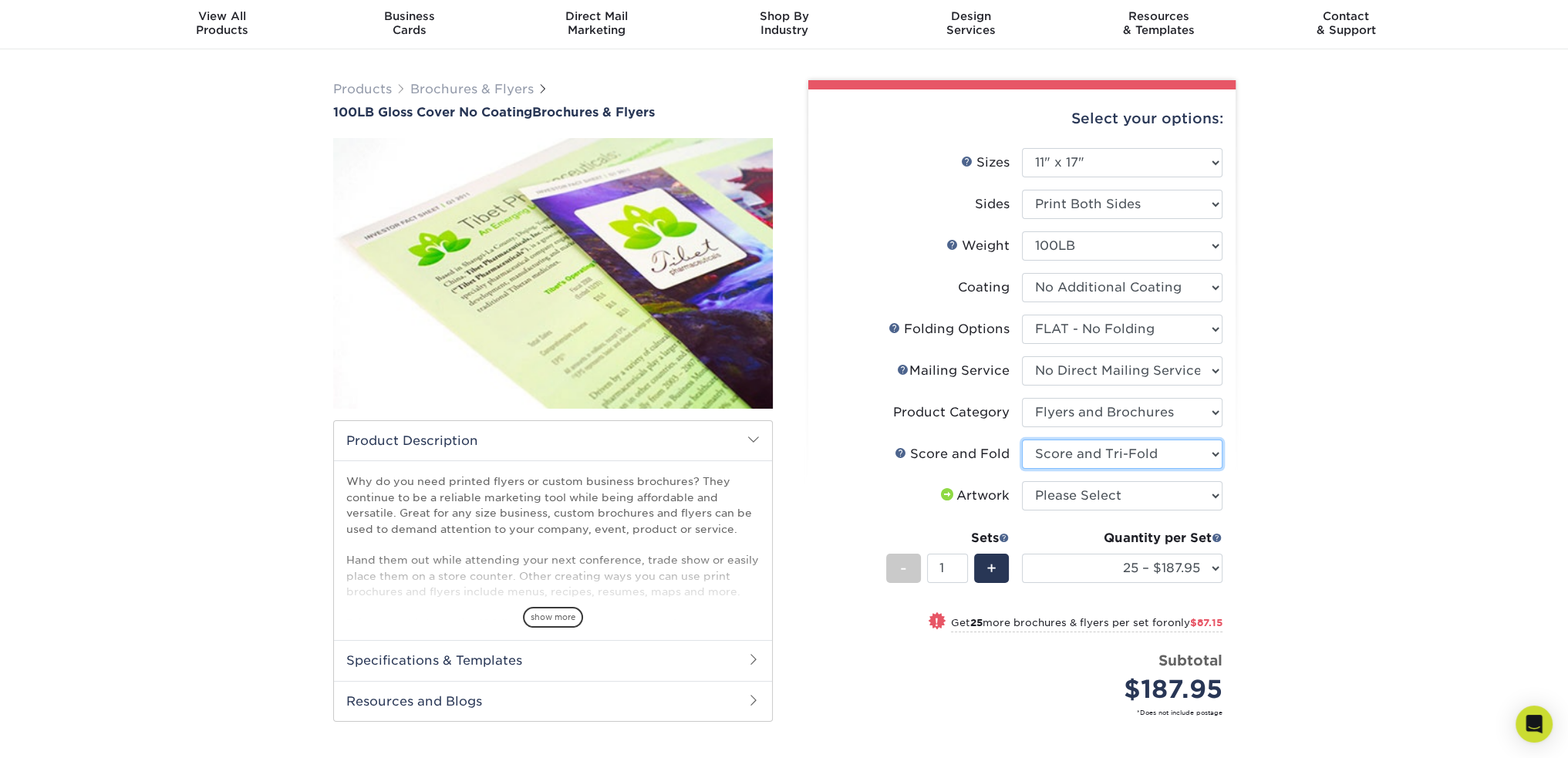
scroll to position [77, 0]
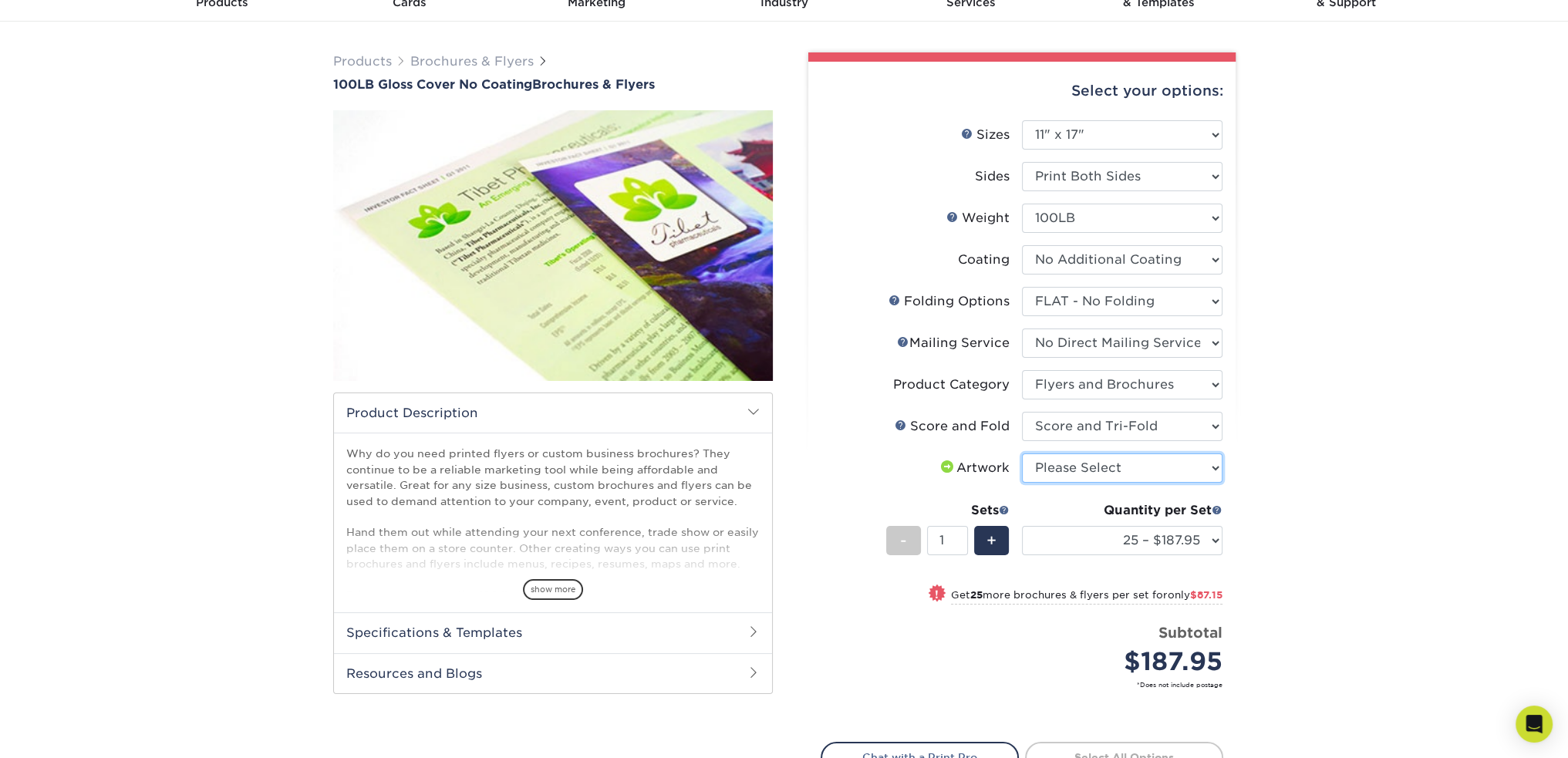
click at [1187, 463] on select "Please Select I will upload files I need a design - $175" at bounding box center [1122, 468] width 200 height 30
select select "upload"
click at [1022, 453] on select "Please Select I will upload files I need a design - $175" at bounding box center [1122, 468] width 200 height 30
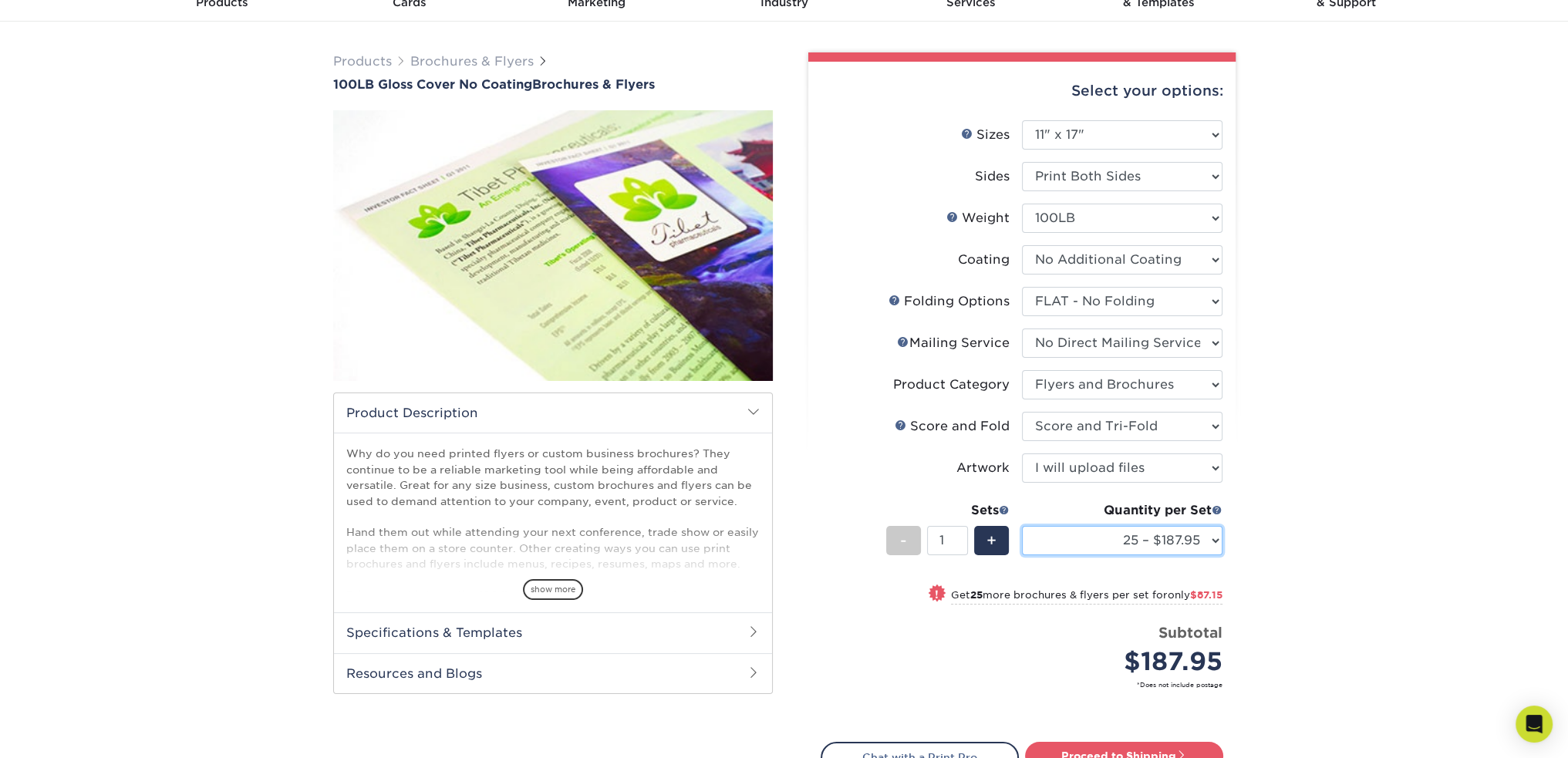
click at [1182, 541] on select "25 – $187.95 50 – $275.10 75 – $328.25 100 – $381.40 250 – $538.13 500 – $982.0…" at bounding box center [1122, 541] width 200 height 30
select select "500 – $982.00"
click at [1022, 526] on select "25 – $187.95 50 – $275.10 75 – $328.25 100 – $381.40 250 – $538.13 500 – $982.0…" at bounding box center [1122, 541] width 200 height 30
click at [1206, 536] on select "25 – $187.95 50 – $275.10 75 – $328.25 100 – $381.40 250 – $538.13 500 – $982.0…" at bounding box center [1122, 541] width 200 height 30
click at [1318, 250] on div "Products Brochures & Flyers 100LB Gloss Cover No Coating Brochures & Flyers sho…" at bounding box center [784, 471] width 1568 height 900
